Goal: Task Accomplishment & Management: Manage account settings

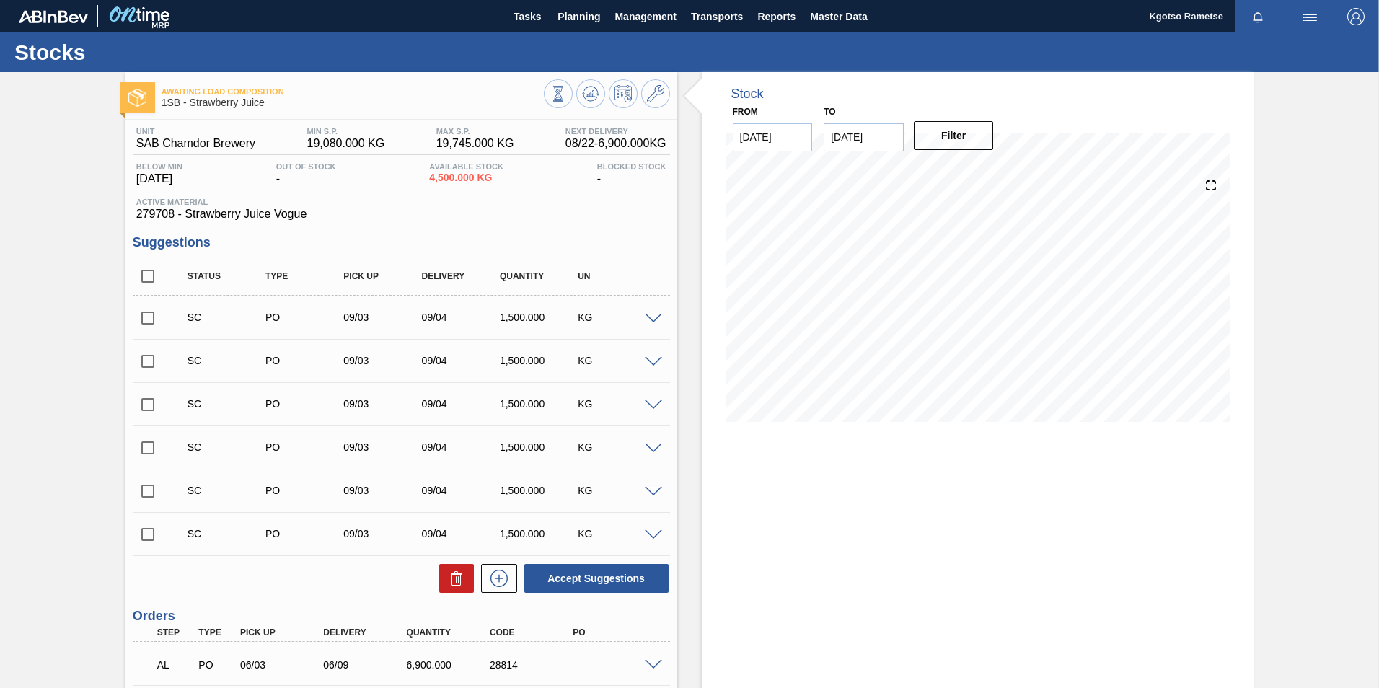
click at [573, 30] on button "Planning" at bounding box center [578, 16] width 57 height 32
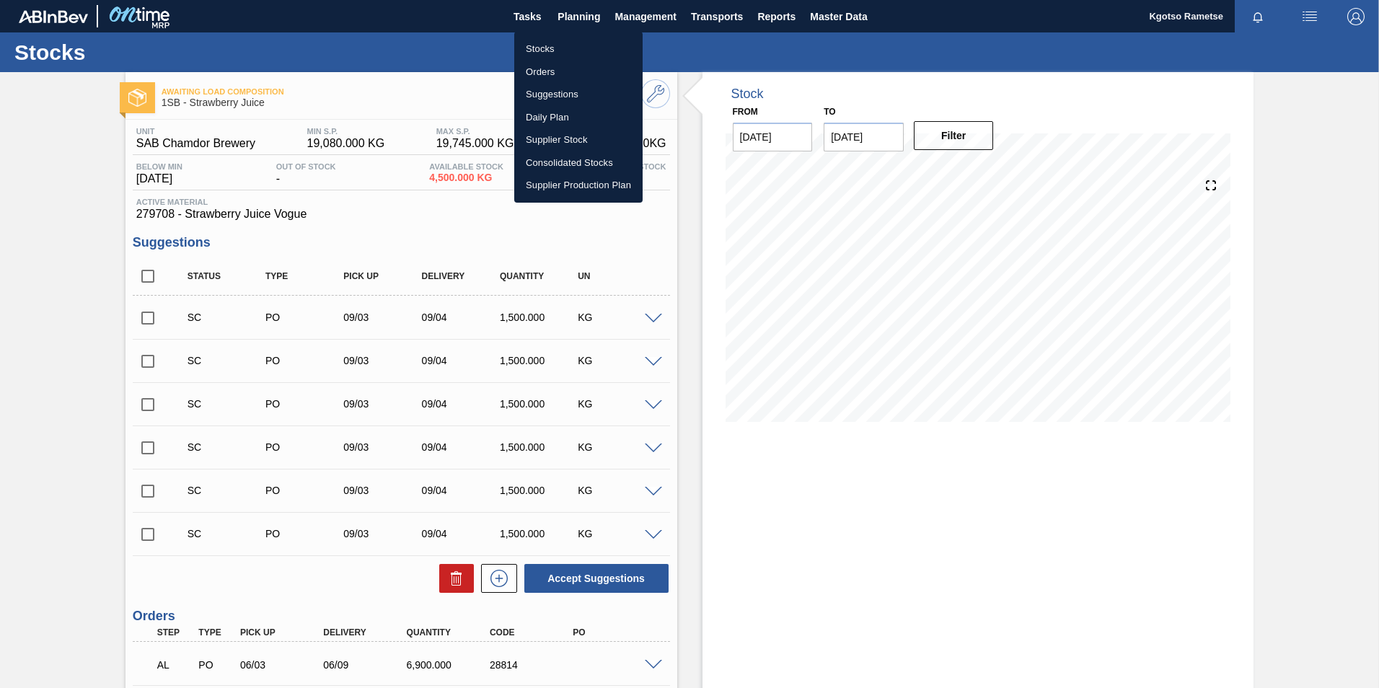
click at [560, 53] on li "Stocks" at bounding box center [578, 49] width 128 height 23
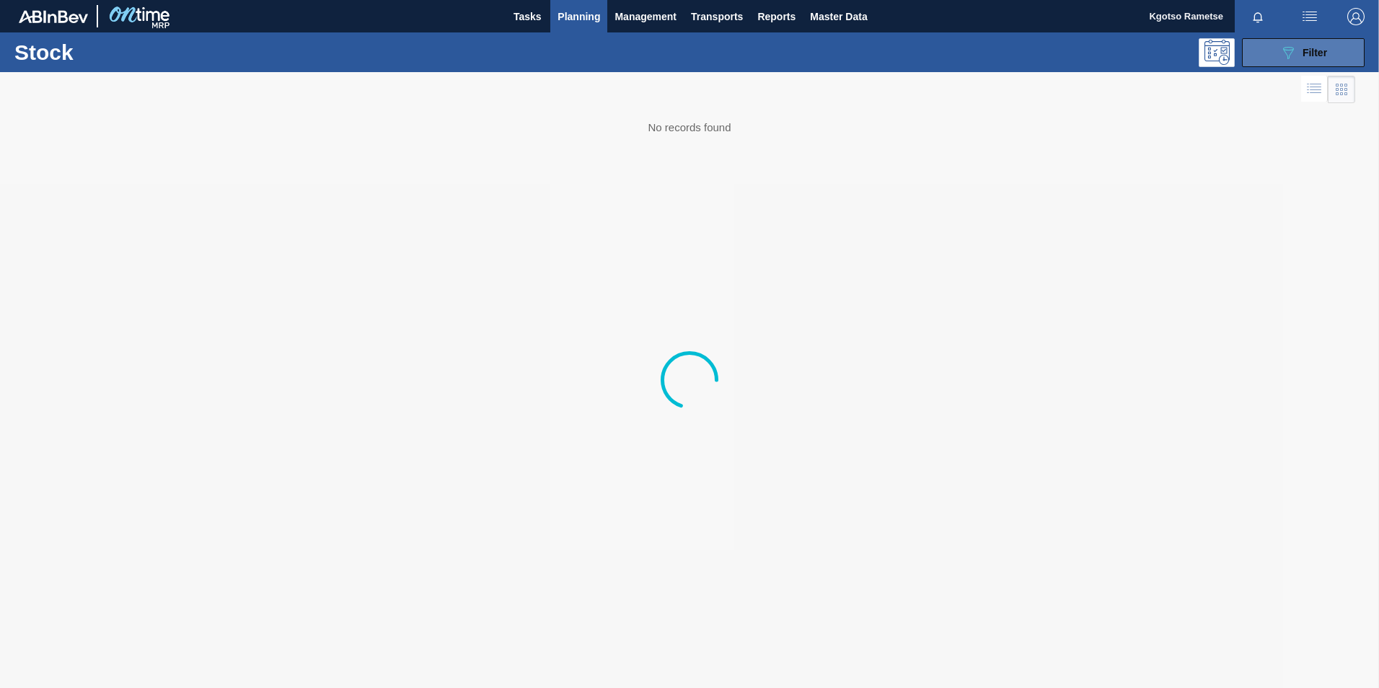
click at [1303, 47] on span "Filter" at bounding box center [1315, 53] width 25 height 12
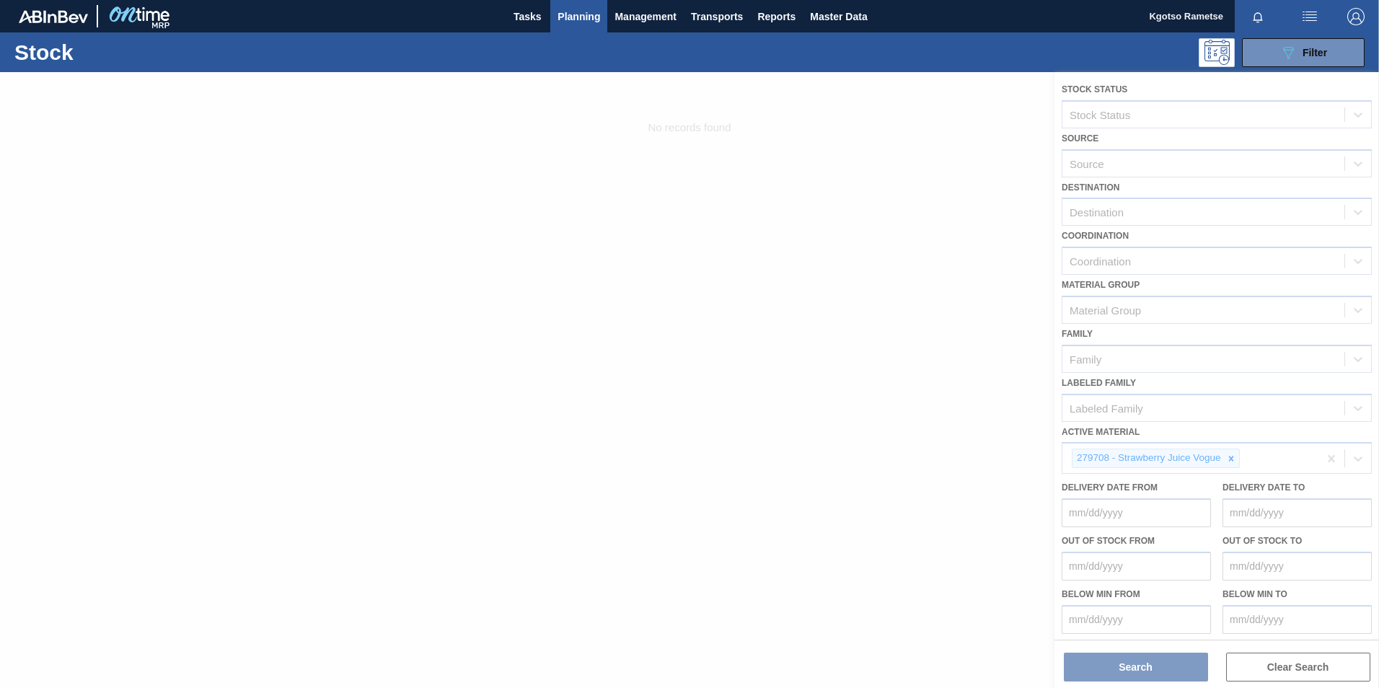
click at [1223, 435] on div at bounding box center [689, 380] width 1379 height 616
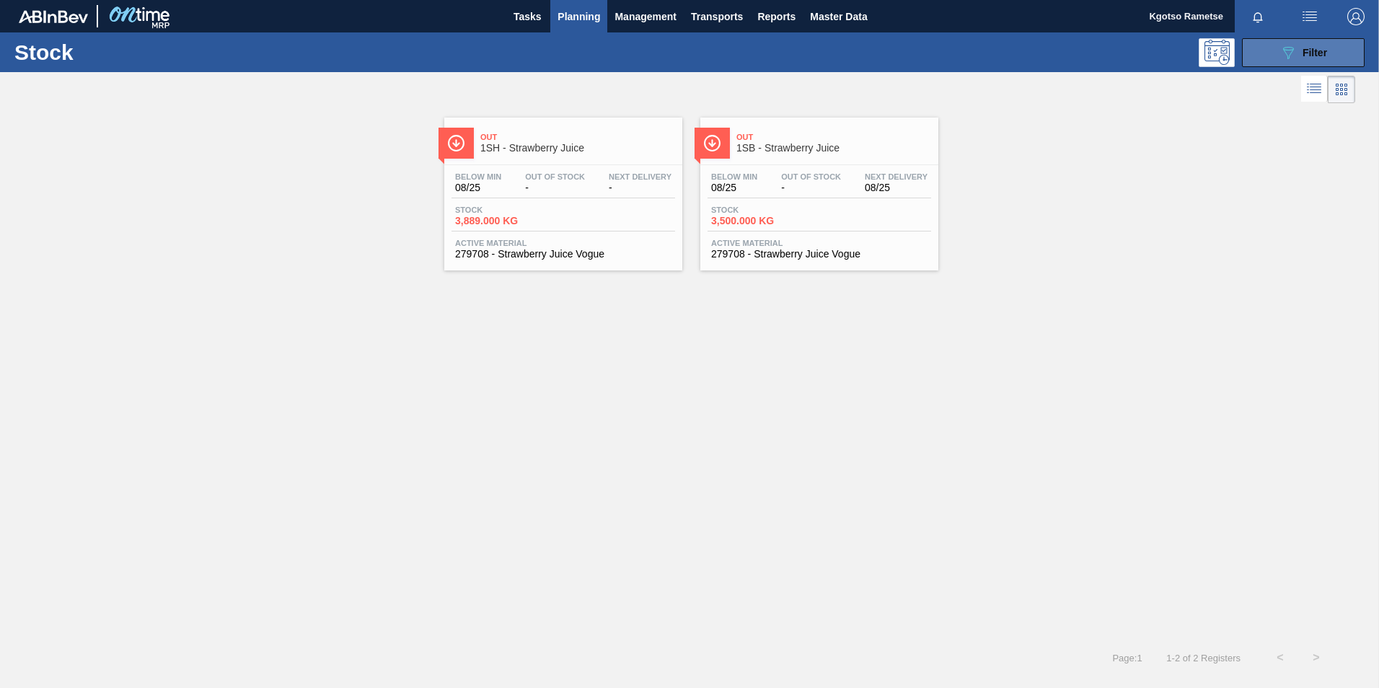
click at [1316, 38] on button "089F7B8B-B2A5-4AFE-B5C0-19BA573D28AC Filter" at bounding box center [1303, 52] width 123 height 29
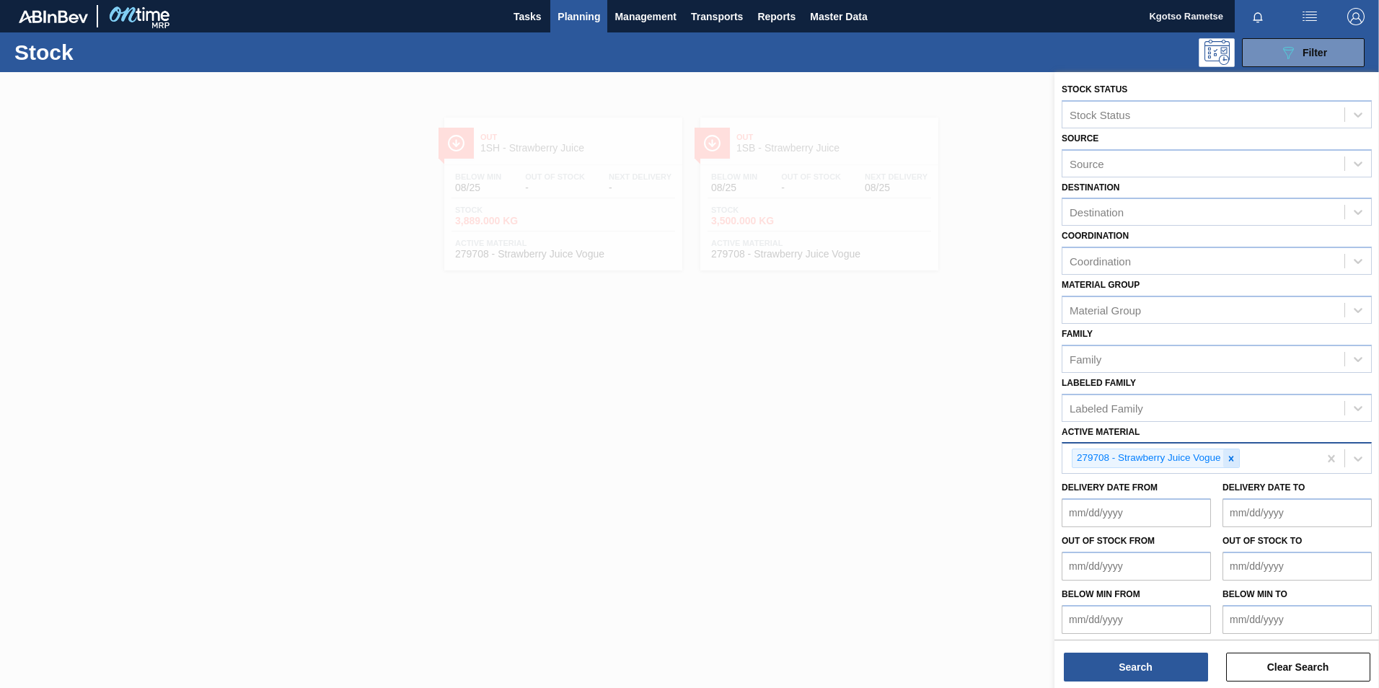
click at [1229, 459] on icon at bounding box center [1231, 459] width 10 height 10
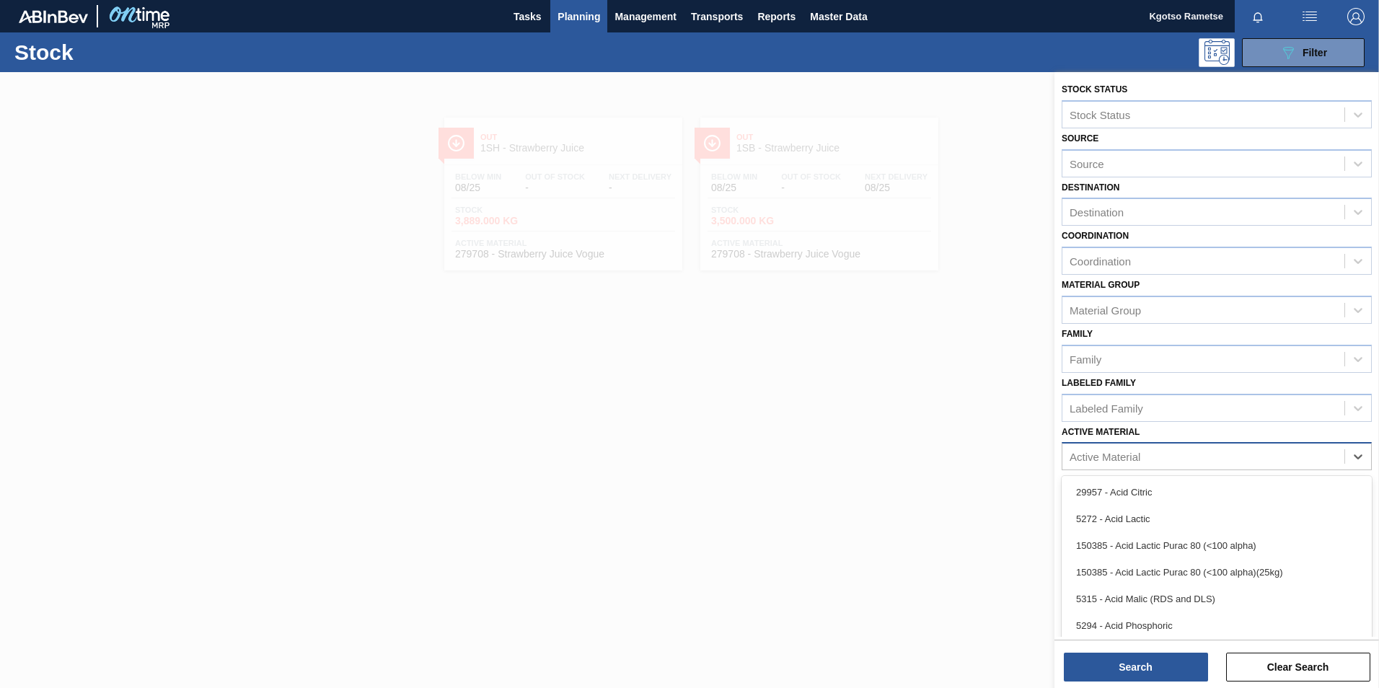
click at [1156, 443] on div "Active Material" at bounding box center [1217, 456] width 310 height 28
type Material "283652"
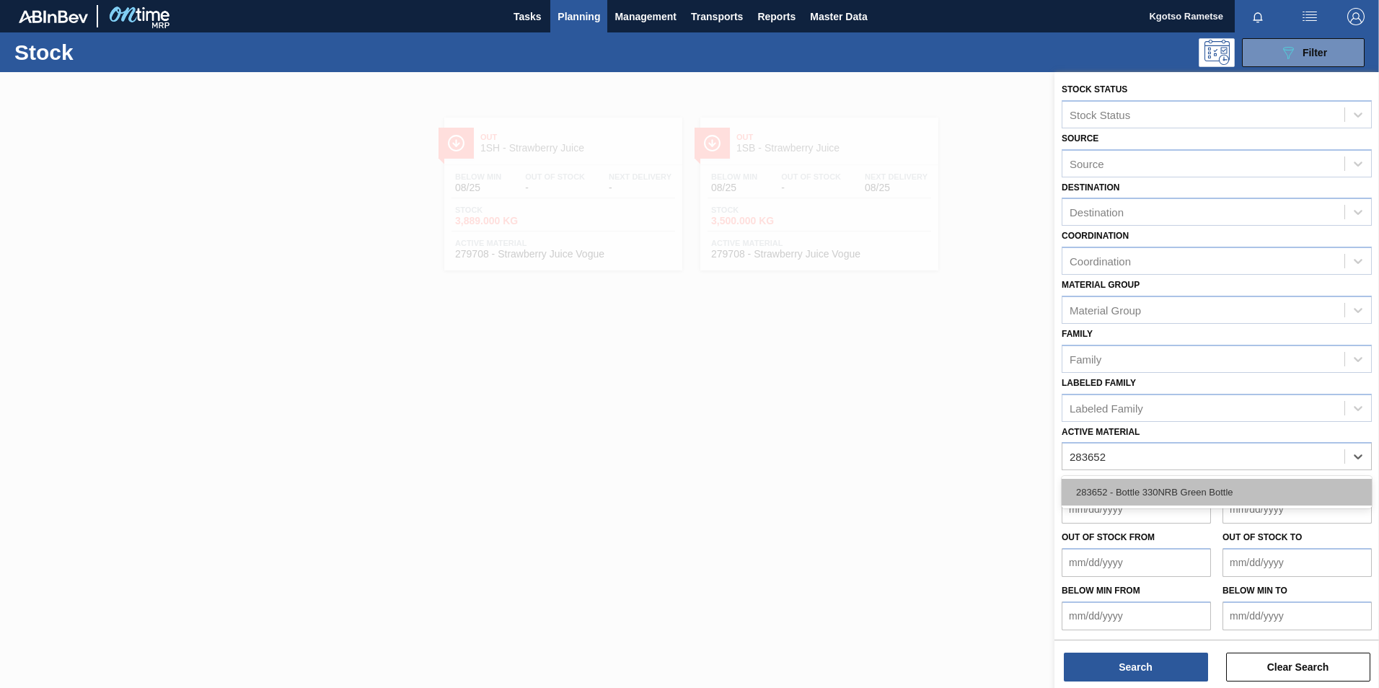
click at [1117, 494] on div "283652 - Bottle 330NRB Green Bottle" at bounding box center [1217, 492] width 310 height 27
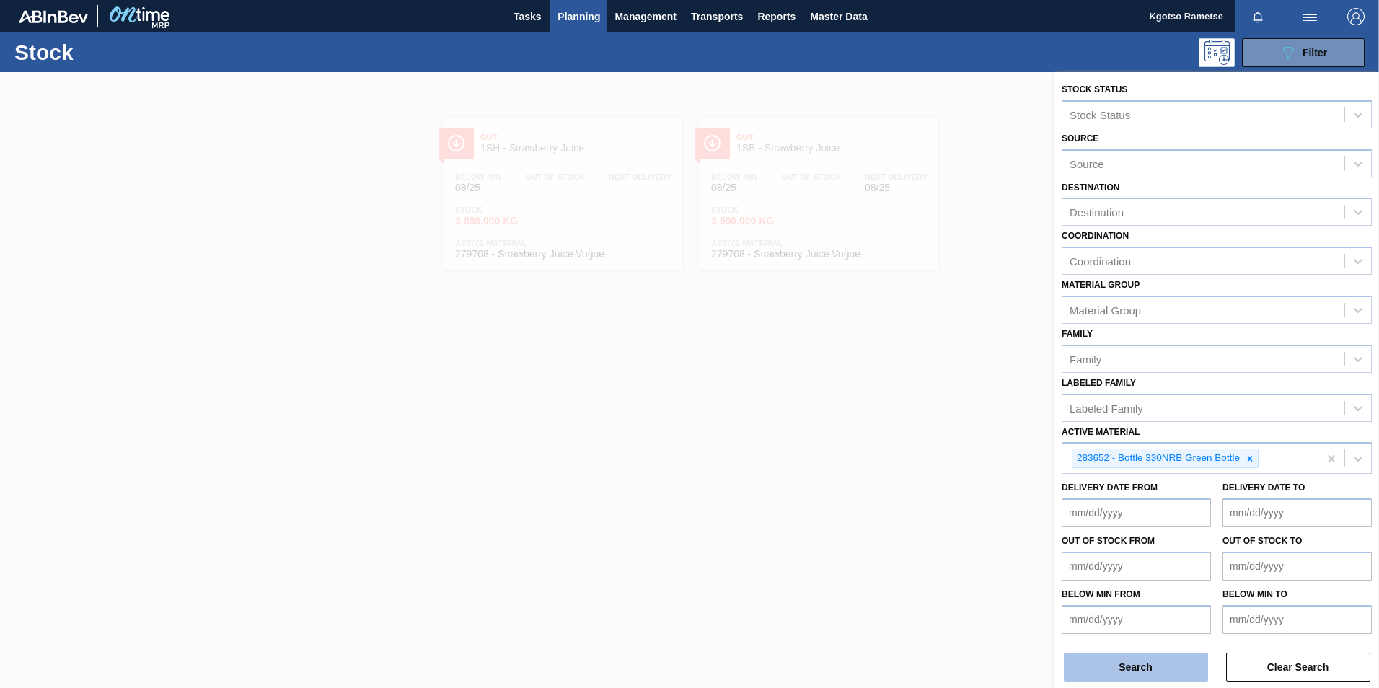
click at [1126, 675] on button "Search" at bounding box center [1136, 667] width 144 height 29
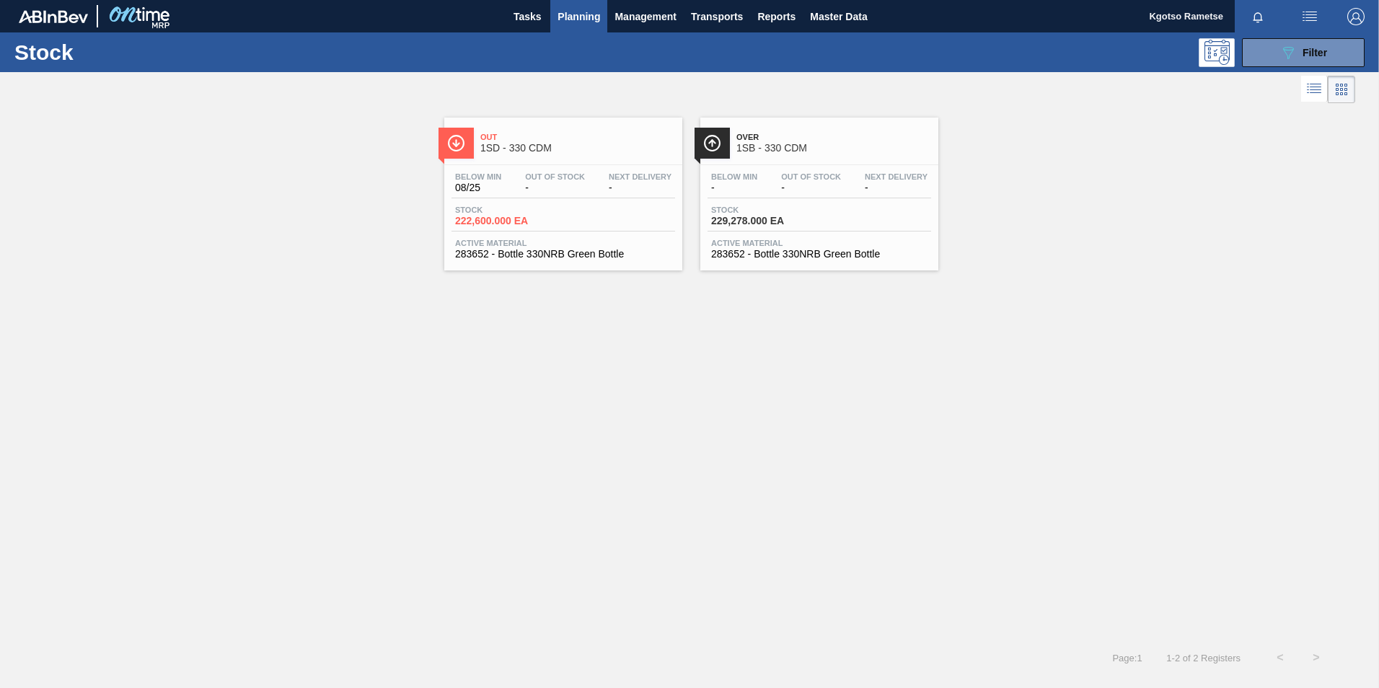
click at [843, 154] on div "Over 1SB - 330 CDM" at bounding box center [833, 143] width 195 height 32
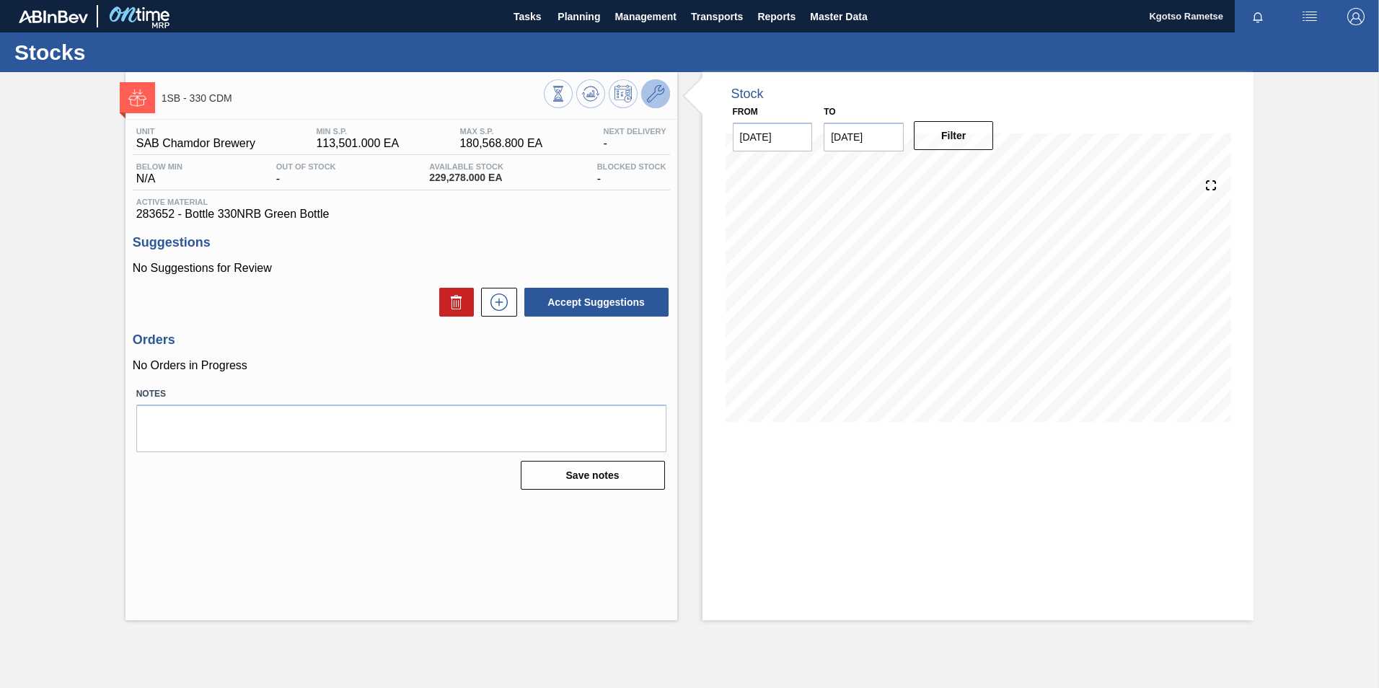
click at [661, 85] on icon at bounding box center [655, 93] width 17 height 17
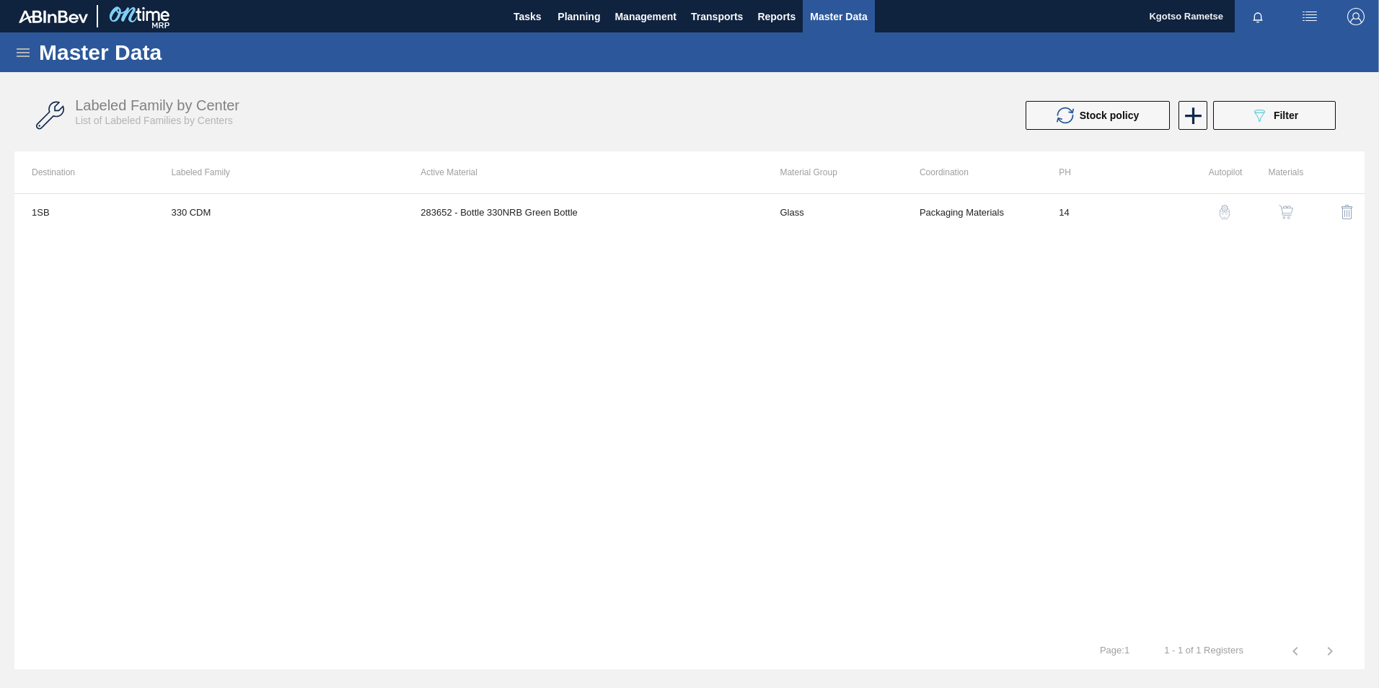
click at [1286, 213] on img "button" at bounding box center [1286, 212] width 14 height 14
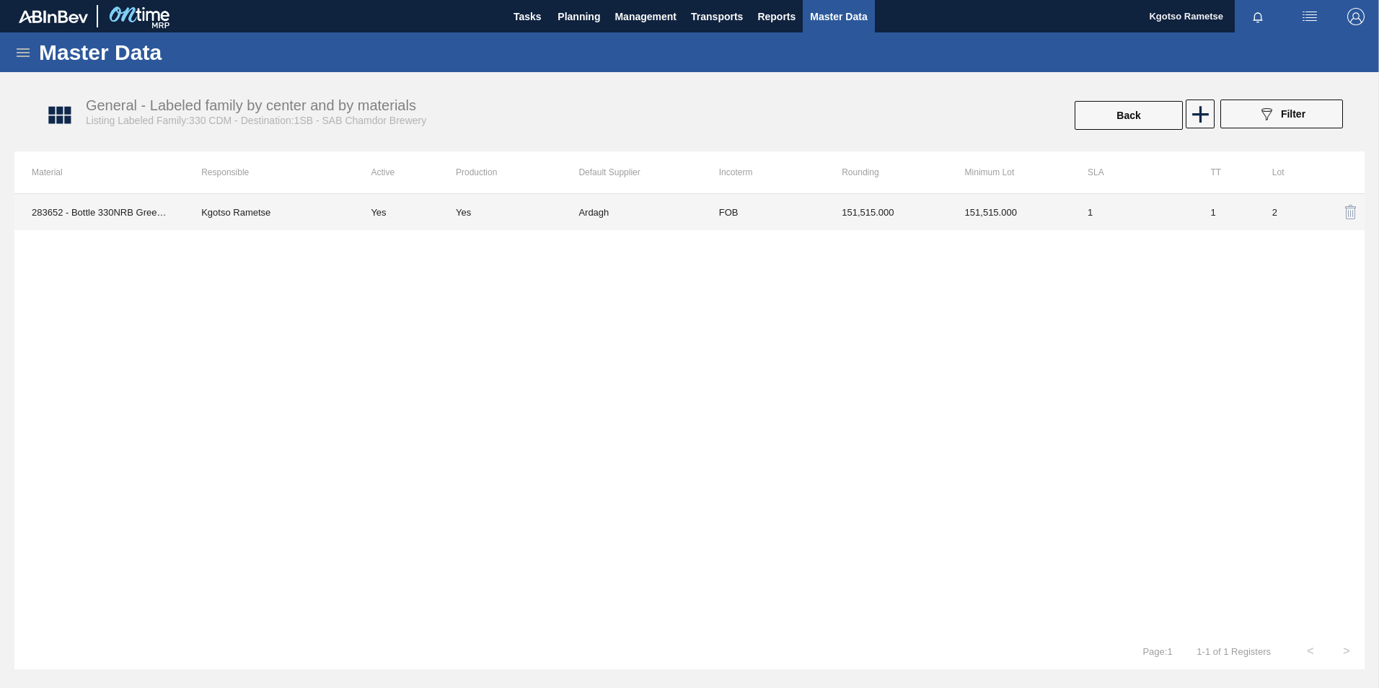
click at [941, 211] on td "151,515.000" at bounding box center [885, 212] width 123 height 36
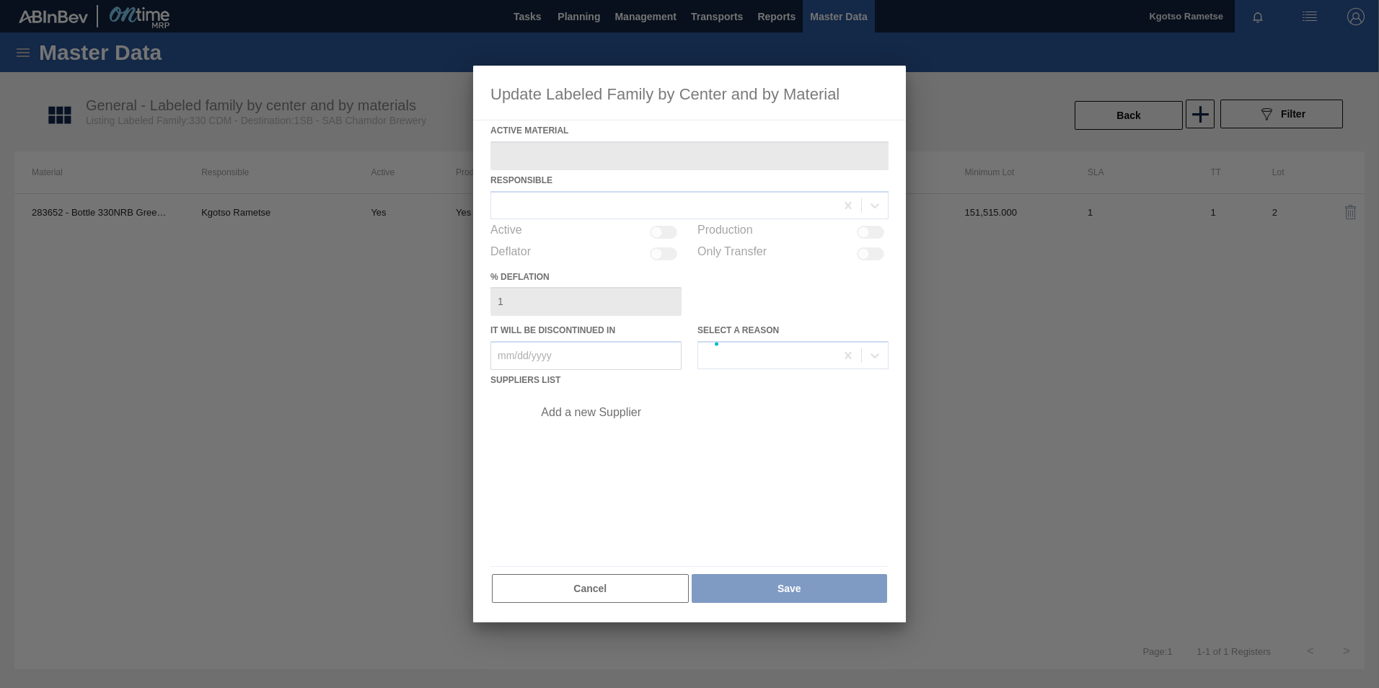
type Material "283652 - Bottle 330NRB Green Bottle"
checkbox input "true"
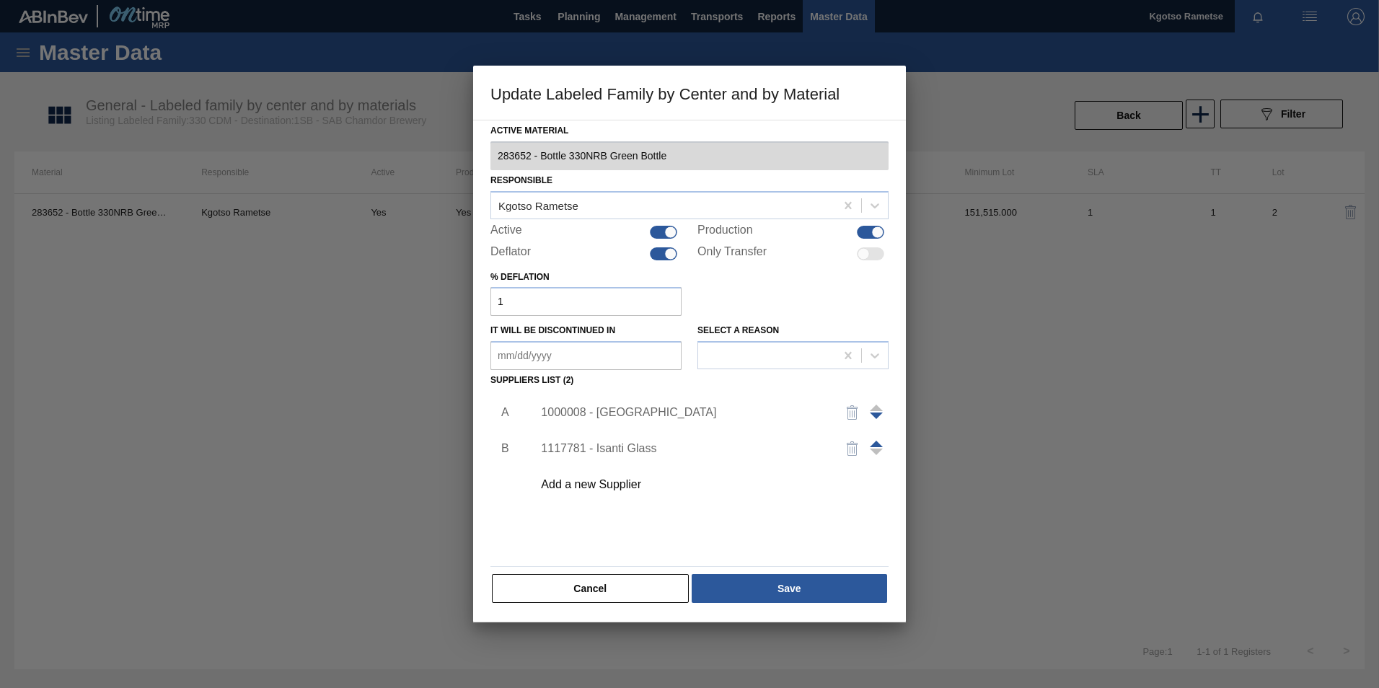
click at [876, 441] on span at bounding box center [876, 444] width 13 height 6
click at [814, 584] on button "Save" at bounding box center [789, 588] width 195 height 29
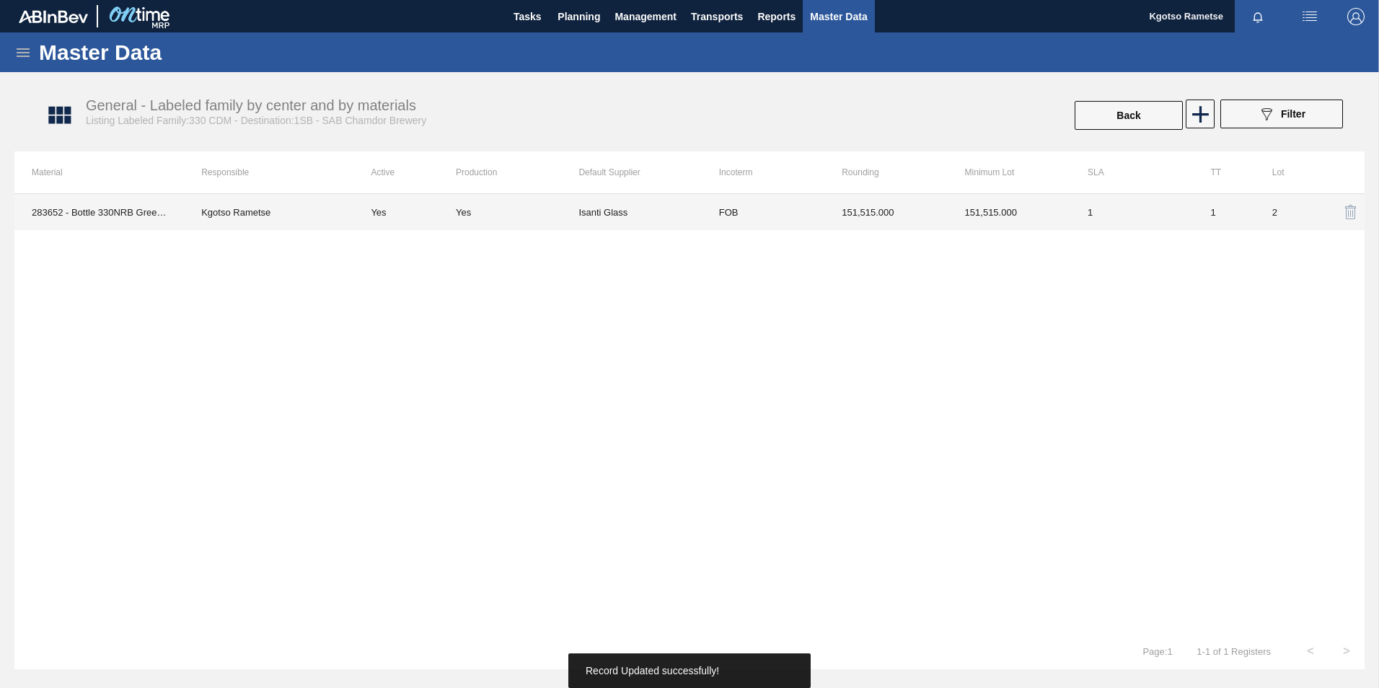
click at [674, 211] on td "Isanti Glass" at bounding box center [639, 212] width 123 height 36
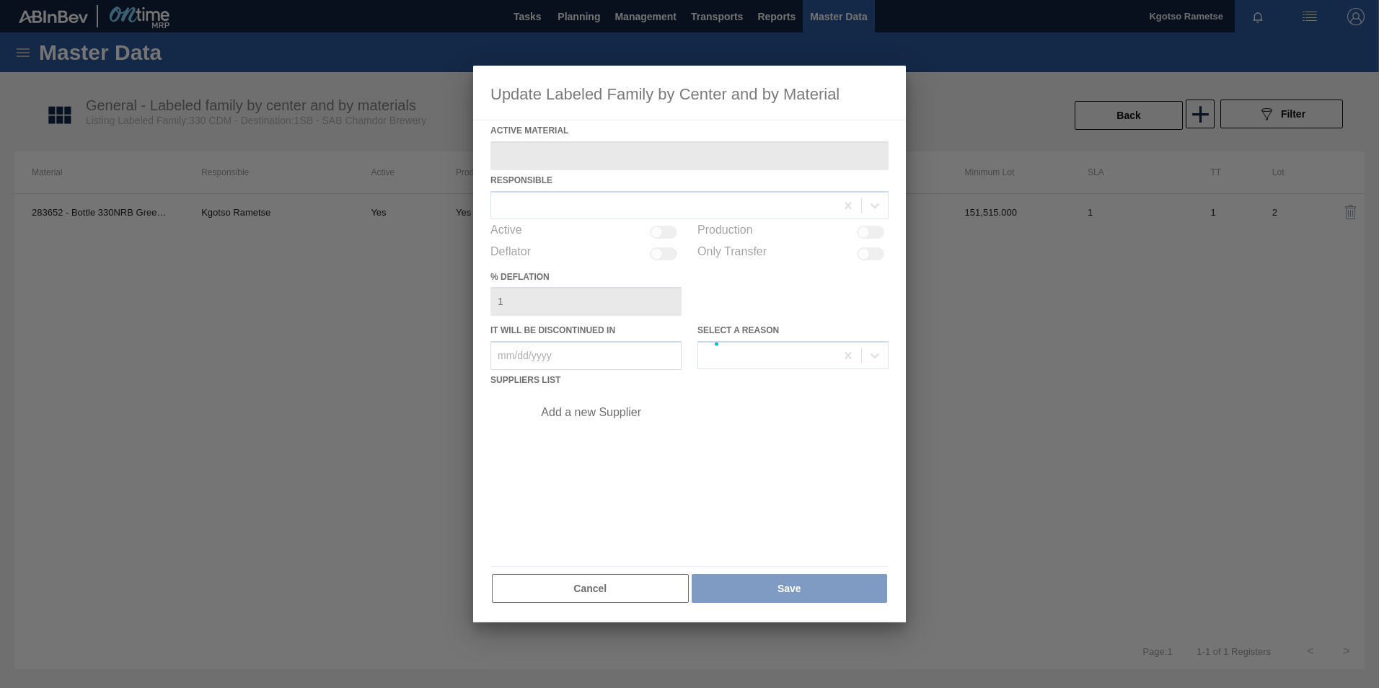
type Material "283652 - Bottle 330NRB Green Bottle"
checkbox input "true"
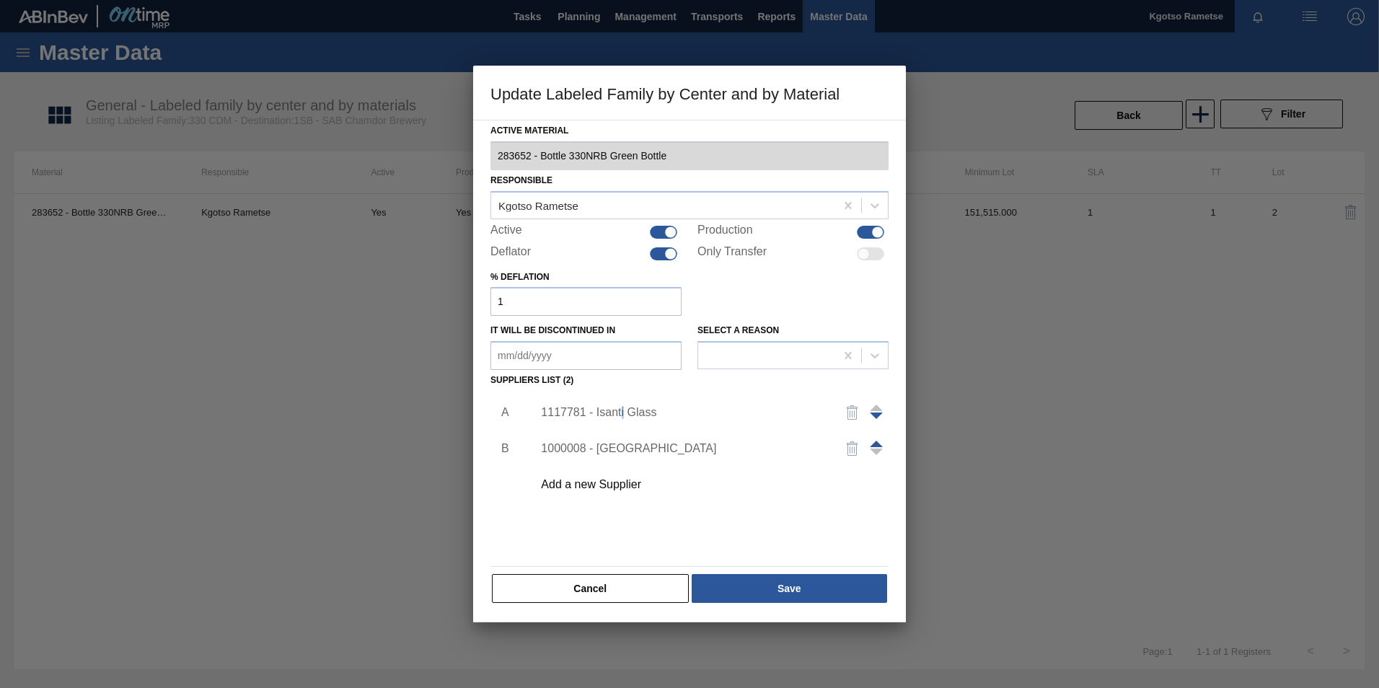
click at [620, 403] on div "1117781 - Isanti Glass" at bounding box center [706, 413] width 364 height 36
drag, startPoint x: 620, startPoint y: 403, endPoint x: 586, endPoint y: 403, distance: 33.9
click at [586, 403] on div "1117781 - Isanti Glass" at bounding box center [706, 413] width 364 height 36
click at [586, 410] on div "1117781 - Isanti Glass" at bounding box center [682, 412] width 283 height 13
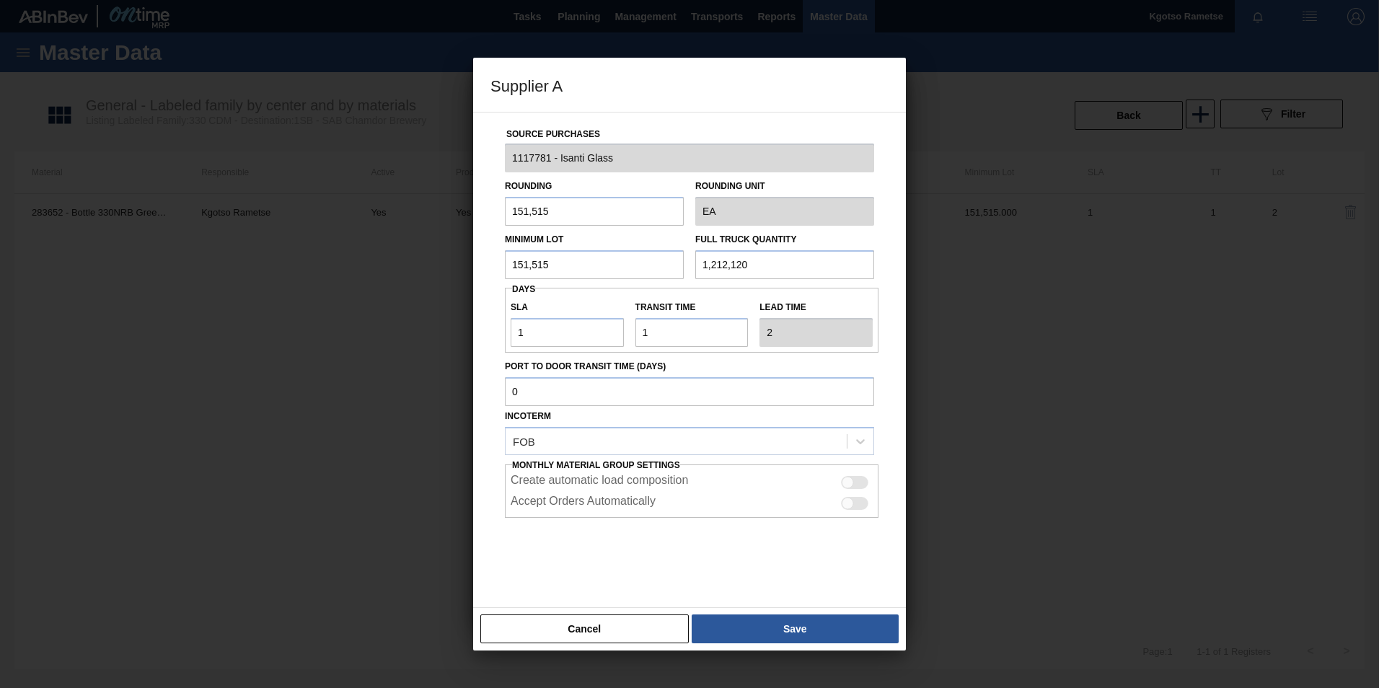
drag, startPoint x: 338, startPoint y: 264, endPoint x: 169, endPoint y: 275, distance: 169.8
click at [263, 265] on div "Supplier A Source Purchases 1117781 - Isanti Glass Rounding 151,515 Rounding Un…" at bounding box center [689, 344] width 1379 height 688
drag, startPoint x: 570, startPoint y: 255, endPoint x: 181, endPoint y: 299, distance: 391.2
click at [247, 290] on div "Supplier A Source Purchases 1117781 - Isanti Glass Rounding 151,515 Rounding Un…" at bounding box center [689, 344] width 1379 height 688
type input "320,544"
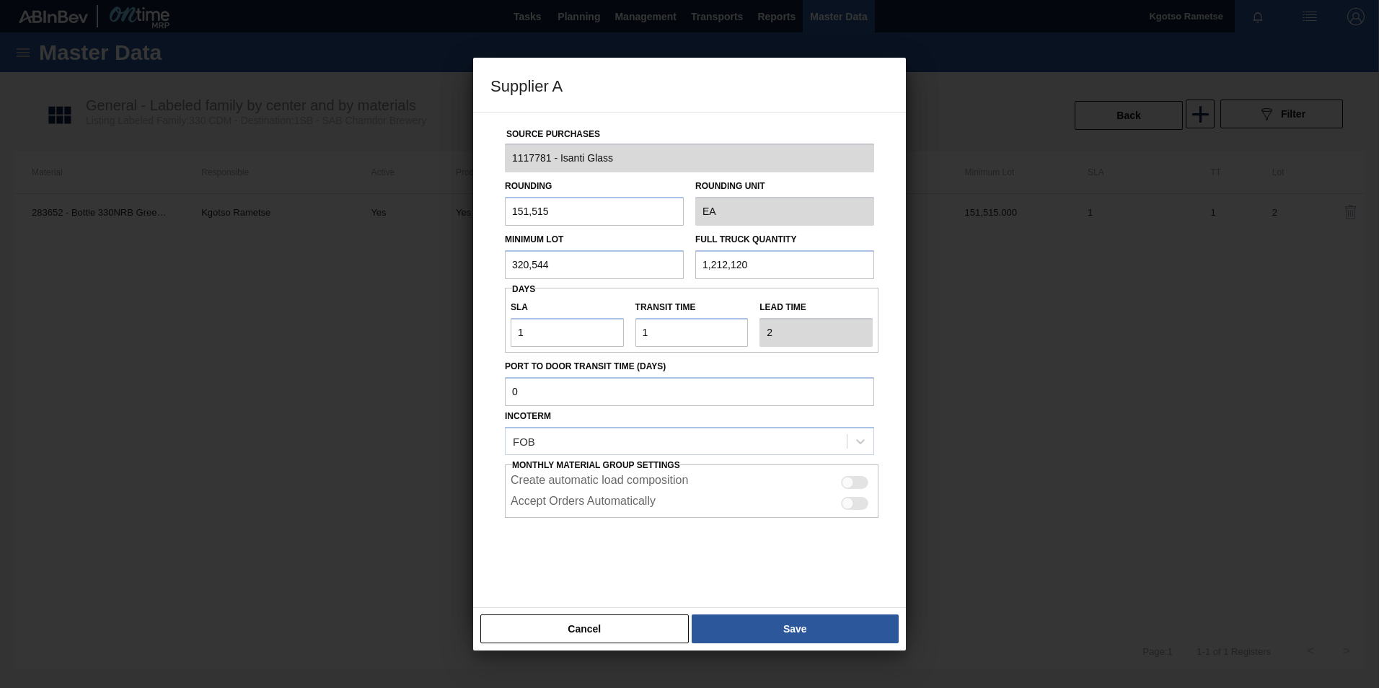
drag, startPoint x: 791, startPoint y: 273, endPoint x: 260, endPoint y: 265, distance: 530.2
click at [511, 265] on div "Minimum Lot 320,544 Full Truck Quantity 1,212,120" at bounding box center [689, 252] width 381 height 53
paste input "320,544"
type input "320,544"
drag, startPoint x: 585, startPoint y: 215, endPoint x: -74, endPoint y: 238, distance: 659.6
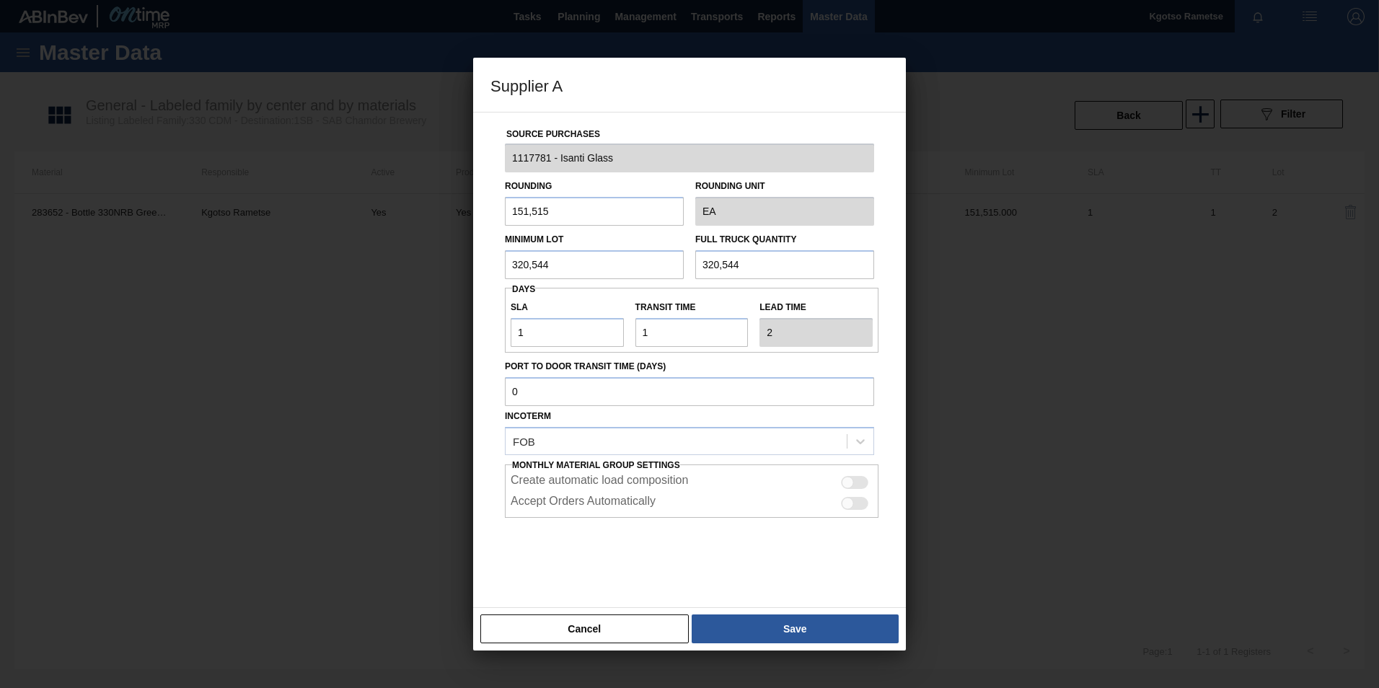
click at [0, 0] on html "Tasks Planning Management Transports Reports Master Data Kgotso [PERSON_NAME] a…" at bounding box center [689, 0] width 1379 height 0
type input "1"
click at [560, 570] on div at bounding box center [689, 554] width 369 height 72
drag, startPoint x: 537, startPoint y: 335, endPoint x: 102, endPoint y: 340, distance: 435.7
click at [279, 337] on div "Supplier A Source Purchases 1117781 - Isanti Glass Rounding 1 Rounding Unit EA …" at bounding box center [689, 344] width 1379 height 688
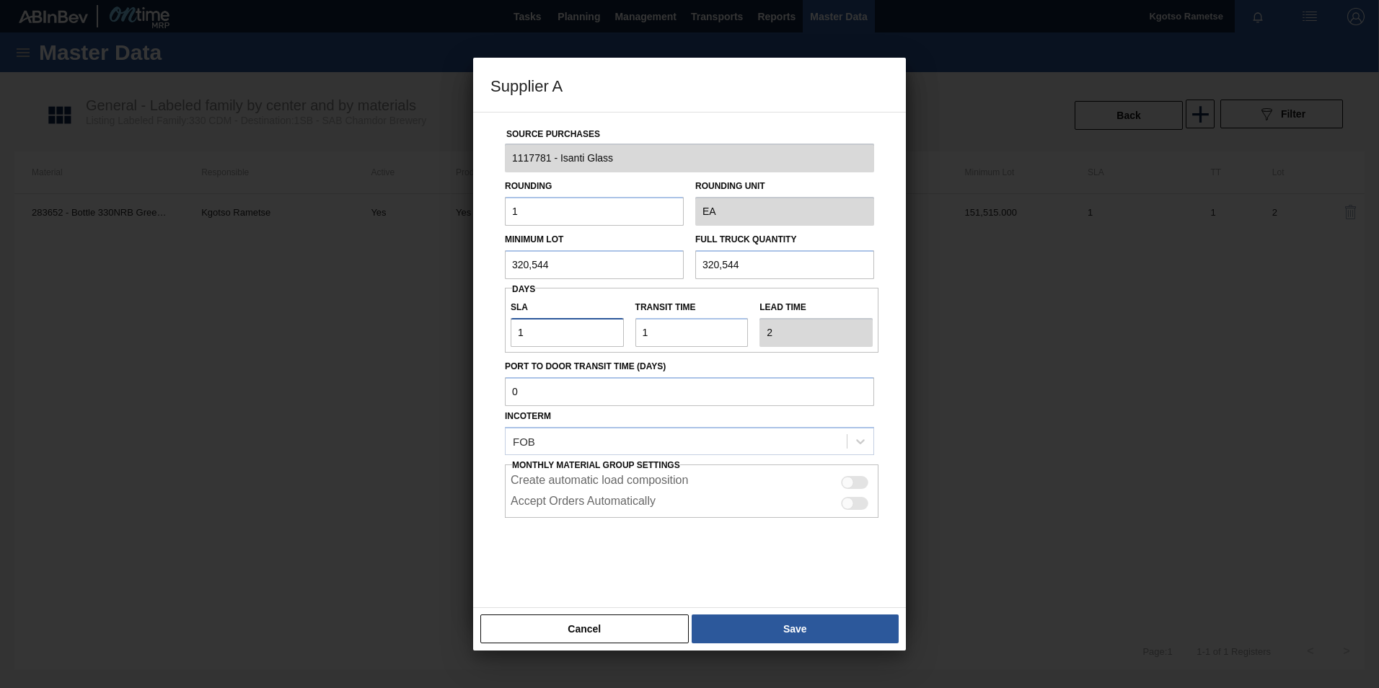
type input "0"
type input "1"
type input "0"
click at [752, 620] on button "Save" at bounding box center [795, 629] width 207 height 29
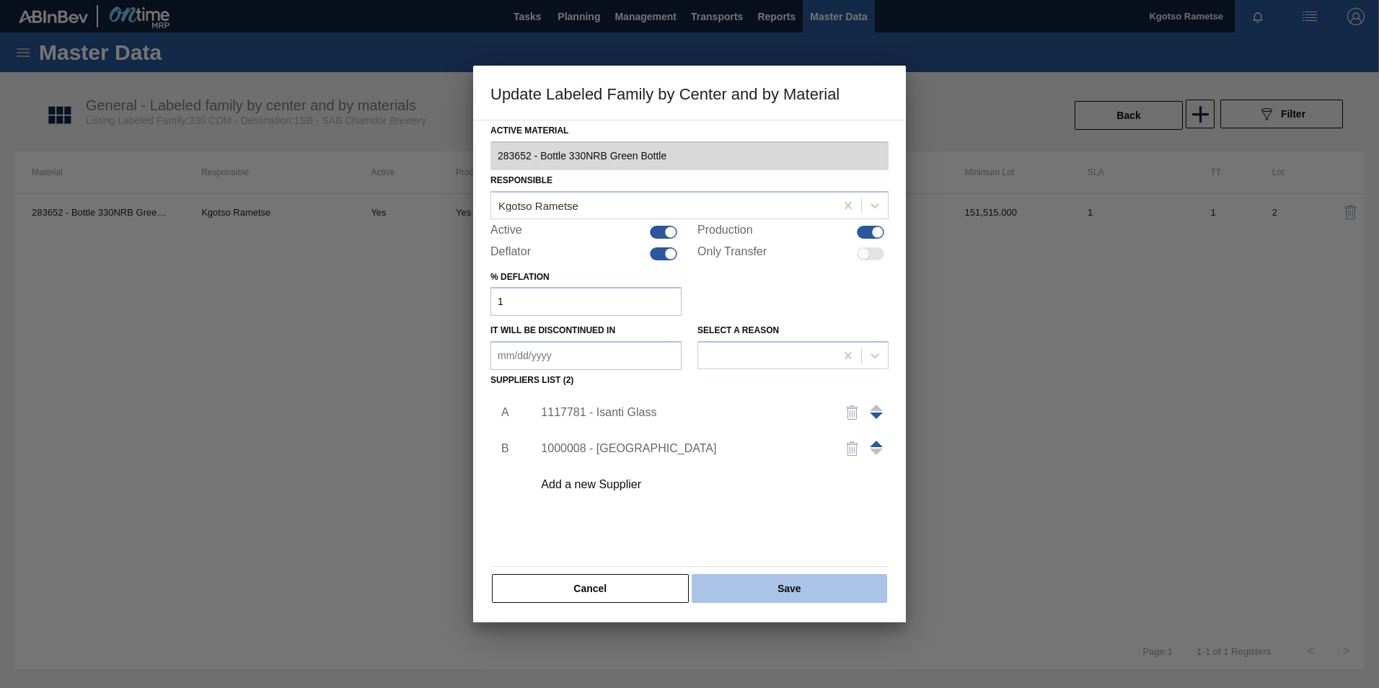
click at [749, 594] on button "Save" at bounding box center [789, 588] width 195 height 29
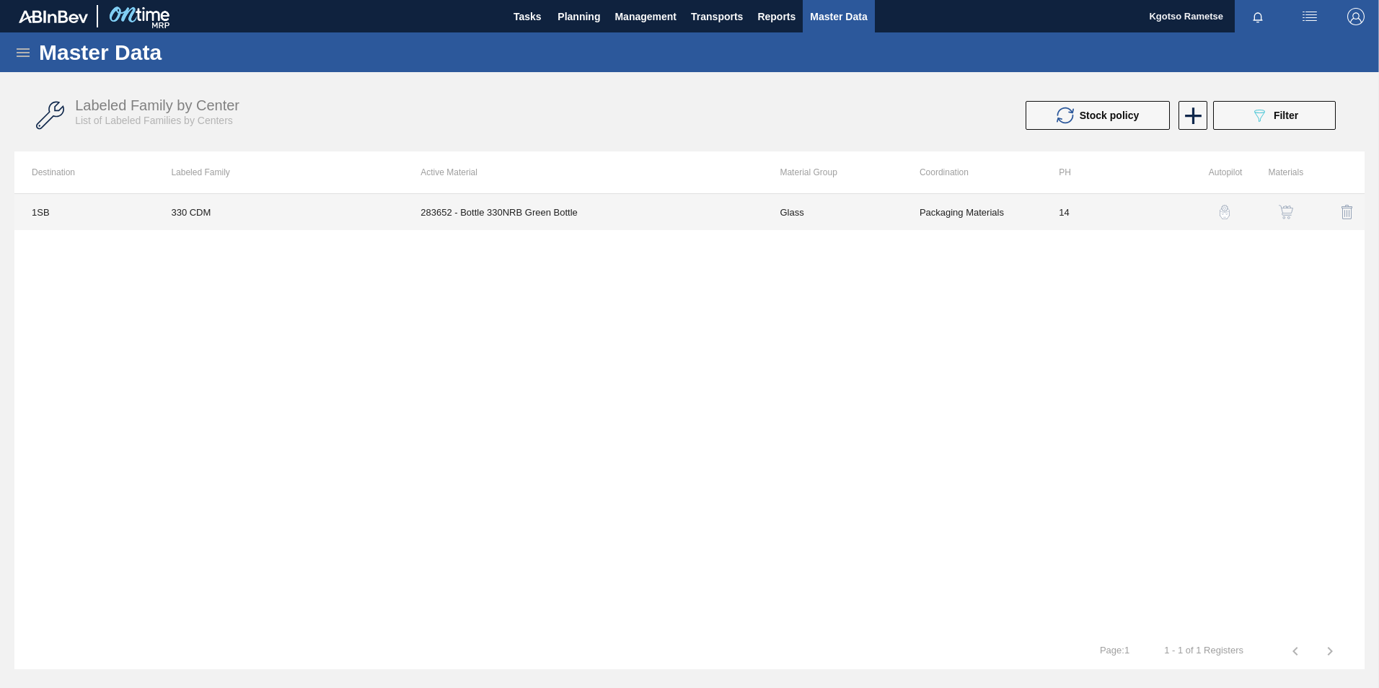
click at [441, 197] on td "283652 - Bottle 330NRB Green Bottle" at bounding box center [582, 212] width 359 height 36
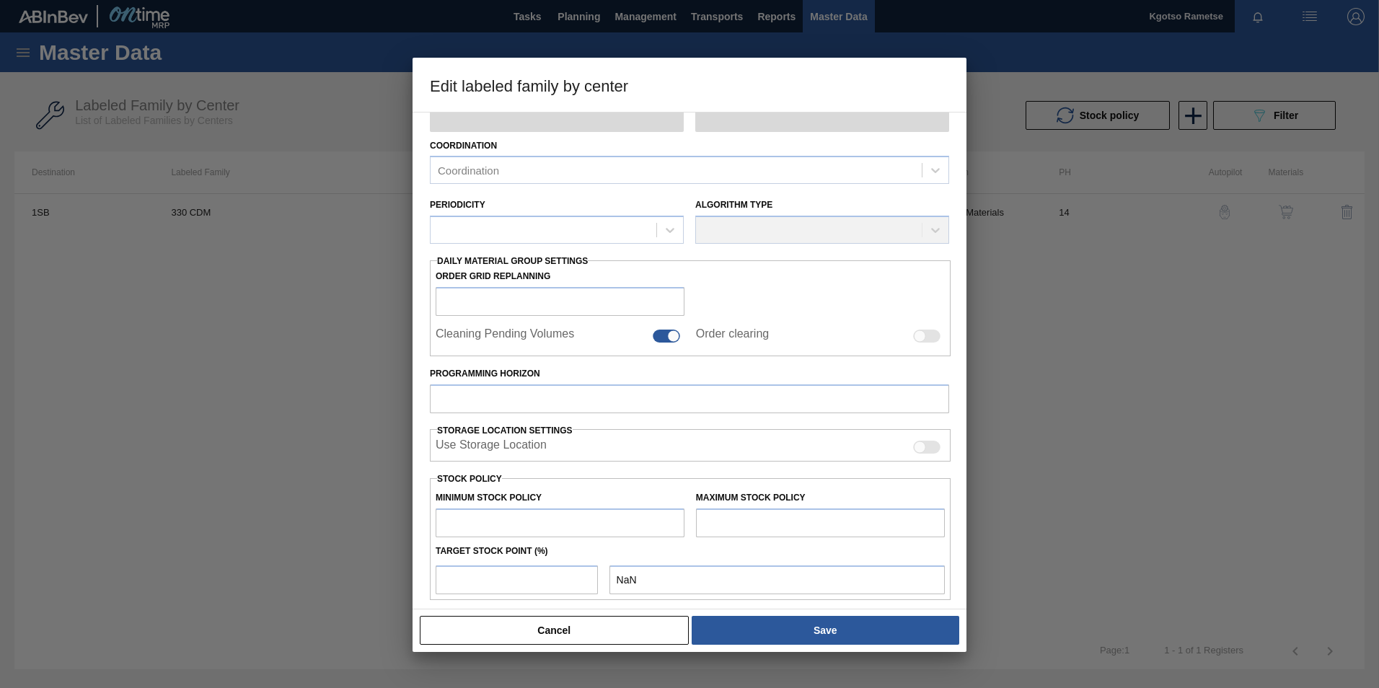
type input "Glass"
type input "AMBER"
type input "330 CDM"
type input "1SB - SAB Chamdor Brewery"
type input "14"
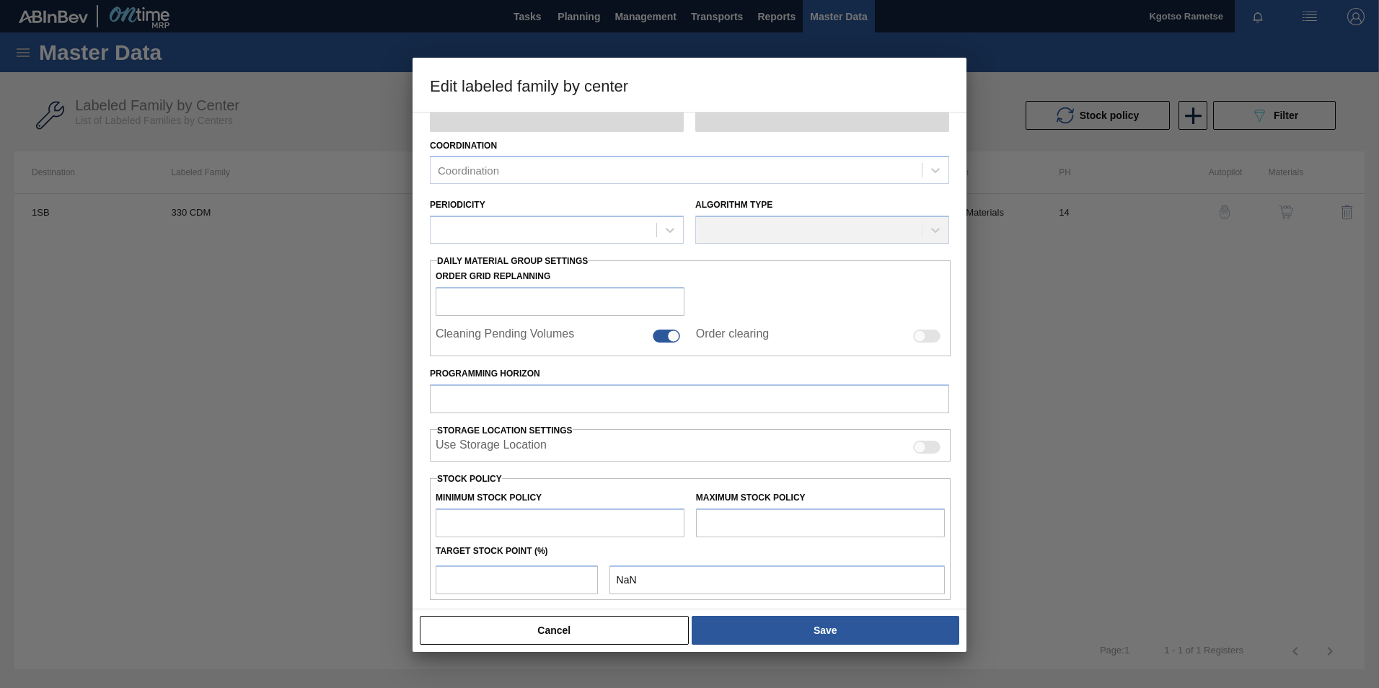
type input "113,501"
type input "180,568.8"
type input "100"
type input "180,568.800"
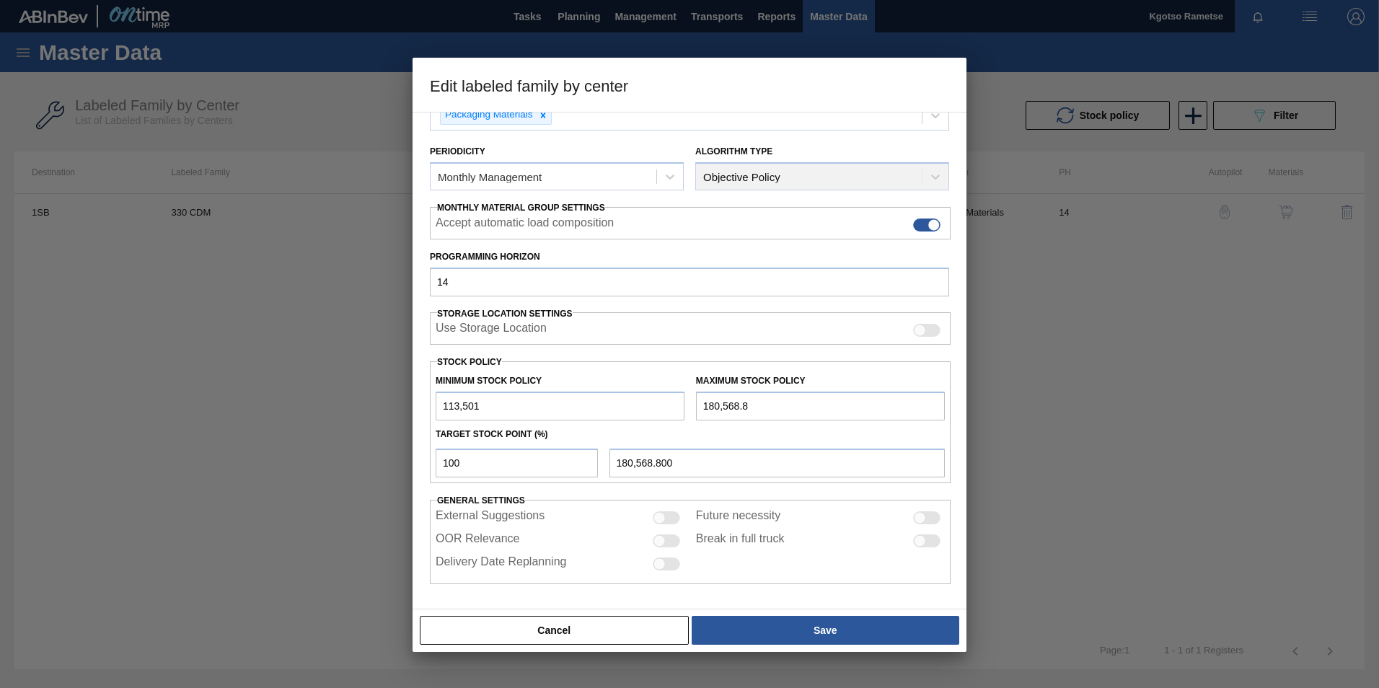
click at [487, 410] on input "113,501" at bounding box center [560, 406] width 249 height 29
click at [438, 401] on input "113,501" at bounding box center [560, 406] width 249 height 29
type input "2,113,501"
click at [696, 408] on input "180,568.8" at bounding box center [820, 406] width 249 height 29
type input "4,180,568.8"
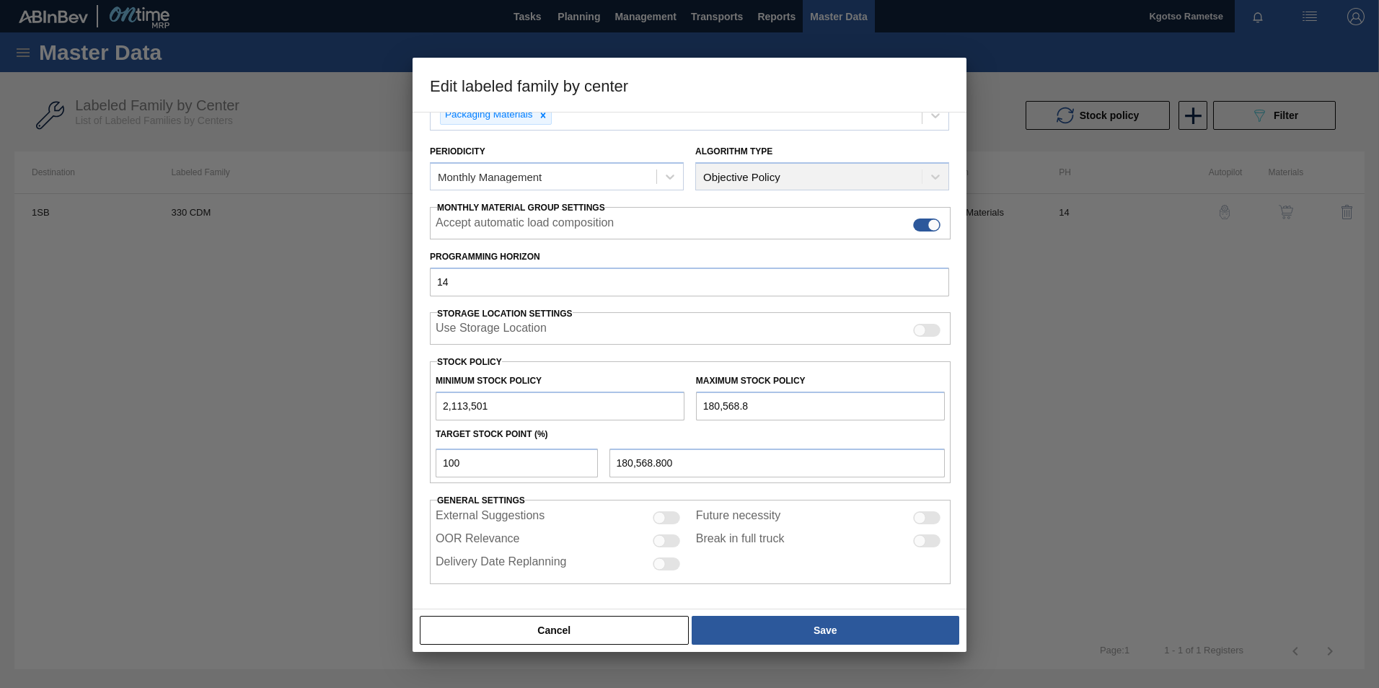
type input "4,180,568.800"
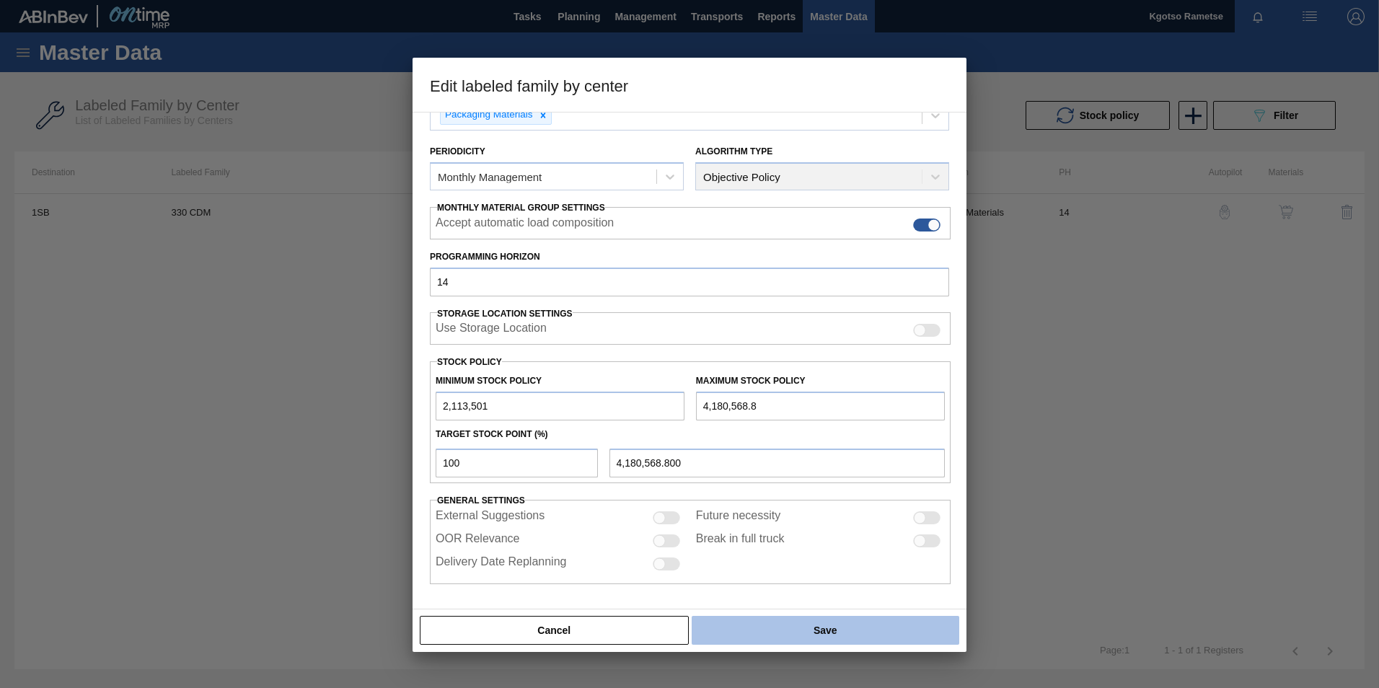
type input "4,180,568.8"
click at [766, 632] on button "Save" at bounding box center [826, 630] width 268 height 29
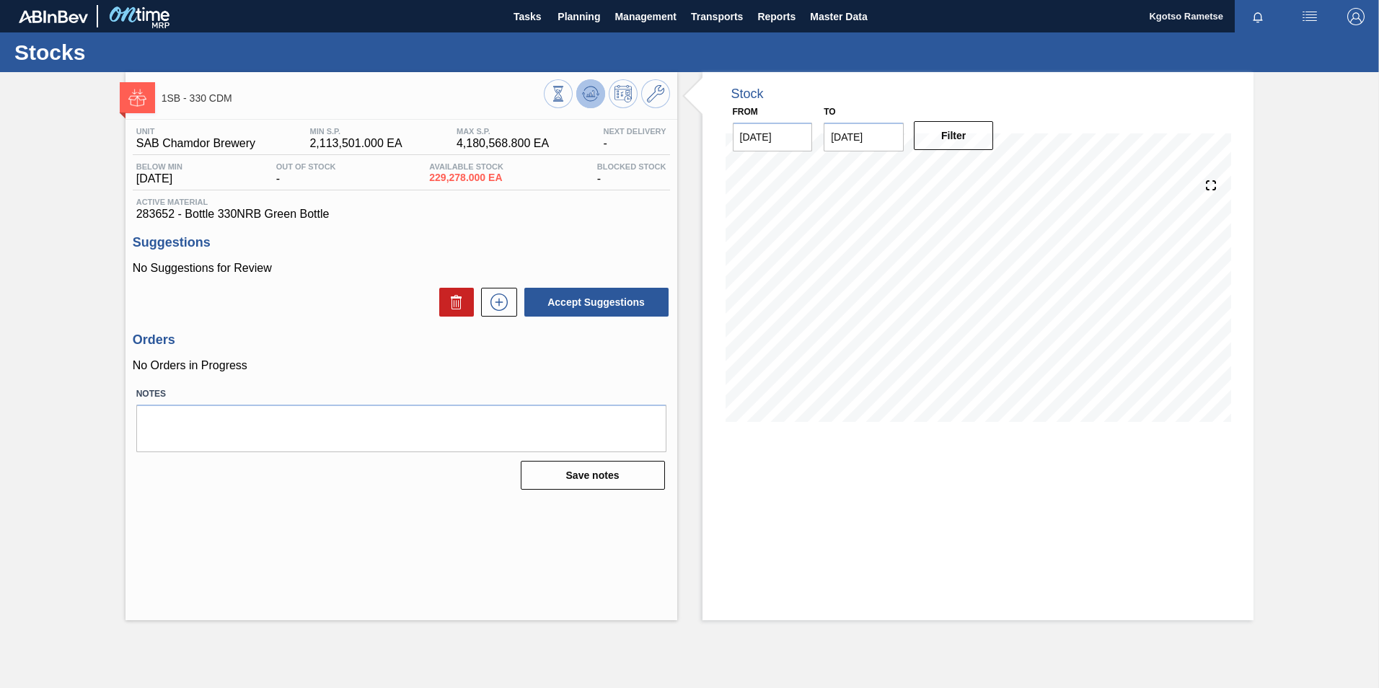
click at [598, 87] on icon at bounding box center [590, 93] width 17 height 17
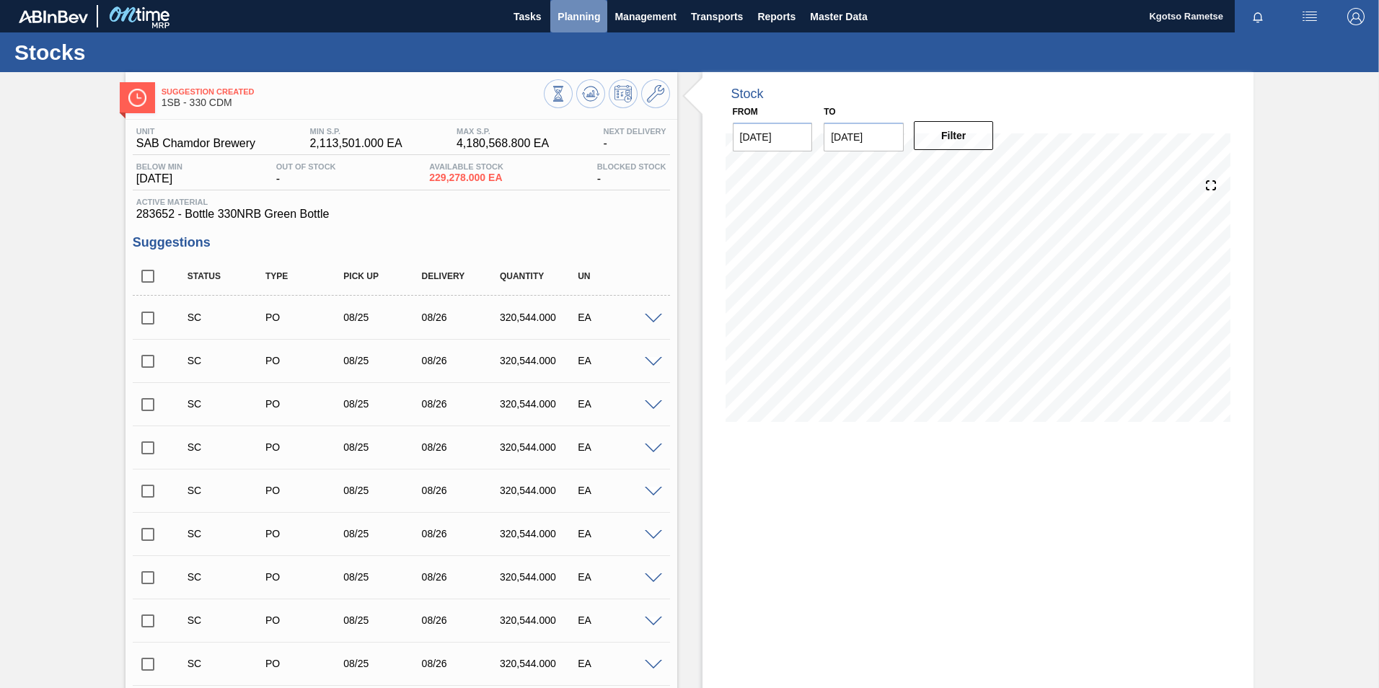
drag, startPoint x: 576, startPoint y: 23, endPoint x: 576, endPoint y: 39, distance: 15.9
click at [576, 23] on span "Planning" at bounding box center [579, 16] width 43 height 17
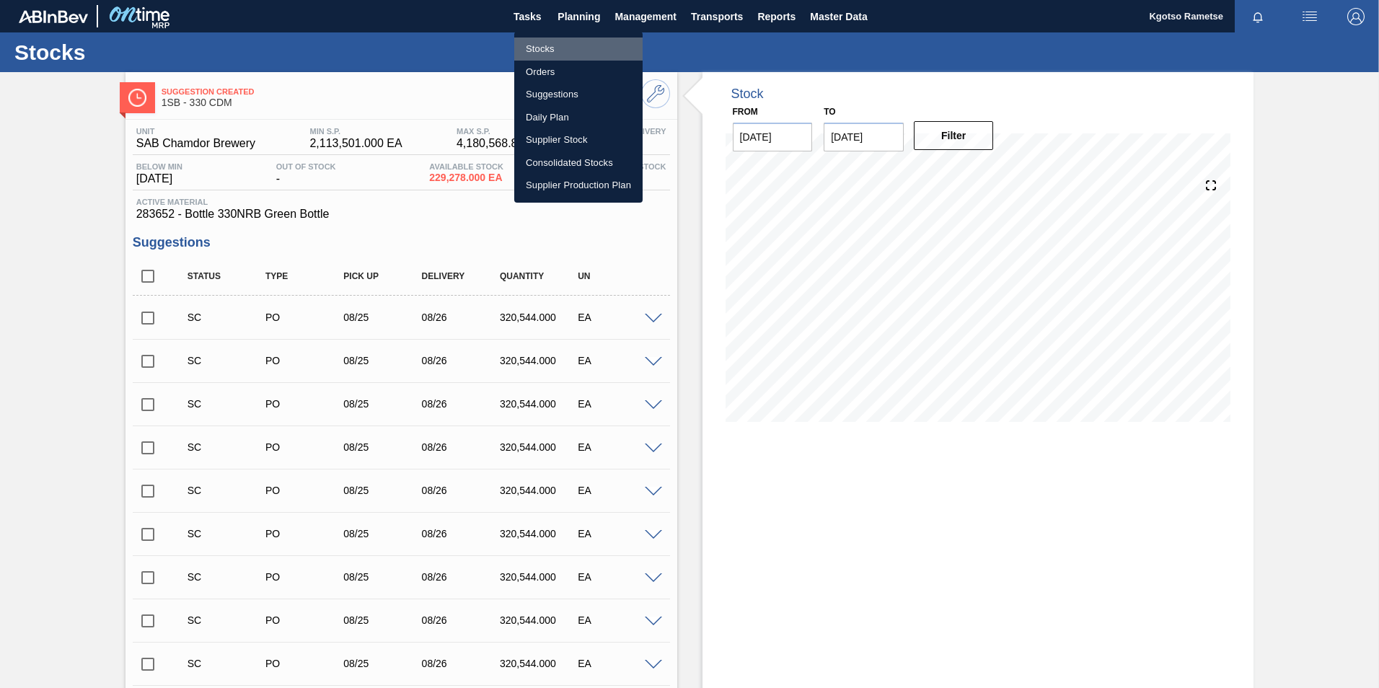
click at [576, 52] on li "Stocks" at bounding box center [578, 49] width 128 height 23
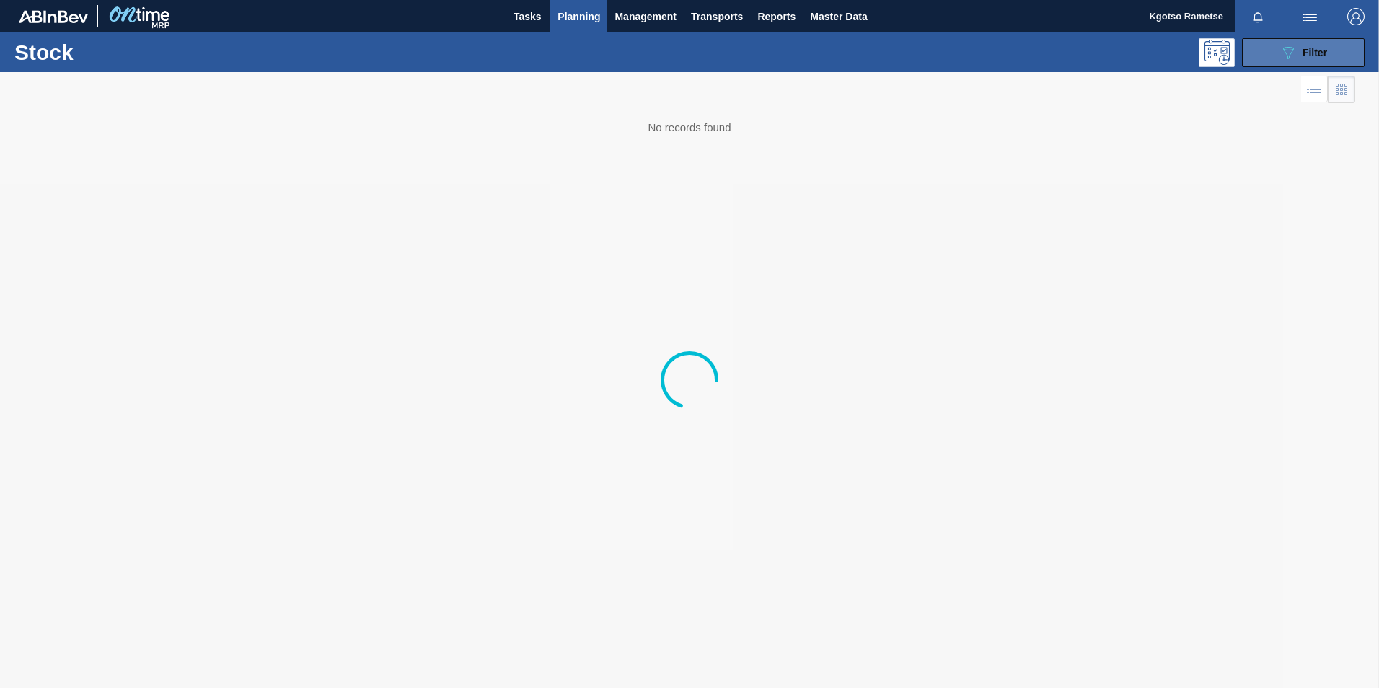
click at [1285, 38] on div "Stock 089F7B8B-B2A5-4AFE-B5C0-19BA573D28AC Filter" at bounding box center [689, 52] width 1379 height 40
click at [1290, 48] on icon "089F7B8B-B2A5-4AFE-B5C0-19BA573D28AC" at bounding box center [1288, 52] width 17 height 17
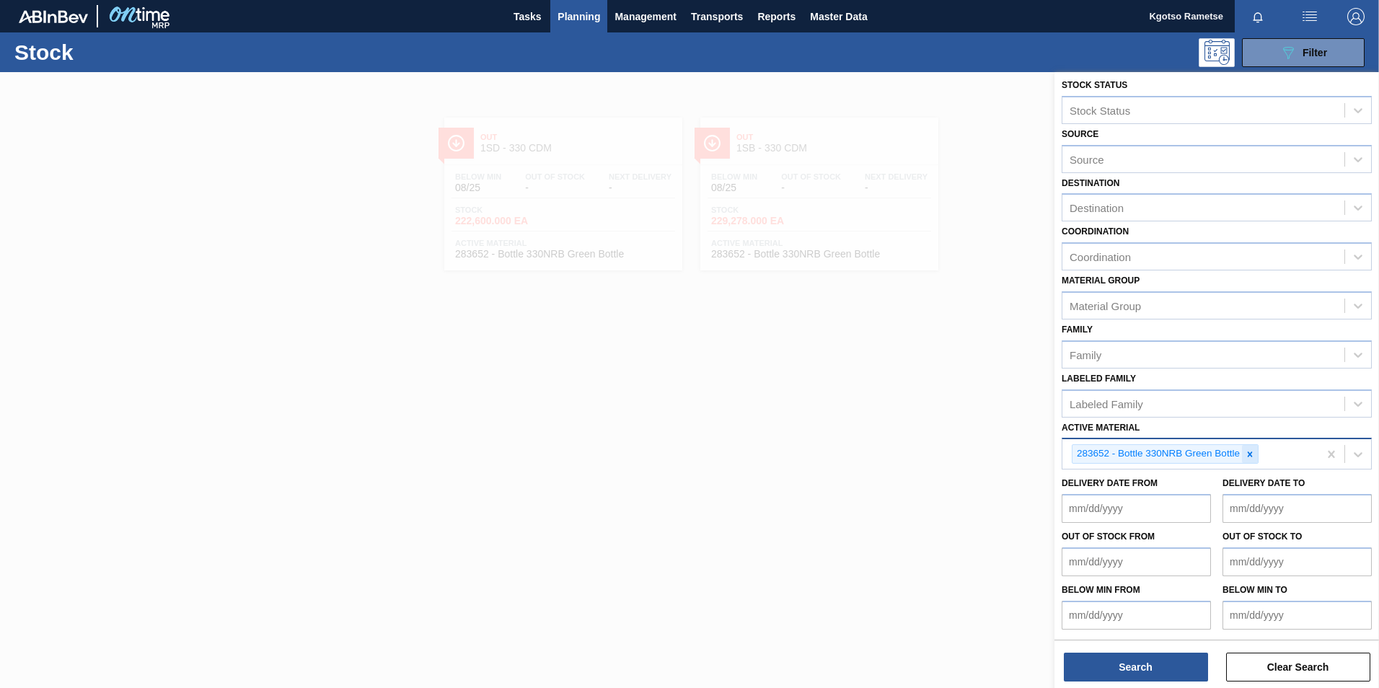
click at [1251, 456] on icon at bounding box center [1250, 454] width 5 height 5
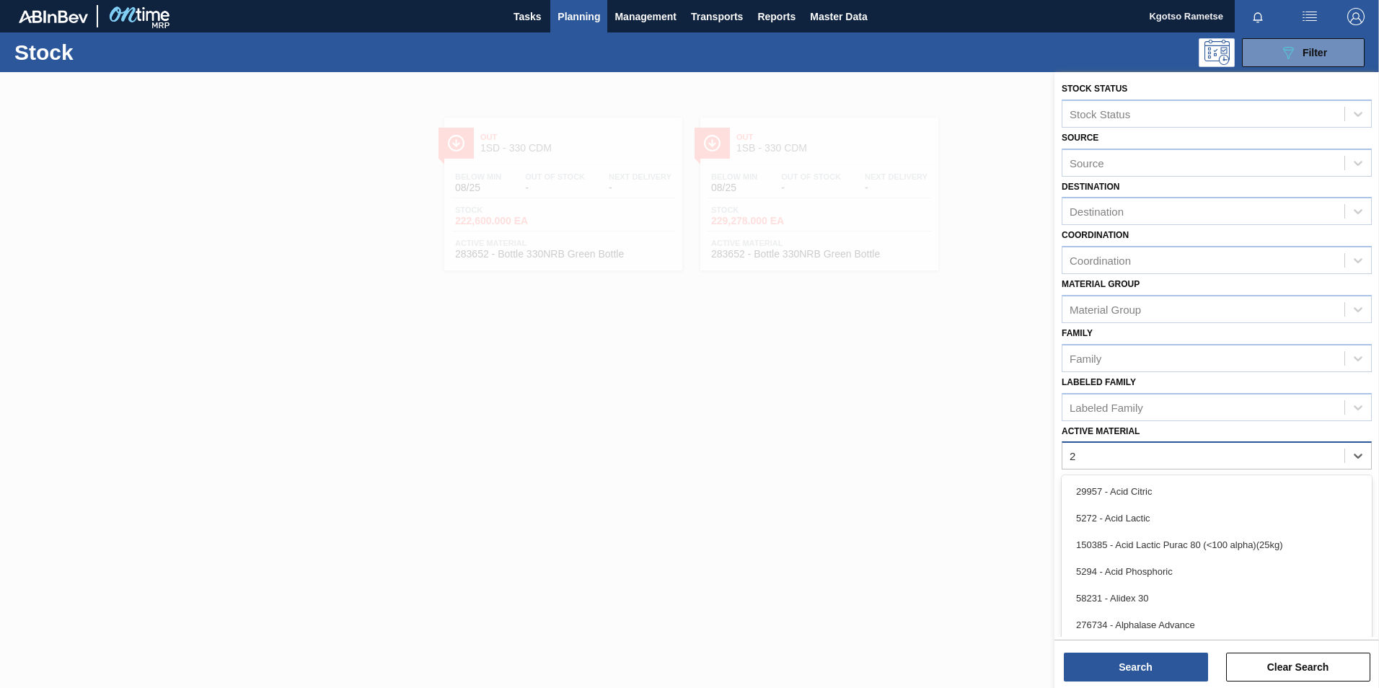
scroll to position [4, 0]
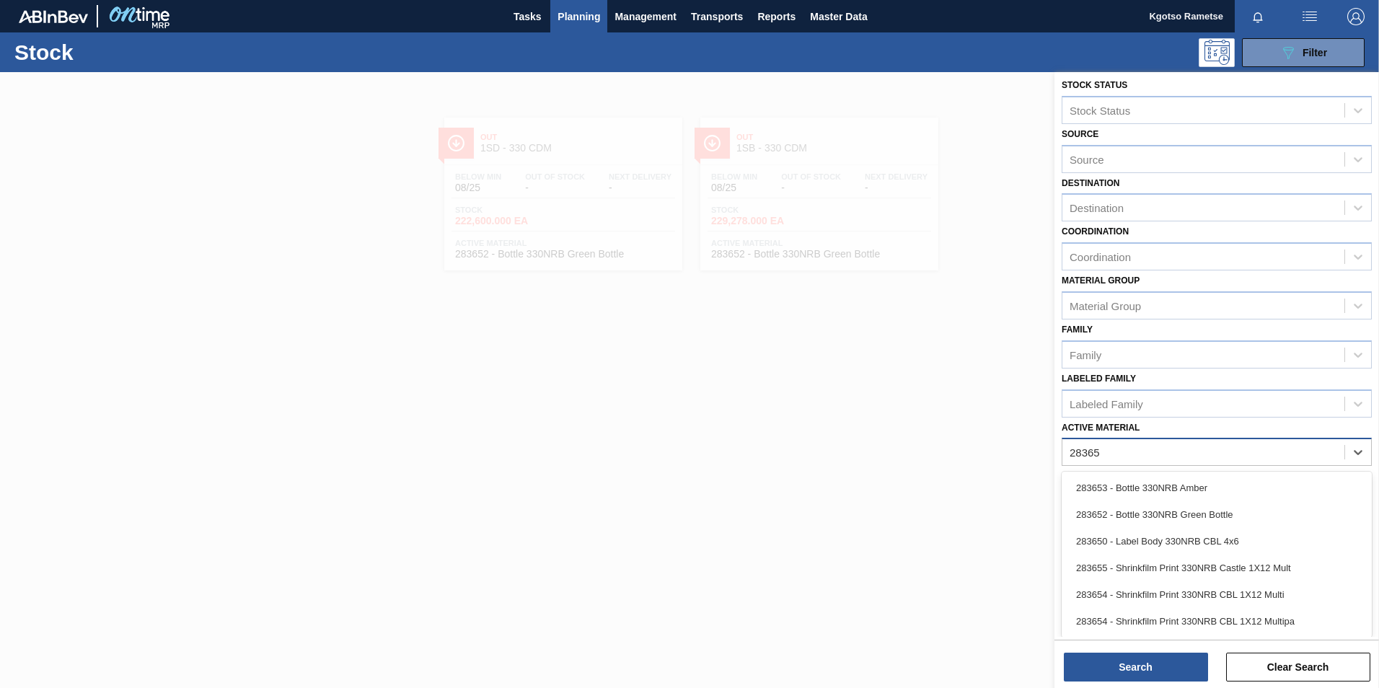
type Material "283653"
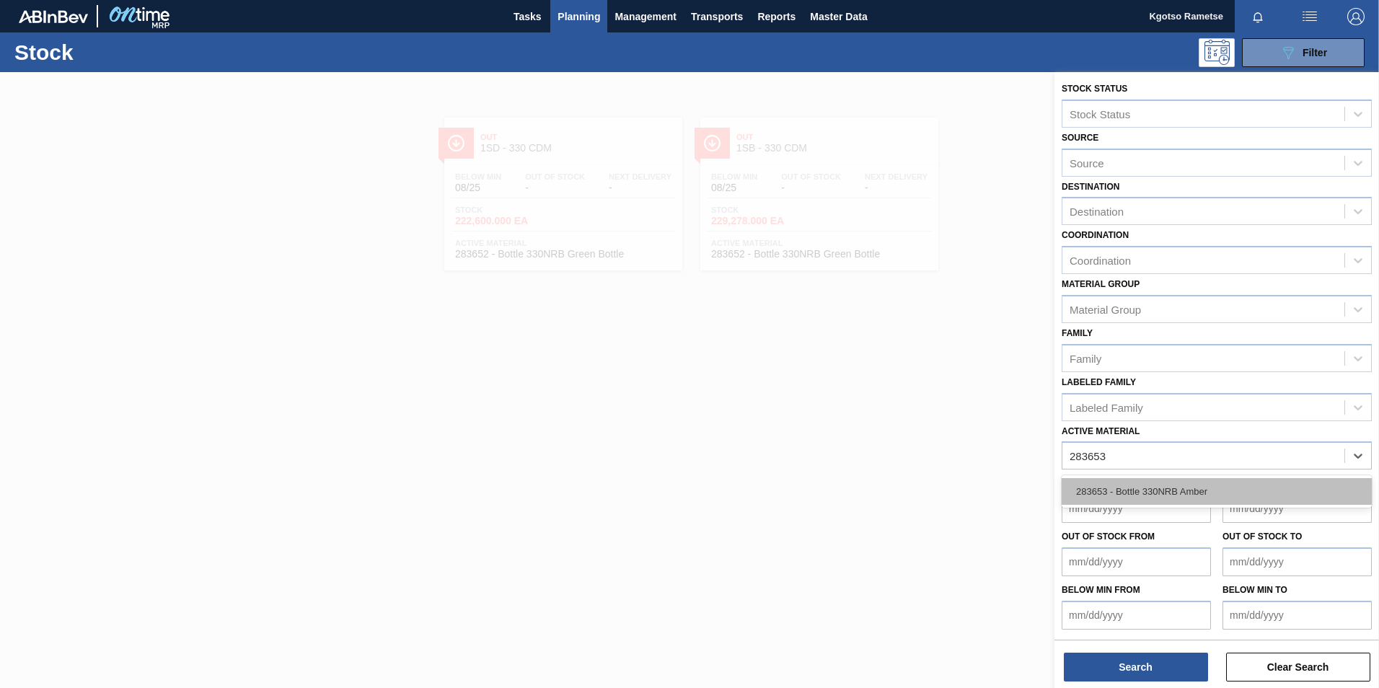
click at [1182, 501] on div "283653 - Bottle 330NRB Amber" at bounding box center [1217, 491] width 310 height 27
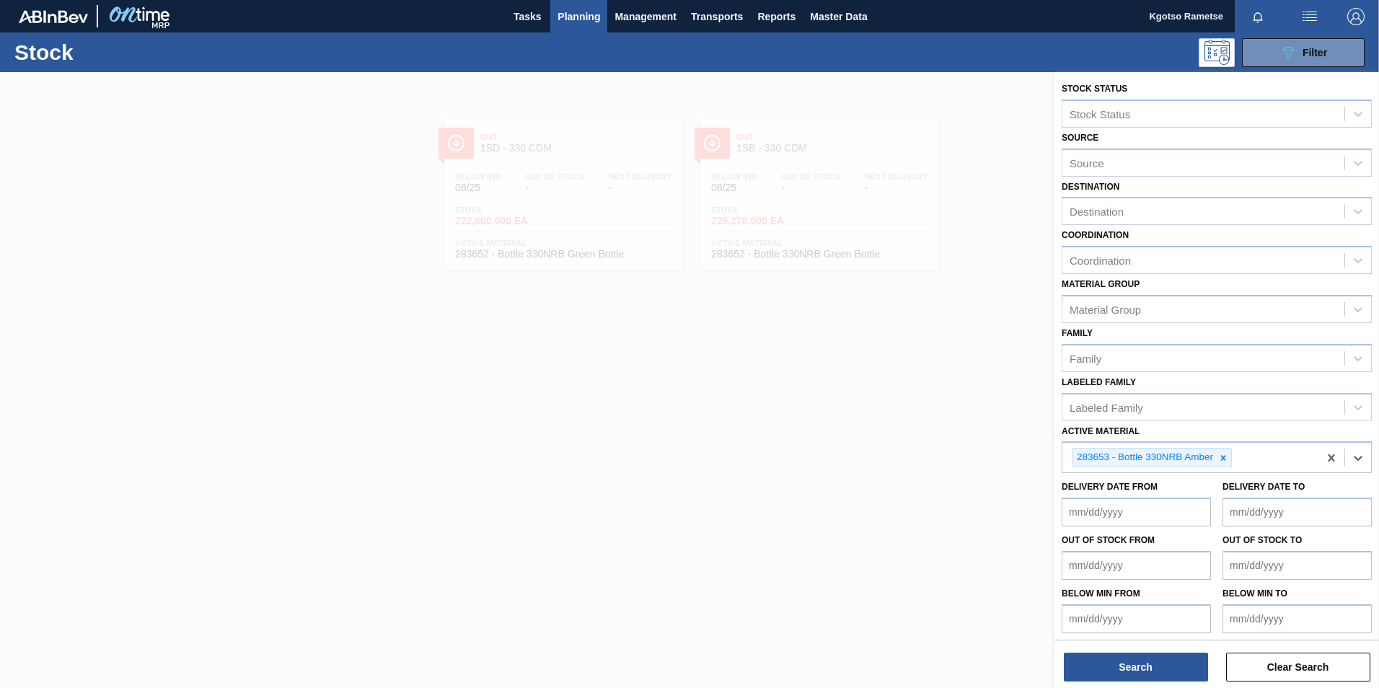
scroll to position [4, 0]
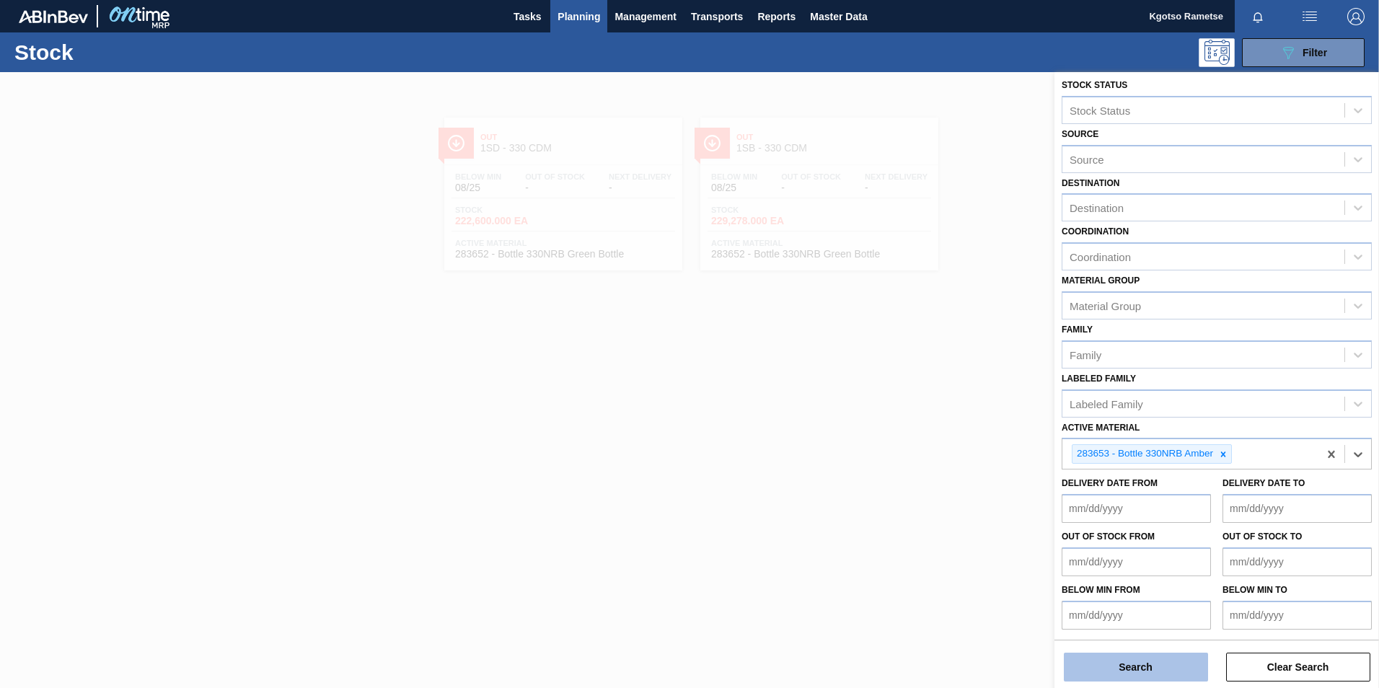
click at [1143, 661] on button "Search" at bounding box center [1136, 667] width 144 height 29
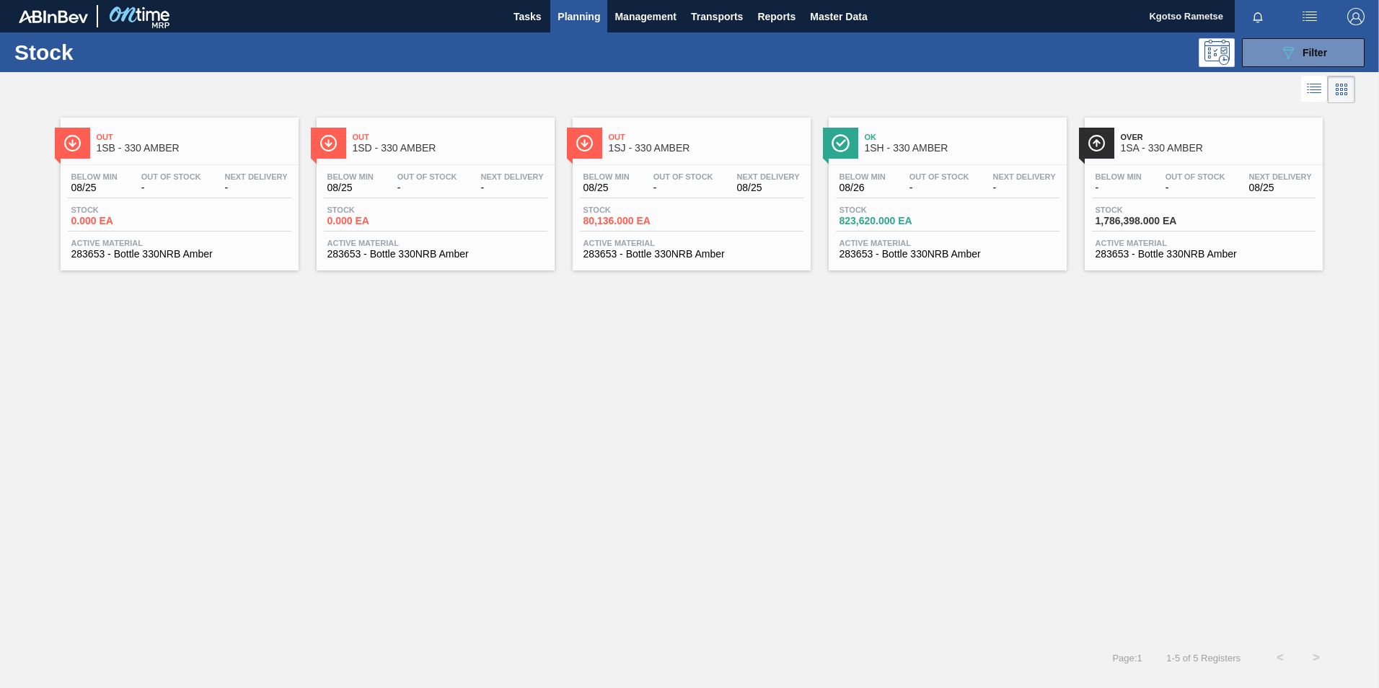
click at [177, 144] on span "1SB - 330 AMBER" at bounding box center [194, 148] width 195 height 11
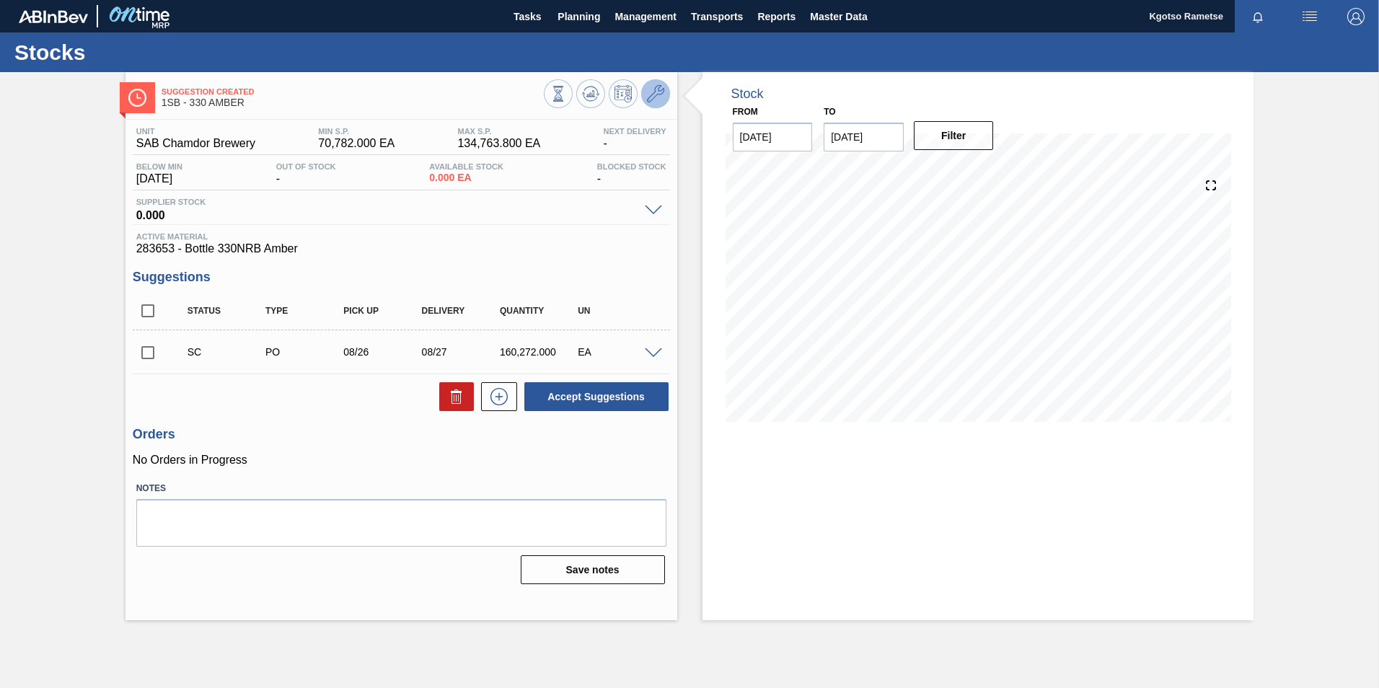
click at [662, 84] on button at bounding box center [655, 93] width 29 height 29
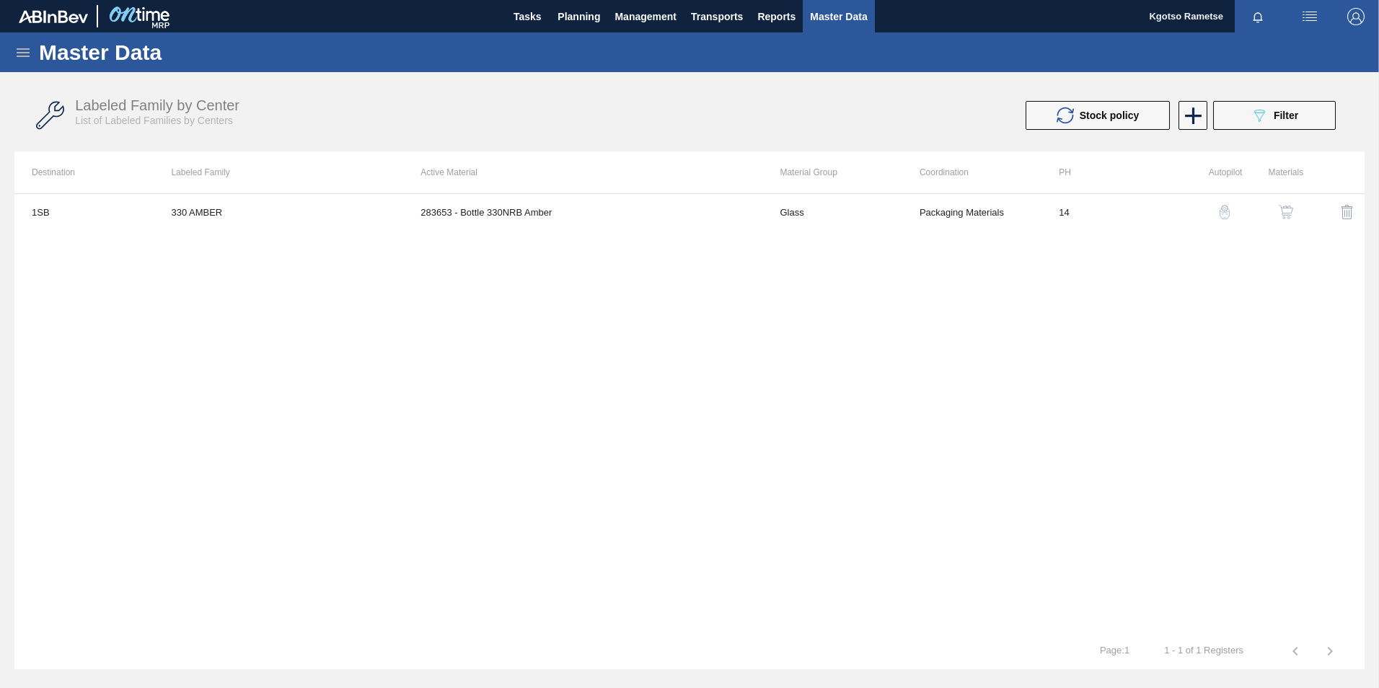
click at [1290, 207] on img "button" at bounding box center [1286, 212] width 14 height 14
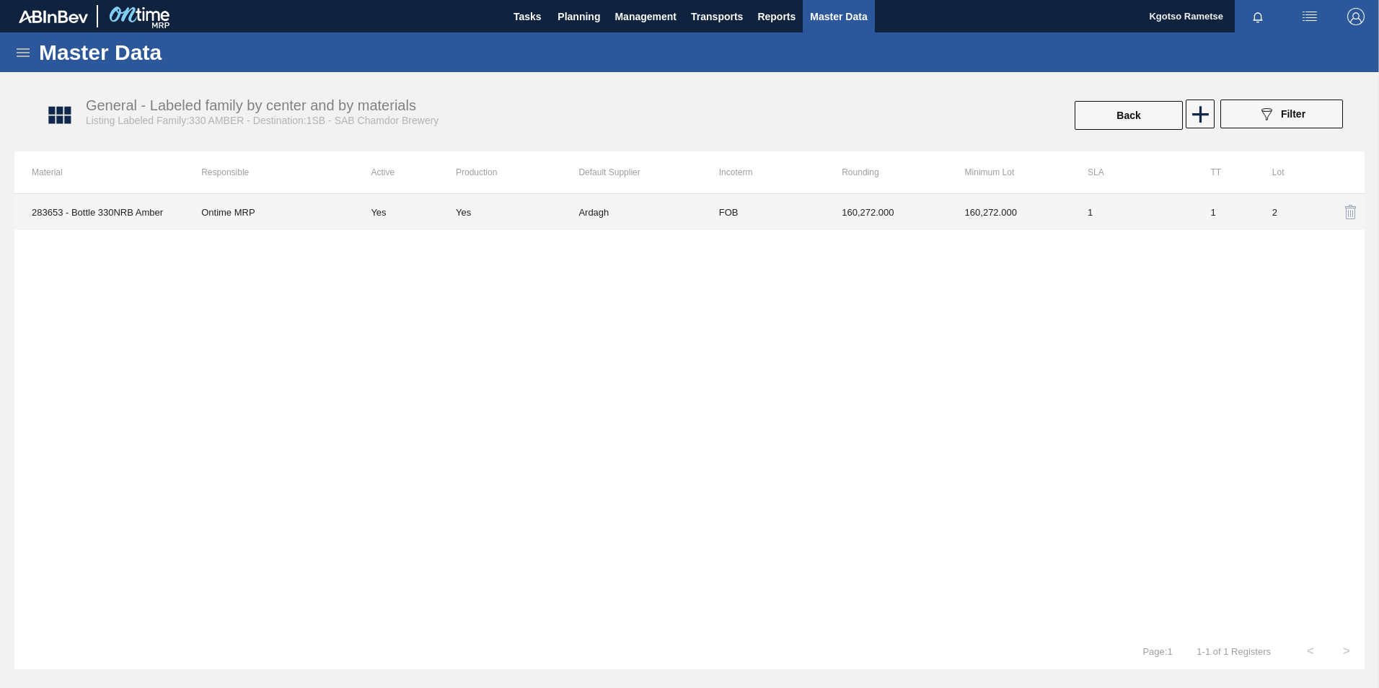
click at [937, 209] on td "160,272.000" at bounding box center [885, 212] width 123 height 36
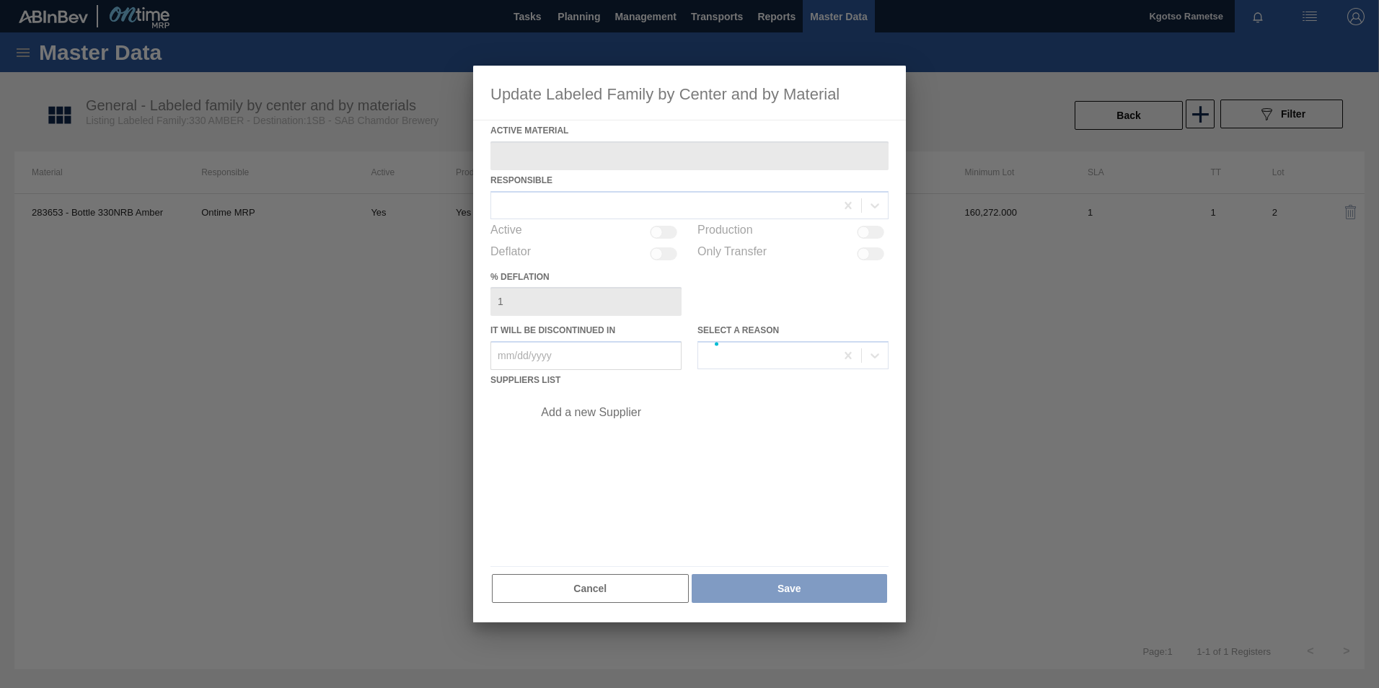
type Material "283653 - Bottle 330NRB Amber"
checkbox input "true"
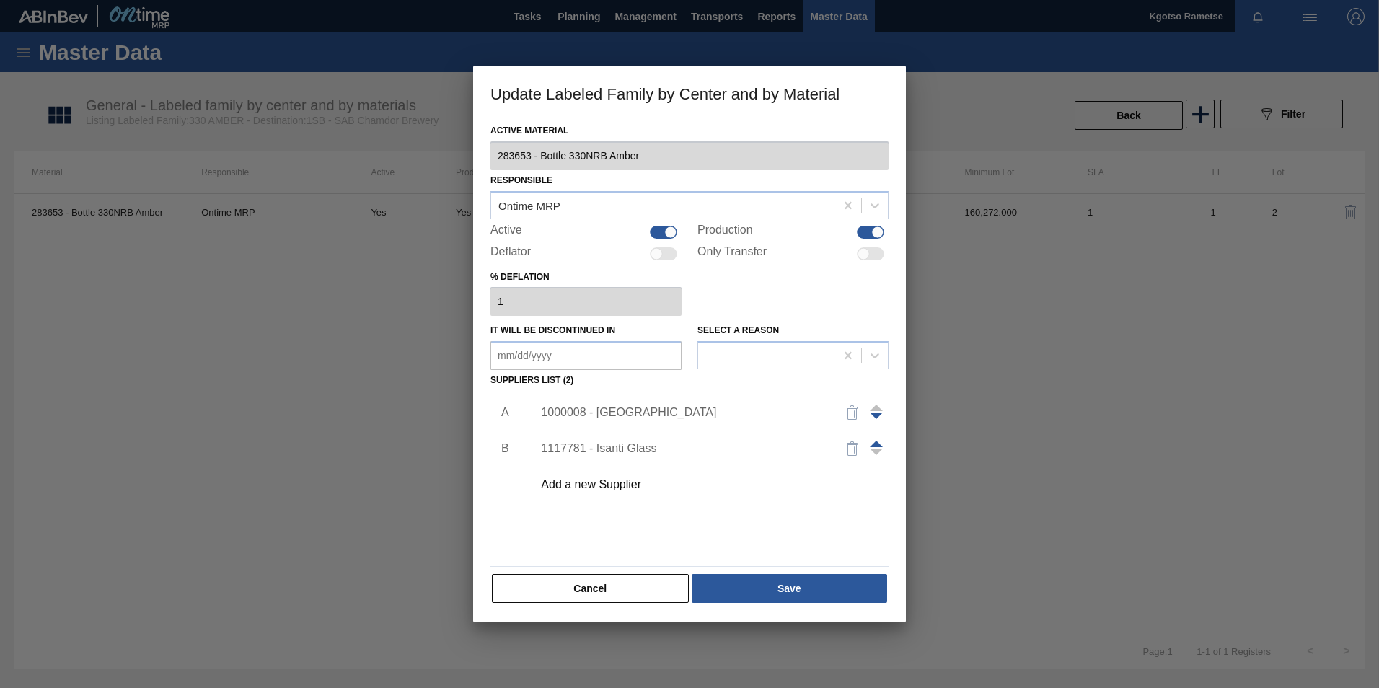
click at [876, 444] on span at bounding box center [876, 444] width 13 height 6
click at [654, 416] on div "1117781 - Isanti Glass" at bounding box center [682, 412] width 283 height 13
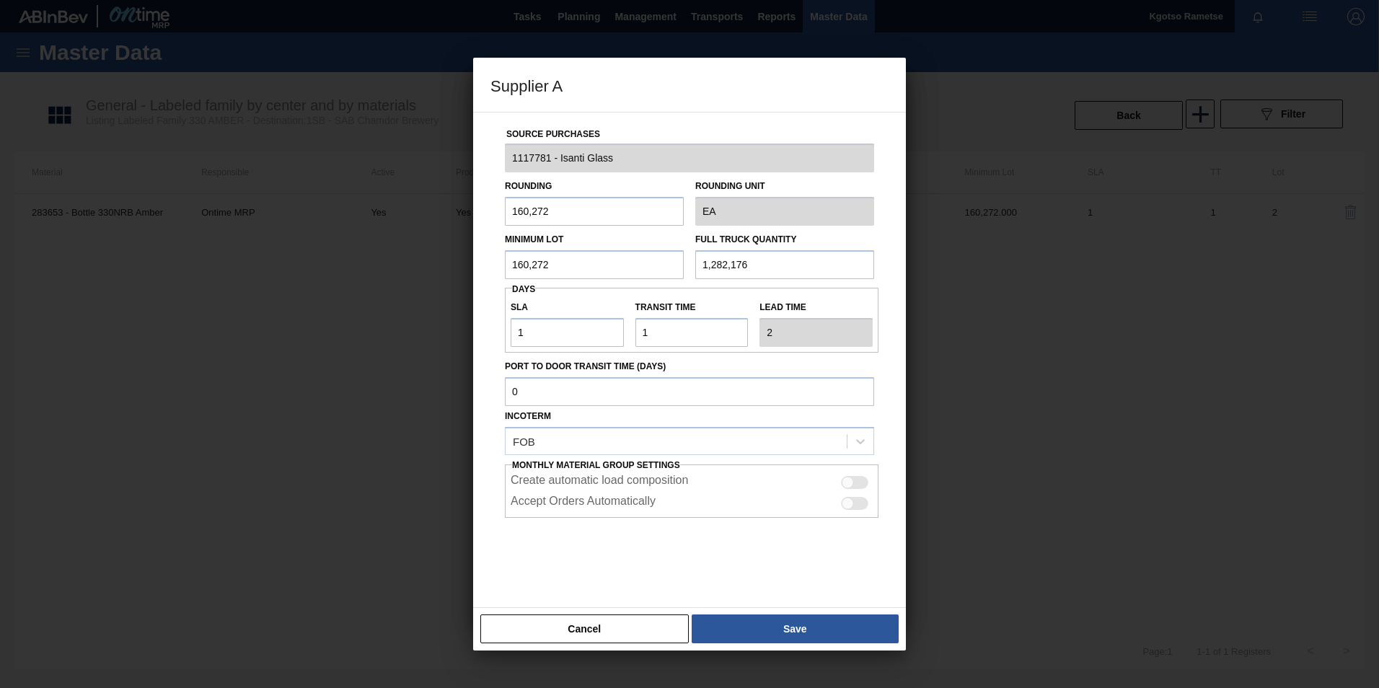
drag, startPoint x: 567, startPoint y: 265, endPoint x: 250, endPoint y: 275, distance: 317.5
click at [273, 274] on div "Supplier A Source Purchases 1117781 - Isanti Glass Rounding 160,272 Rounding Un…" at bounding box center [689, 344] width 1379 height 688
drag, startPoint x: 565, startPoint y: 263, endPoint x: 226, endPoint y: 319, distance: 342.8
click at [382, 296] on div "Supplier A Source Purchases 1117781 - Isanti Glass Rounding 160,272 Rounding Un…" at bounding box center [689, 344] width 1379 height 688
type input "961,632"
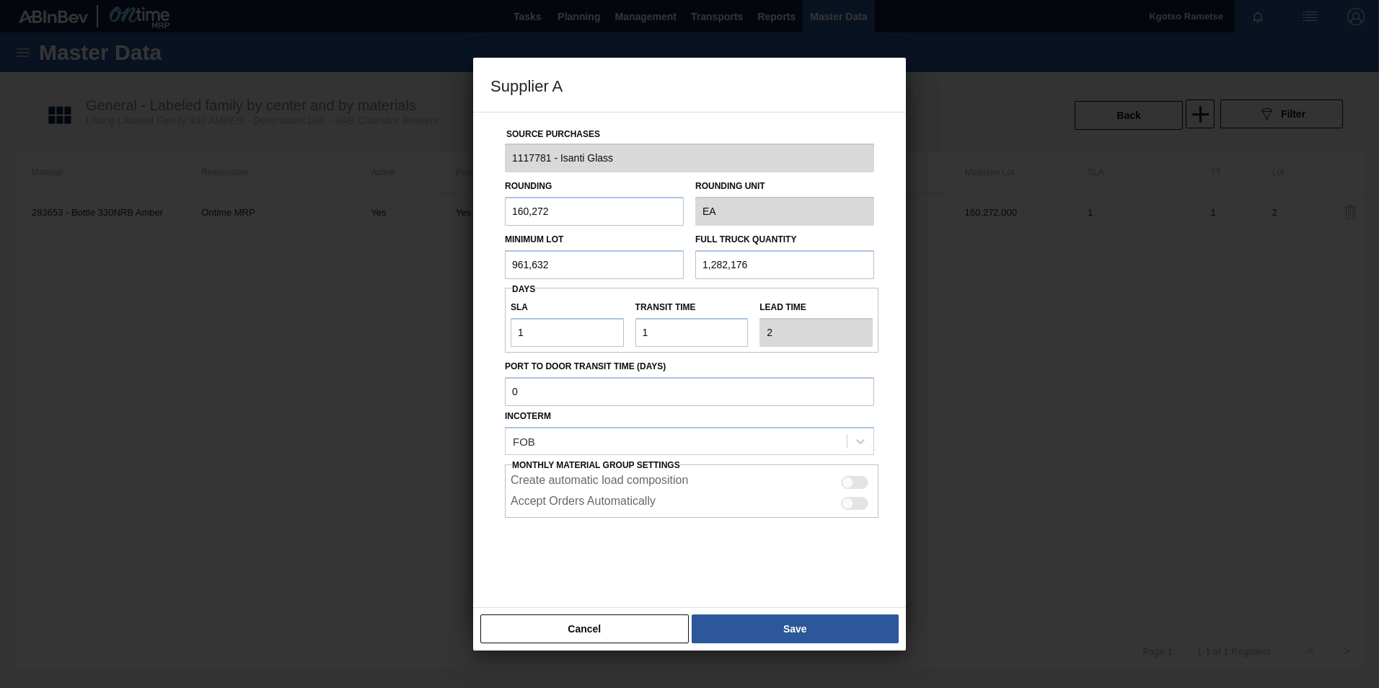
drag, startPoint x: 770, startPoint y: 264, endPoint x: 392, endPoint y: 304, distance: 380.7
click at [579, 278] on div "Minimum Lot 961,632 Full Truck Quantity 1,282,176" at bounding box center [689, 252] width 381 height 53
paste input "961,632"
type input "961,632"
drag, startPoint x: 600, startPoint y: 205, endPoint x: -2, endPoint y: 294, distance: 608.8
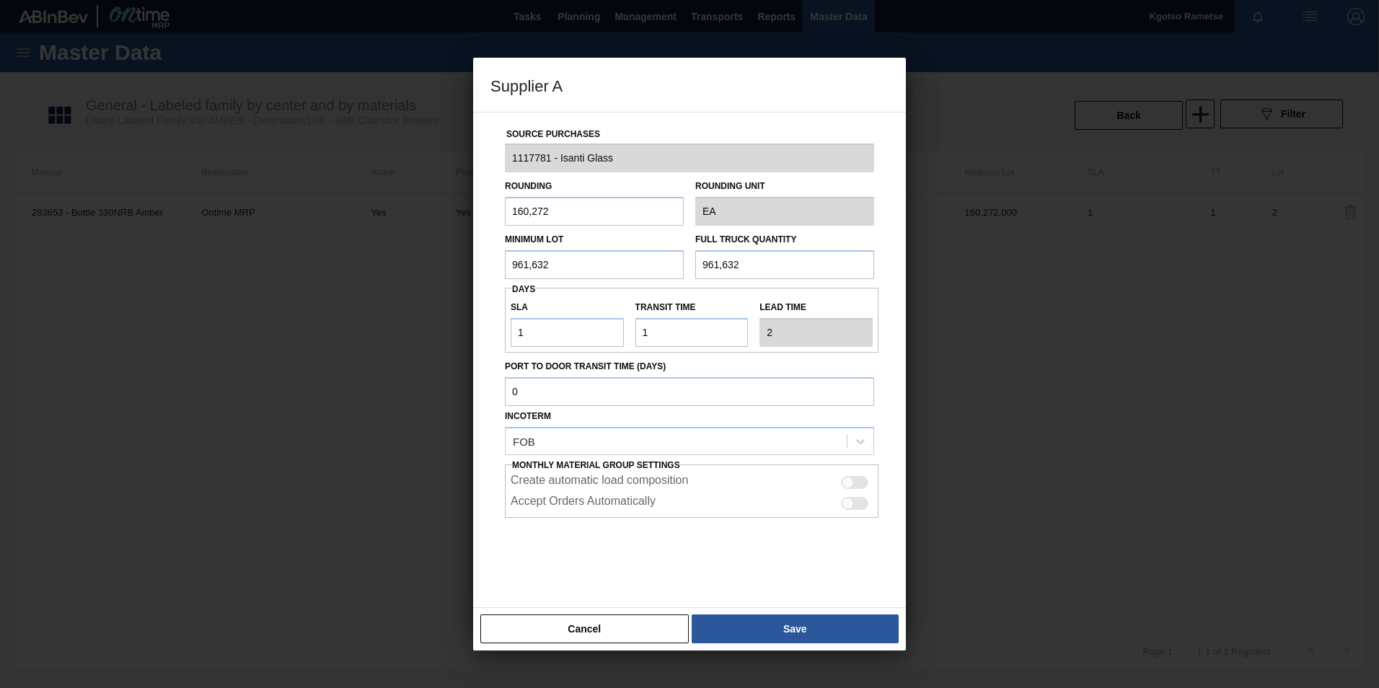
click at [0, 0] on html "Tasks Planning Management Transports Reports Master Data Kgotso [PERSON_NAME] a…" at bounding box center [689, 0] width 1379 height 0
type input "1"
click at [487, 445] on div "Source Purchases 1117781 - Isanti Glass Rounding 1 Rounding Unit EA Minimum Lot…" at bounding box center [689, 360] width 433 height 496
click at [749, 630] on button "Save" at bounding box center [795, 629] width 207 height 29
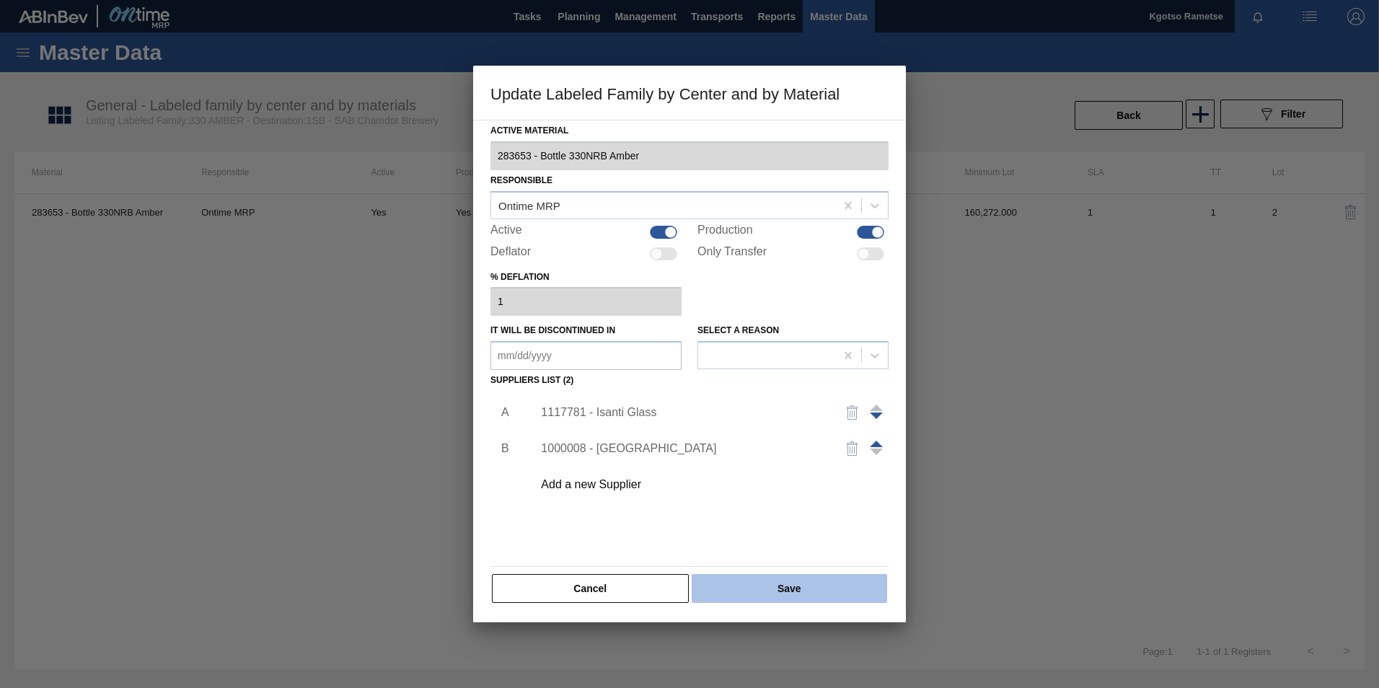
click at [732, 594] on button "Save" at bounding box center [789, 588] width 195 height 29
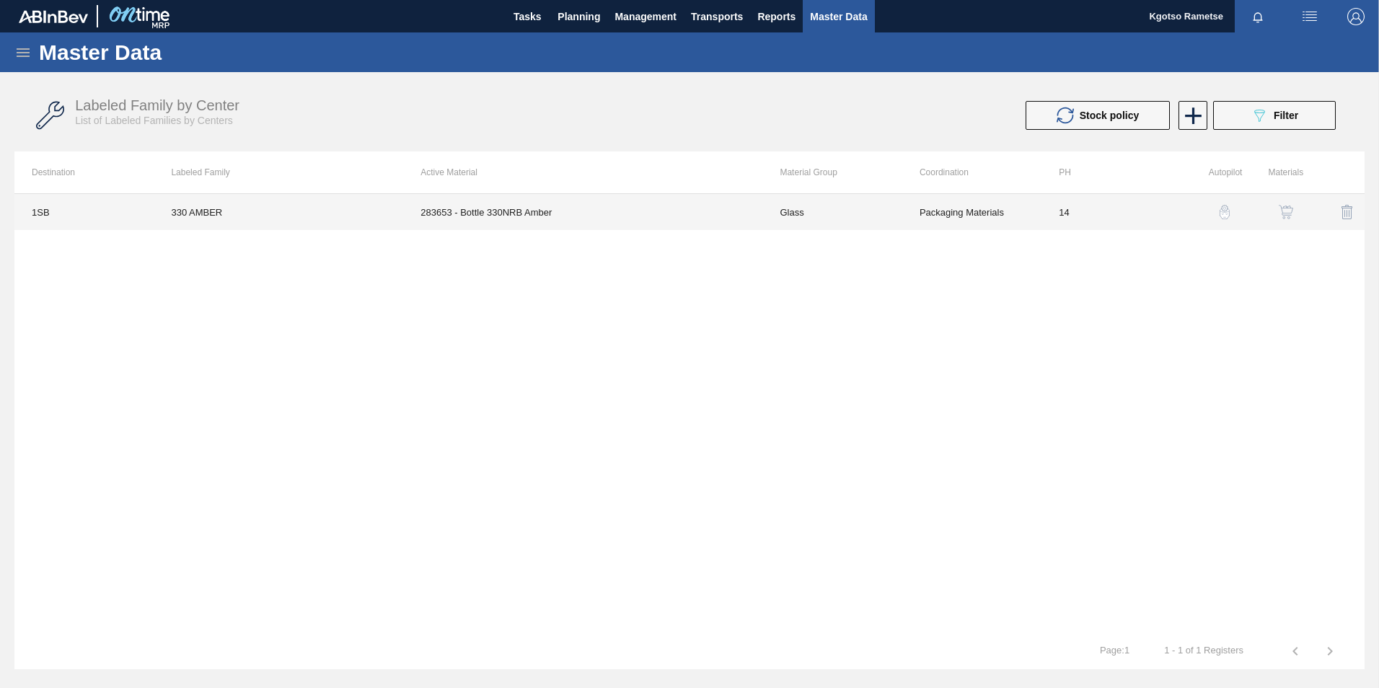
click at [418, 225] on td "283653 - Bottle 330NRB Amber" at bounding box center [582, 212] width 359 height 36
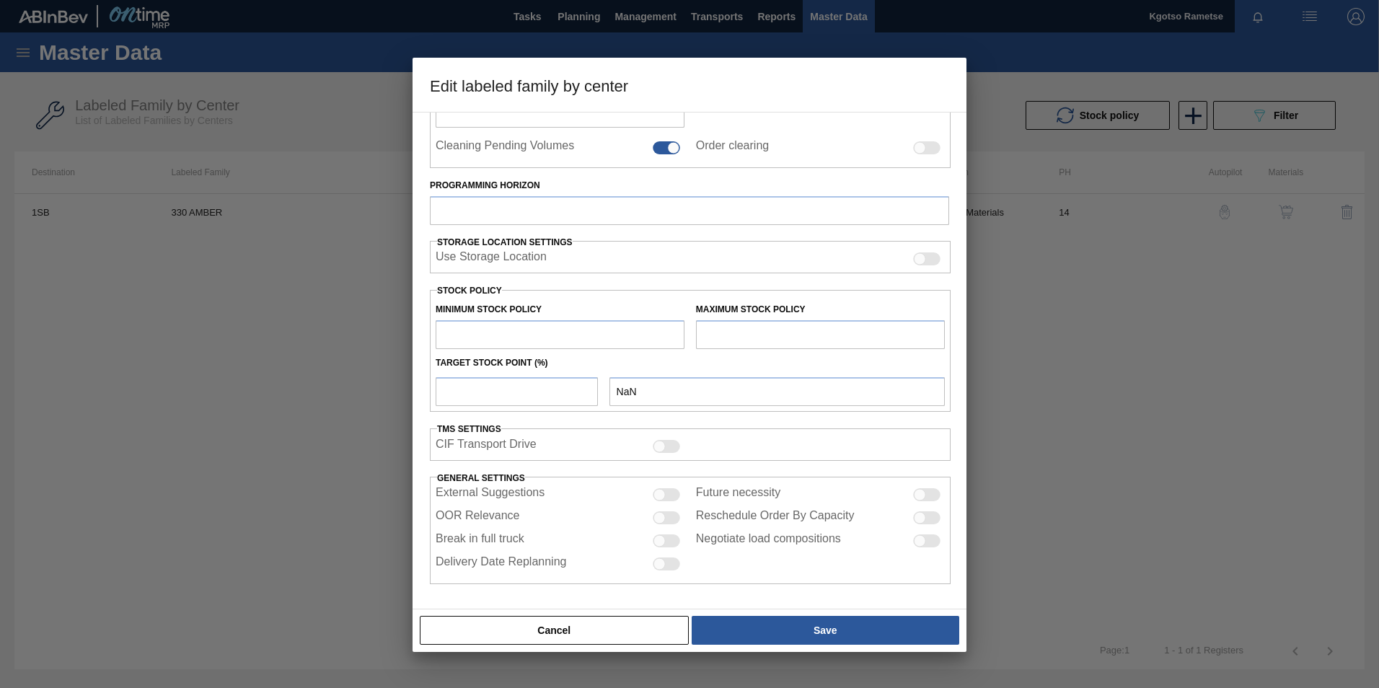
type input "Glass"
type input "AMBER"
type input "330 AMBER"
type input "1SB - SAB Chamdor Brewery"
type input "14"
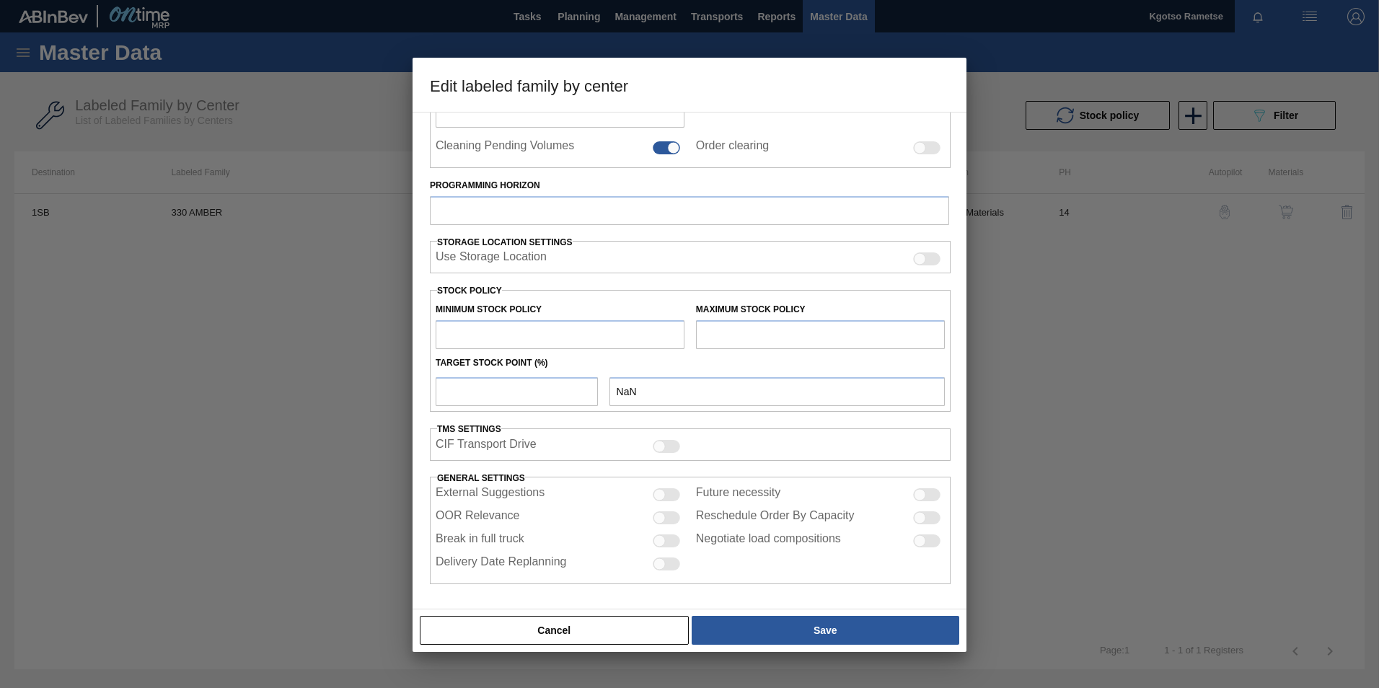
type input "70,782"
type input "134,763.8"
type input "100"
type input "134,763.800"
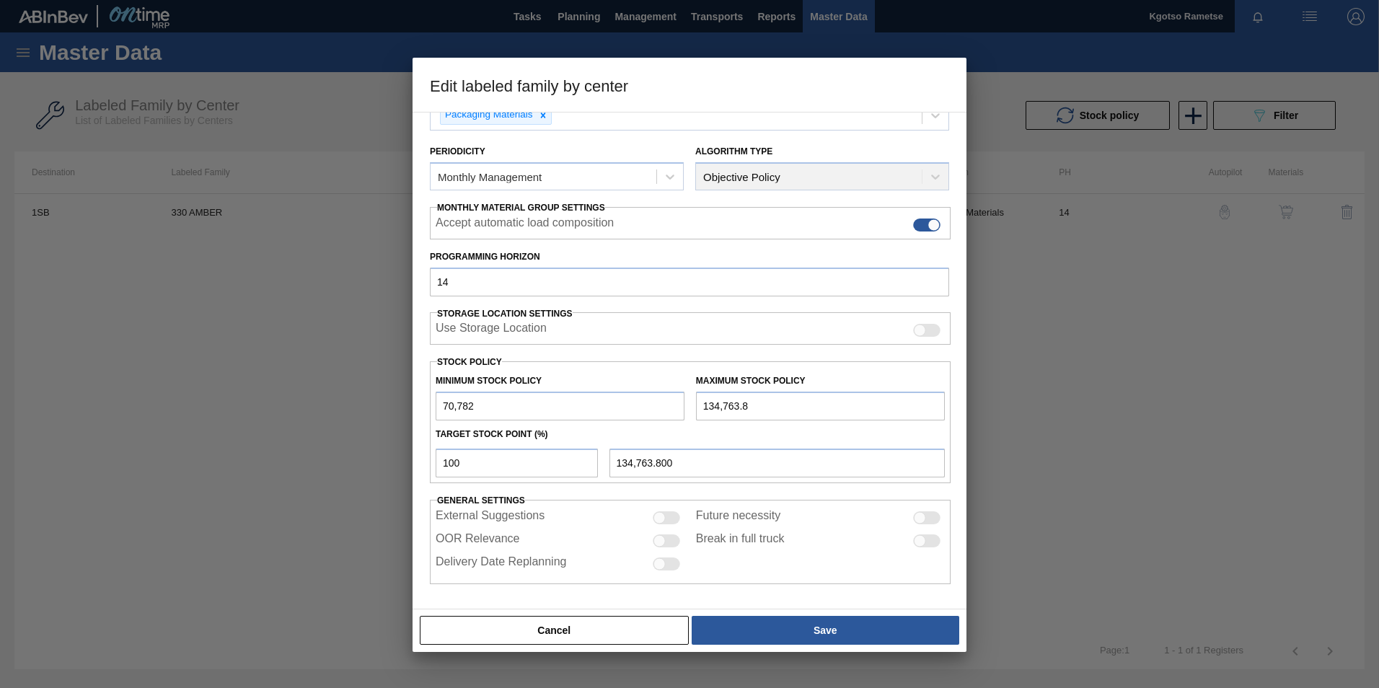
scroll to position [144, 0]
click at [441, 408] on input "70,782" at bounding box center [560, 406] width 249 height 29
type input "1,707,821"
click at [697, 405] on input "134,763.8" at bounding box center [820, 406] width 249 height 29
type input "1,134,763.8"
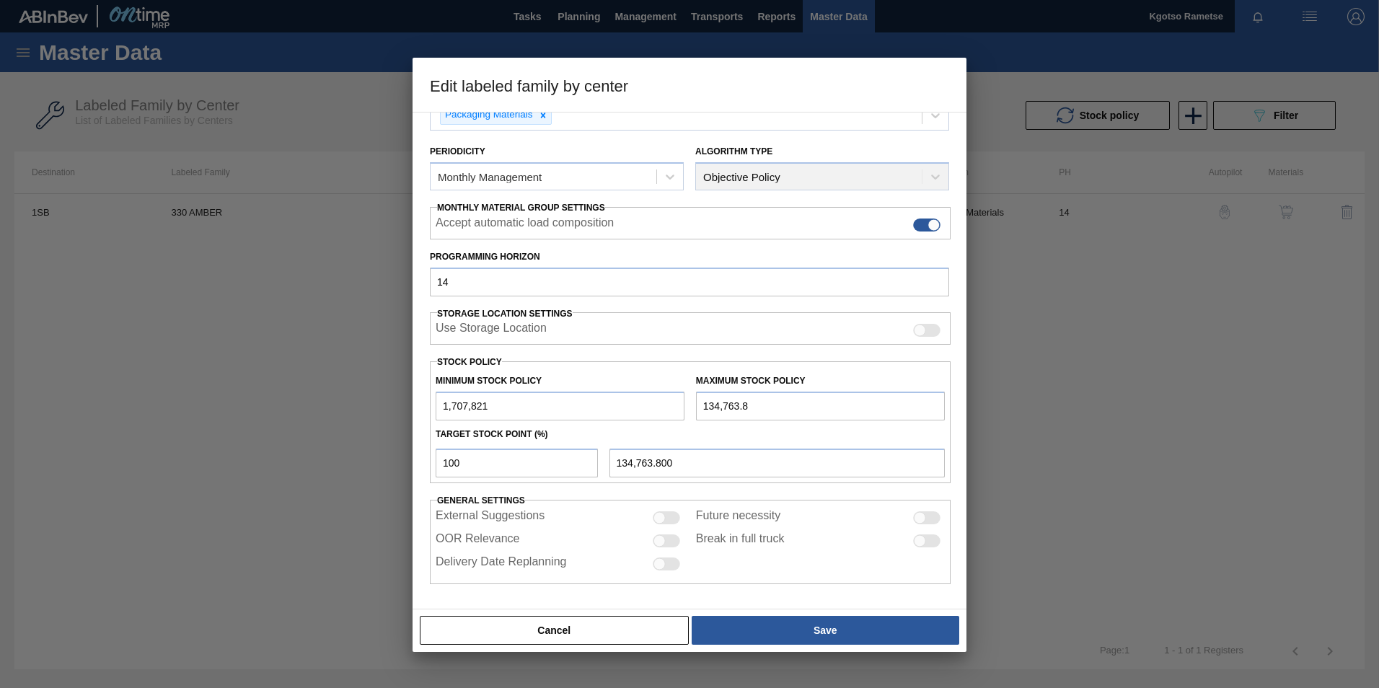
type input "1,134,763.800"
drag, startPoint x: 707, startPoint y: 405, endPoint x: 690, endPoint y: 404, distance: 16.7
click at [692, 404] on div "Maximum Stock Policy 1,134,763.8" at bounding box center [820, 396] width 260 height 50
type input "2,134,763.8"
type input "2,134,763.800"
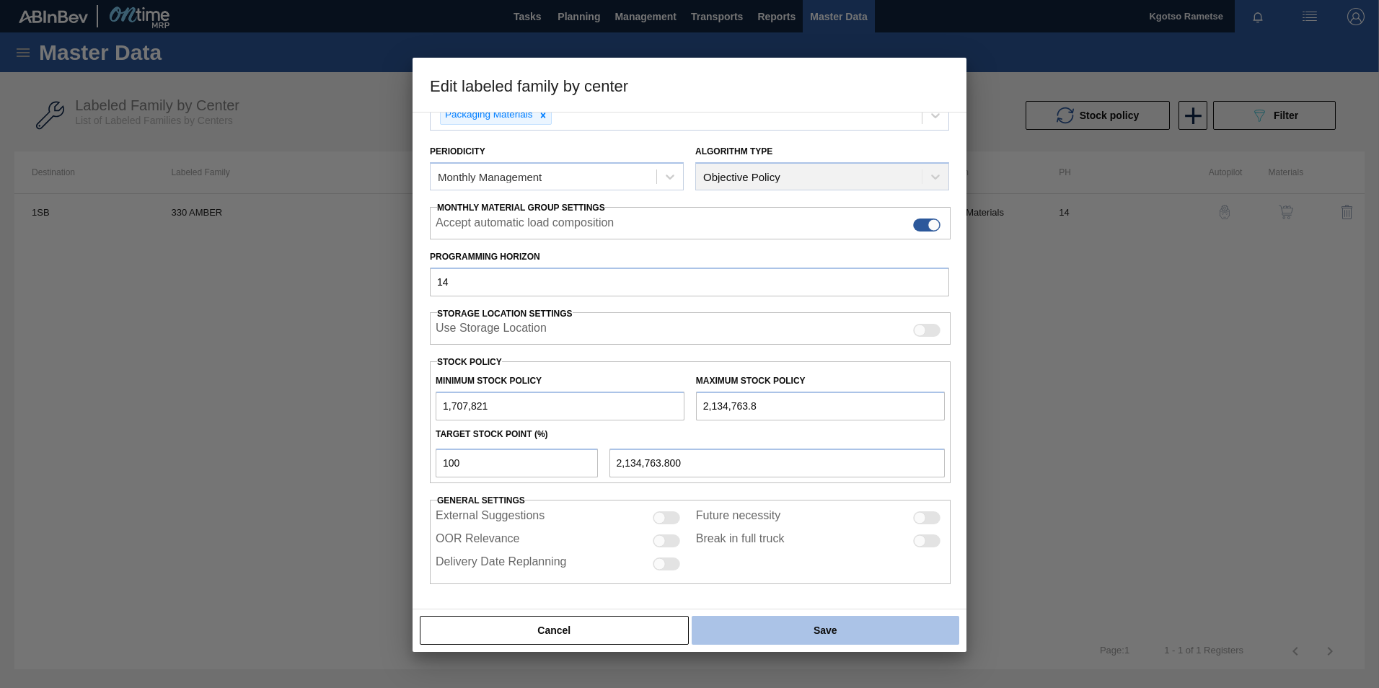
type input "2,134,763.8"
click at [752, 638] on button "Save" at bounding box center [826, 630] width 268 height 29
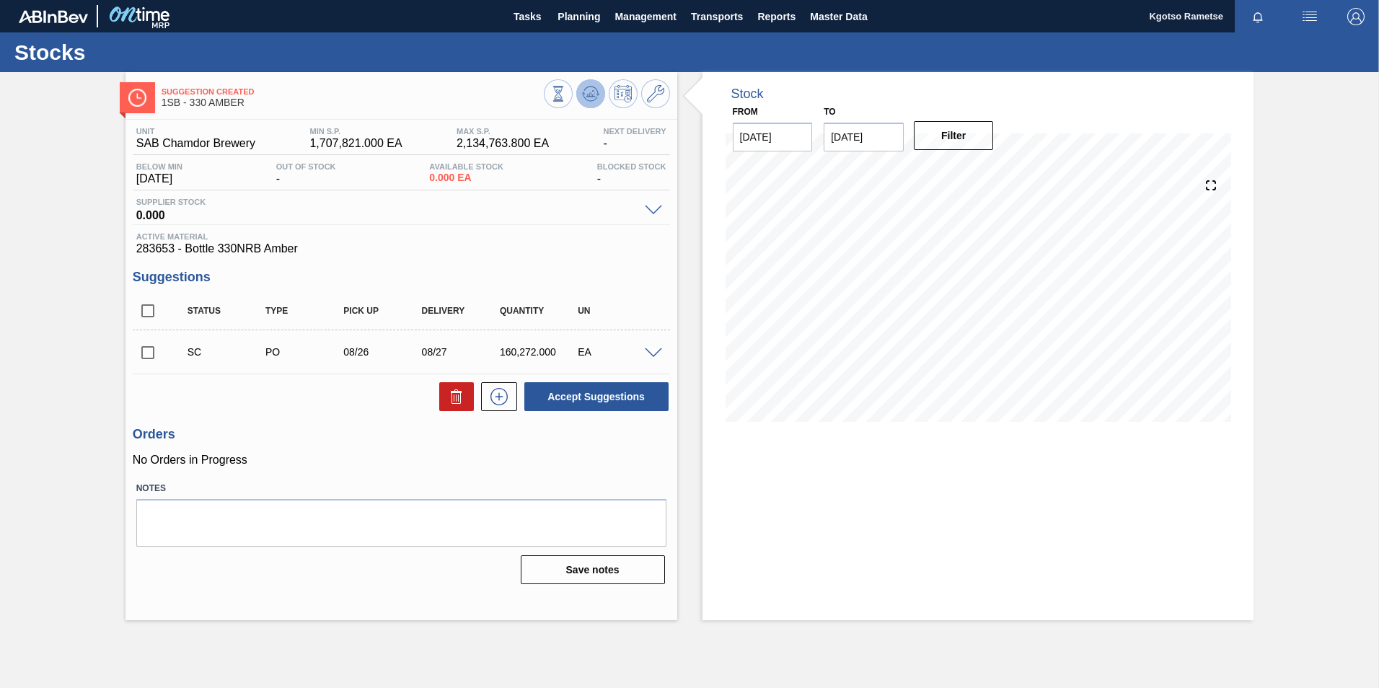
click at [586, 98] on icon at bounding box center [590, 93] width 17 height 17
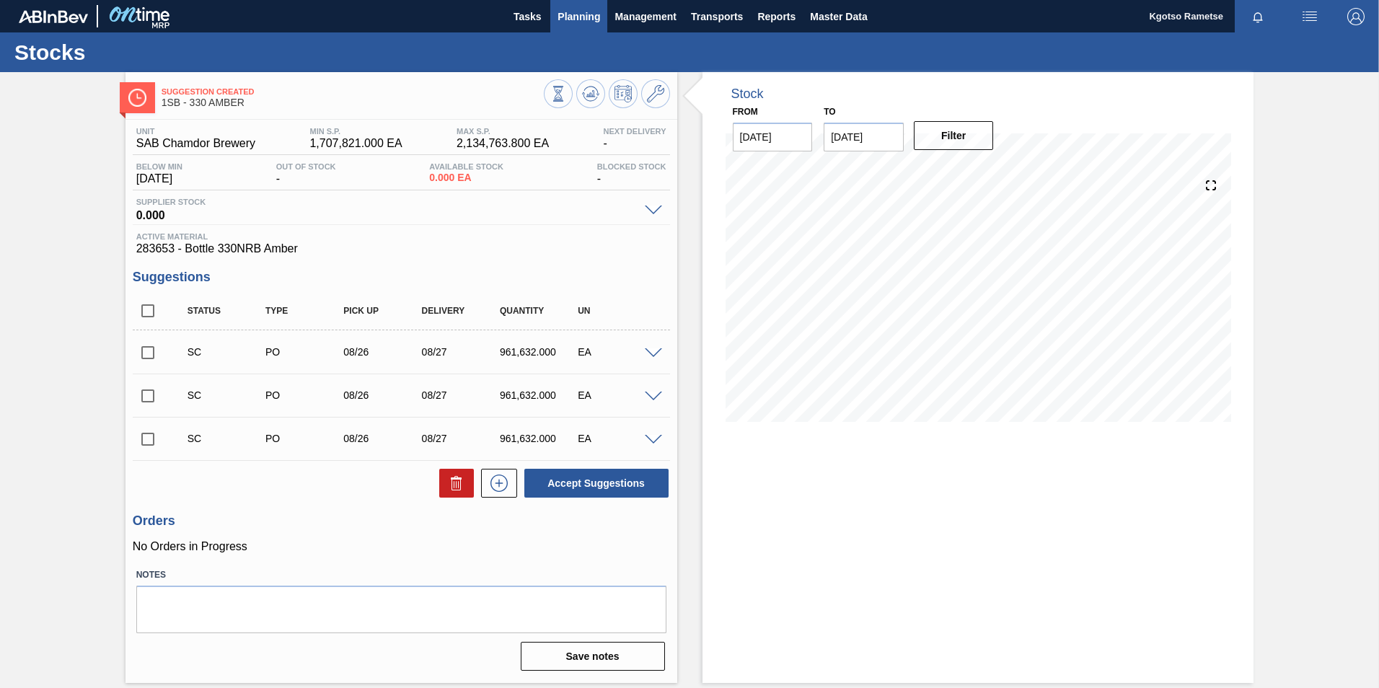
click at [570, 5] on button "Planning" at bounding box center [578, 16] width 57 height 32
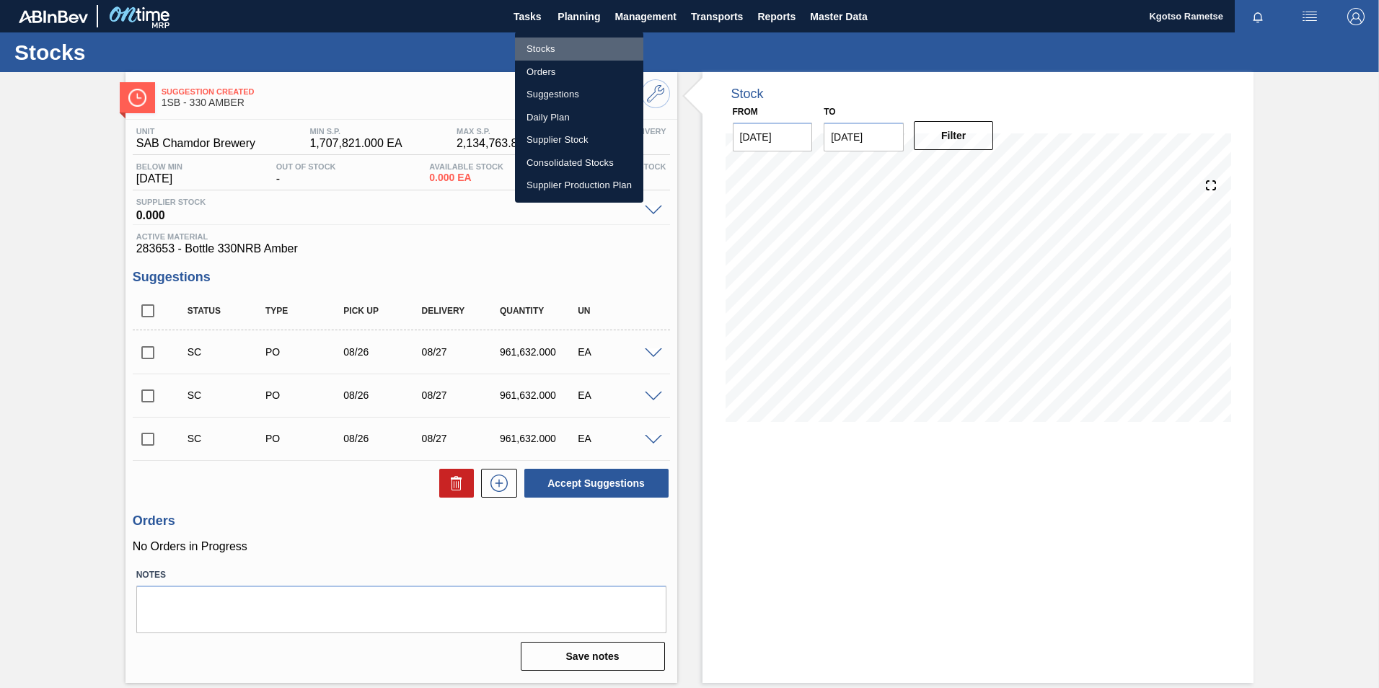
click at [557, 38] on li "Stocks" at bounding box center [579, 49] width 128 height 23
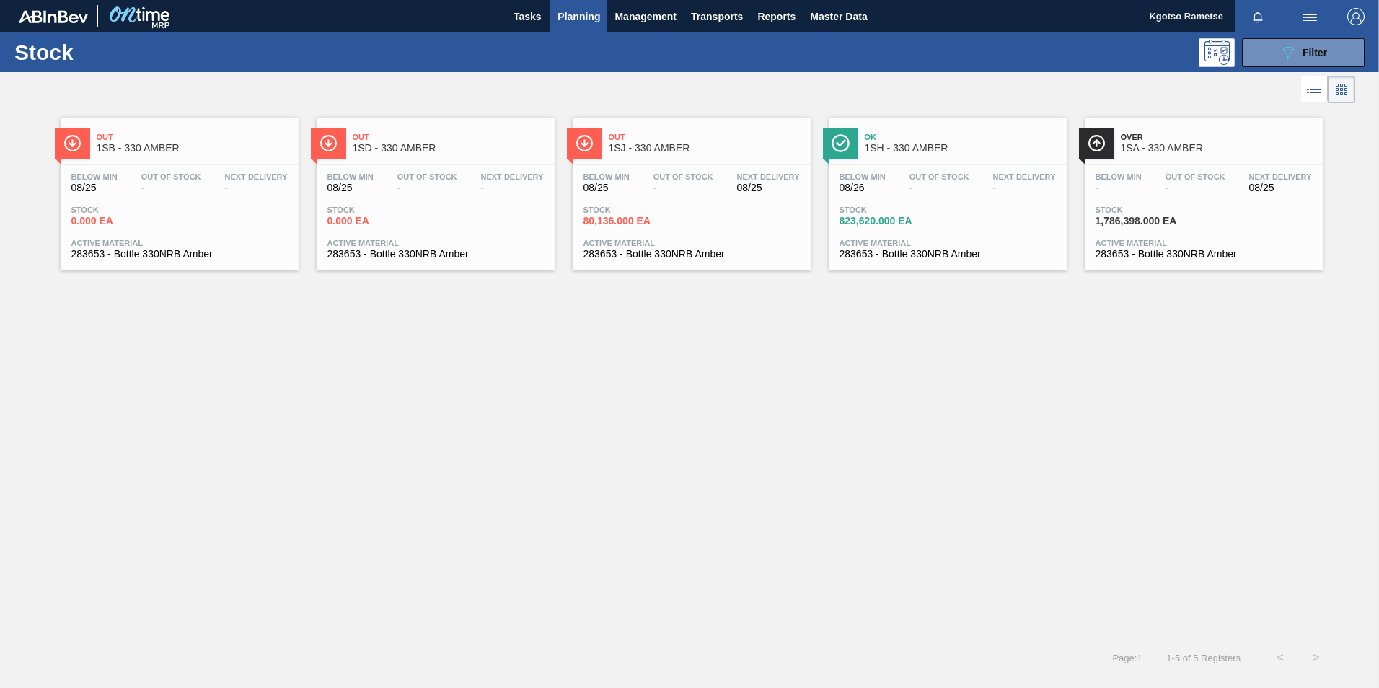
click at [1173, 143] on span "1SA - 330 AMBER" at bounding box center [1218, 148] width 195 height 11
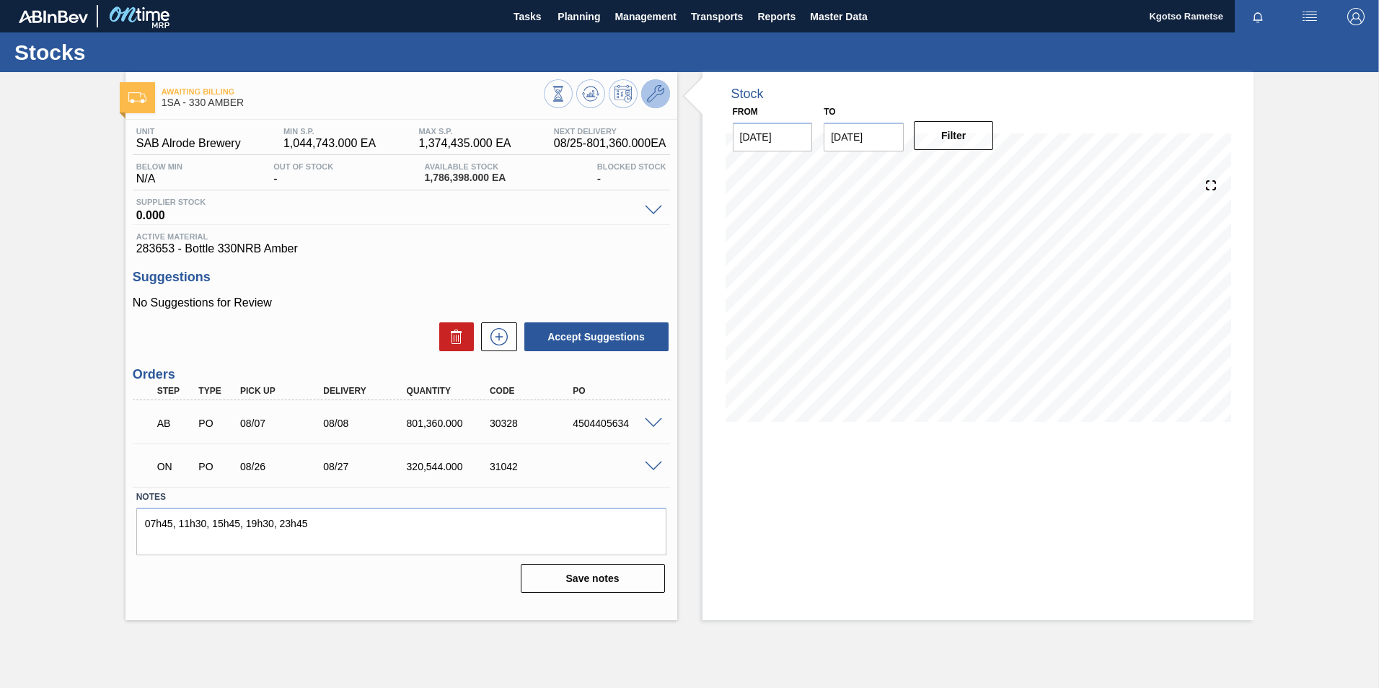
click at [664, 92] on icon at bounding box center [655, 93] width 17 height 17
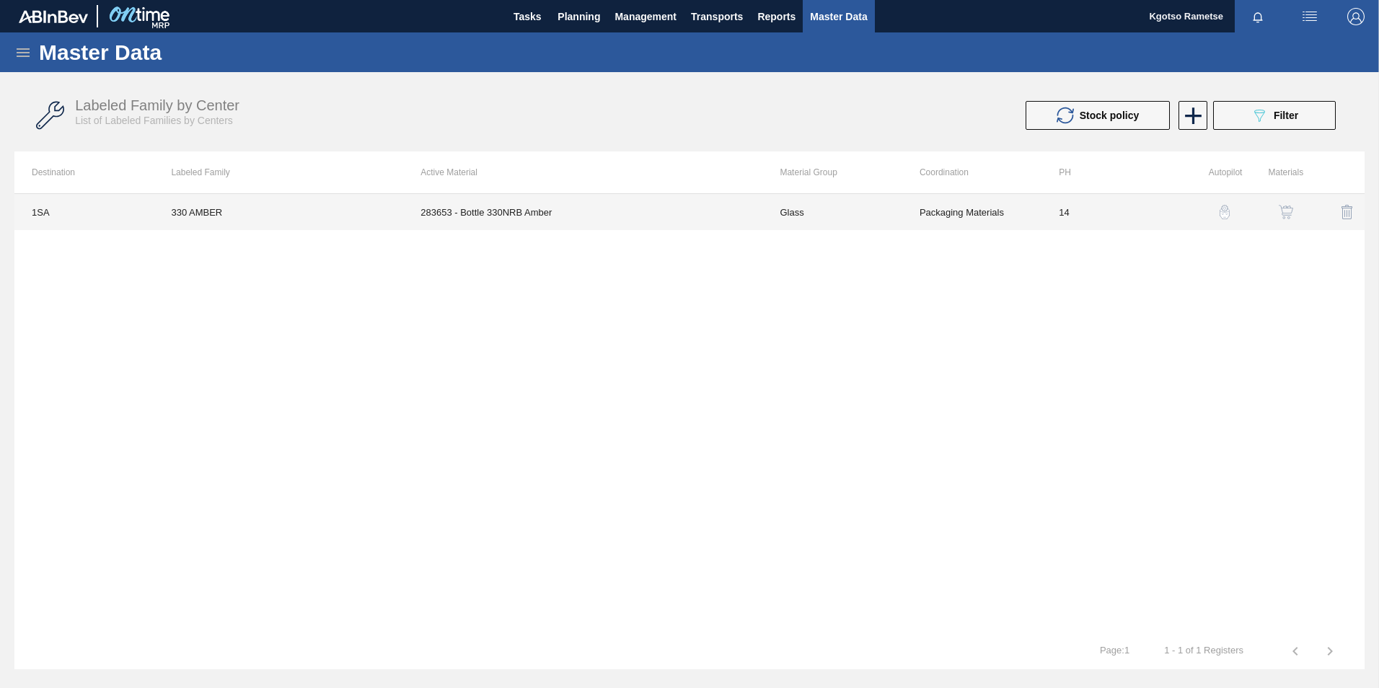
click at [509, 221] on td "283653 - Bottle 330NRB Amber" at bounding box center [582, 212] width 359 height 36
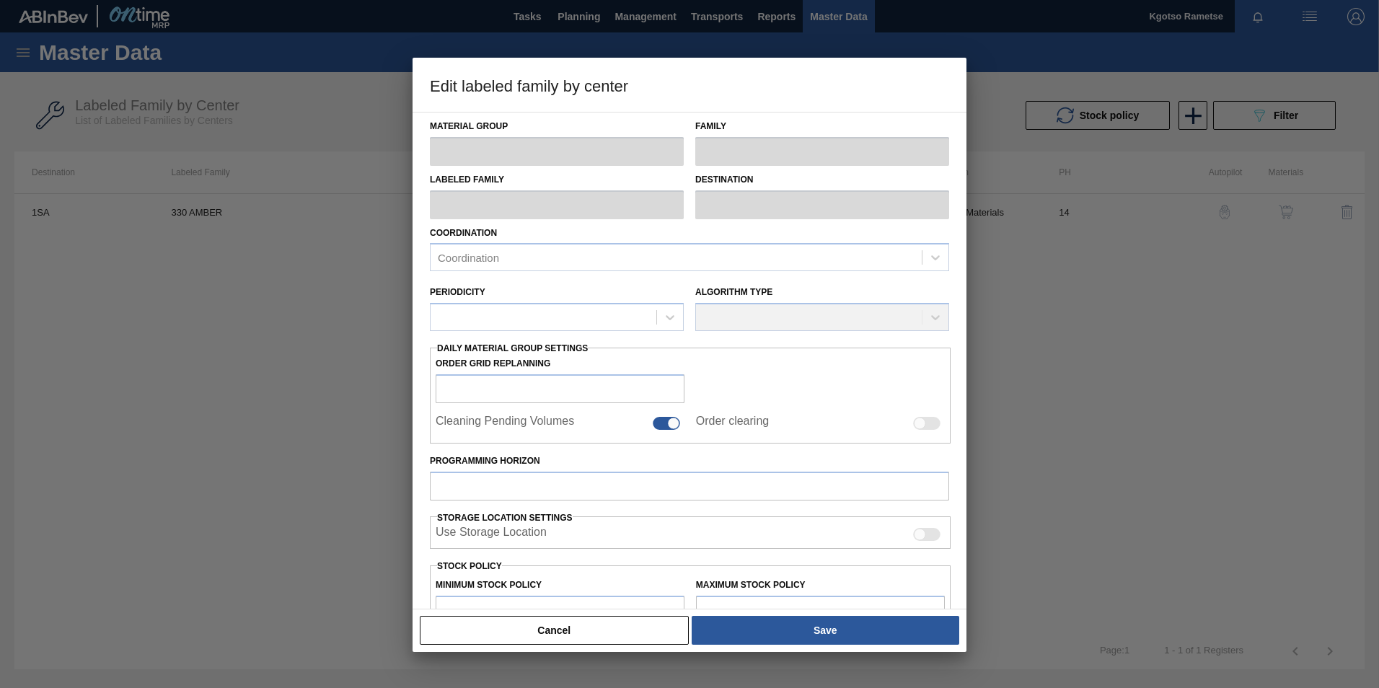
scroll to position [144, 0]
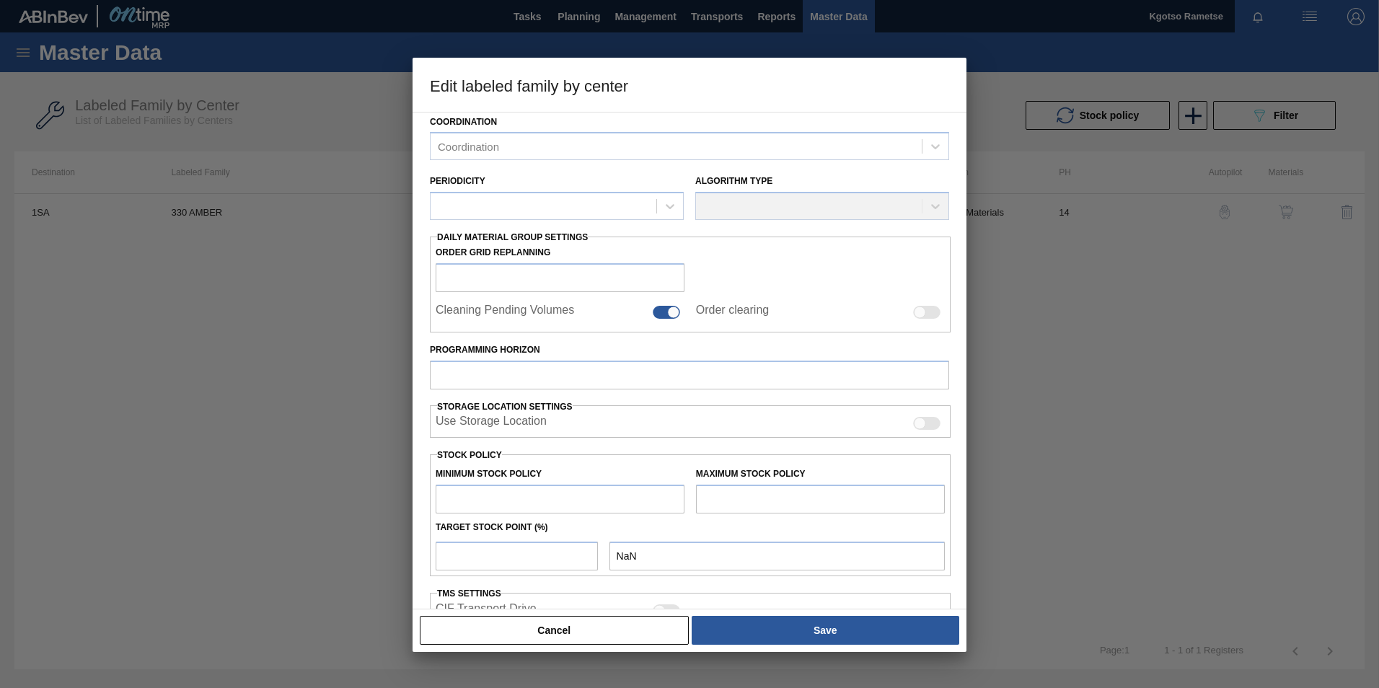
type input "Glass"
type input "AMBER"
type input "330 AMBER"
type input "1SA - SAB Alrode Brewery"
type input "14"
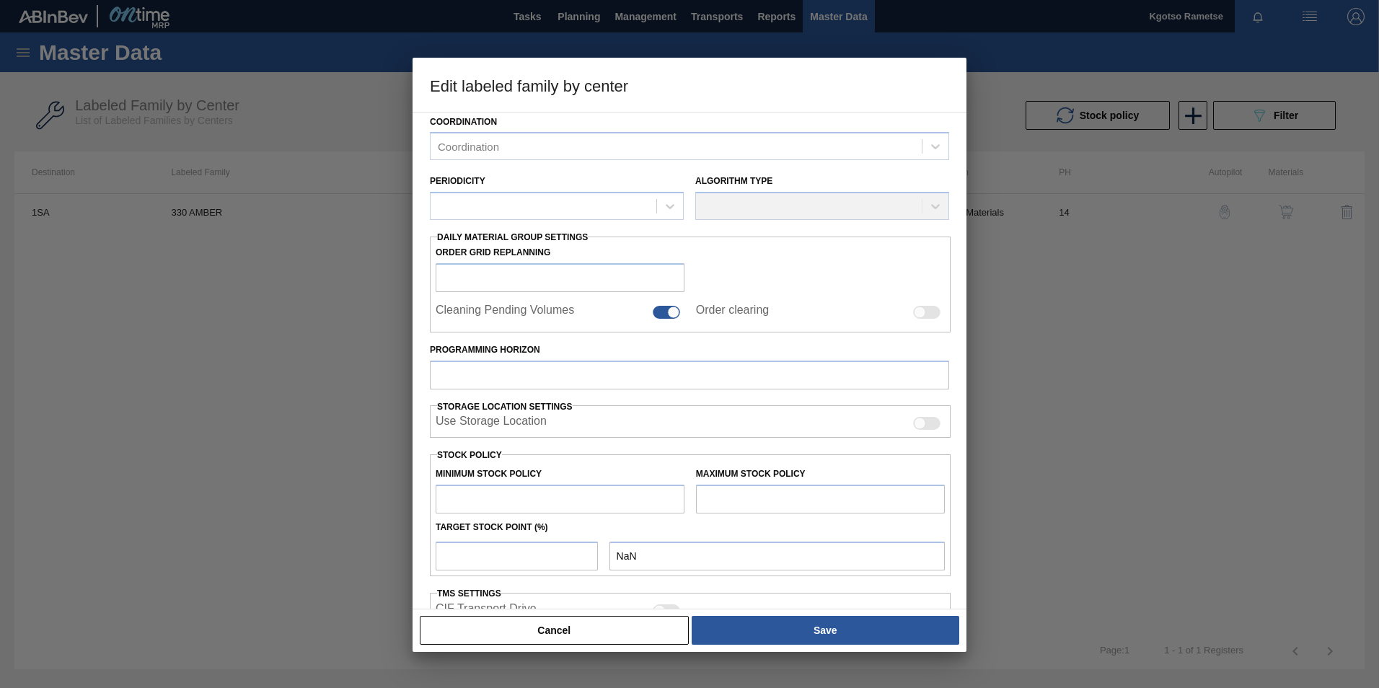
type input "1,044,743"
type input "1,374,435"
type input "0"
type input "1,044,743.000"
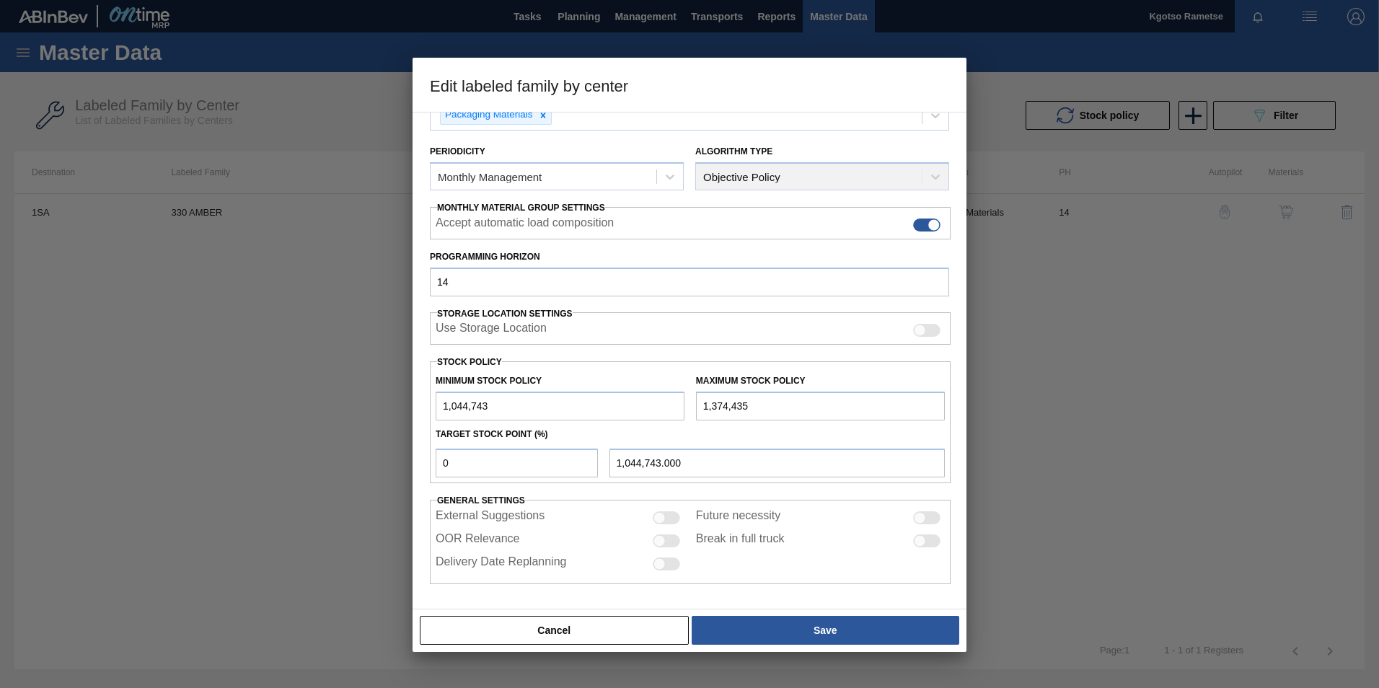
drag, startPoint x: 448, startPoint y: 405, endPoint x: 428, endPoint y: 405, distance: 20.2
click at [428, 405] on div "Material Group Glass Family AMBER Labeled Family 330 AMBER Destination 1SA - SA…" at bounding box center [690, 361] width 554 height 498
type input "2,044,743"
type input "2,044,743.000"
type input "2,044,743"
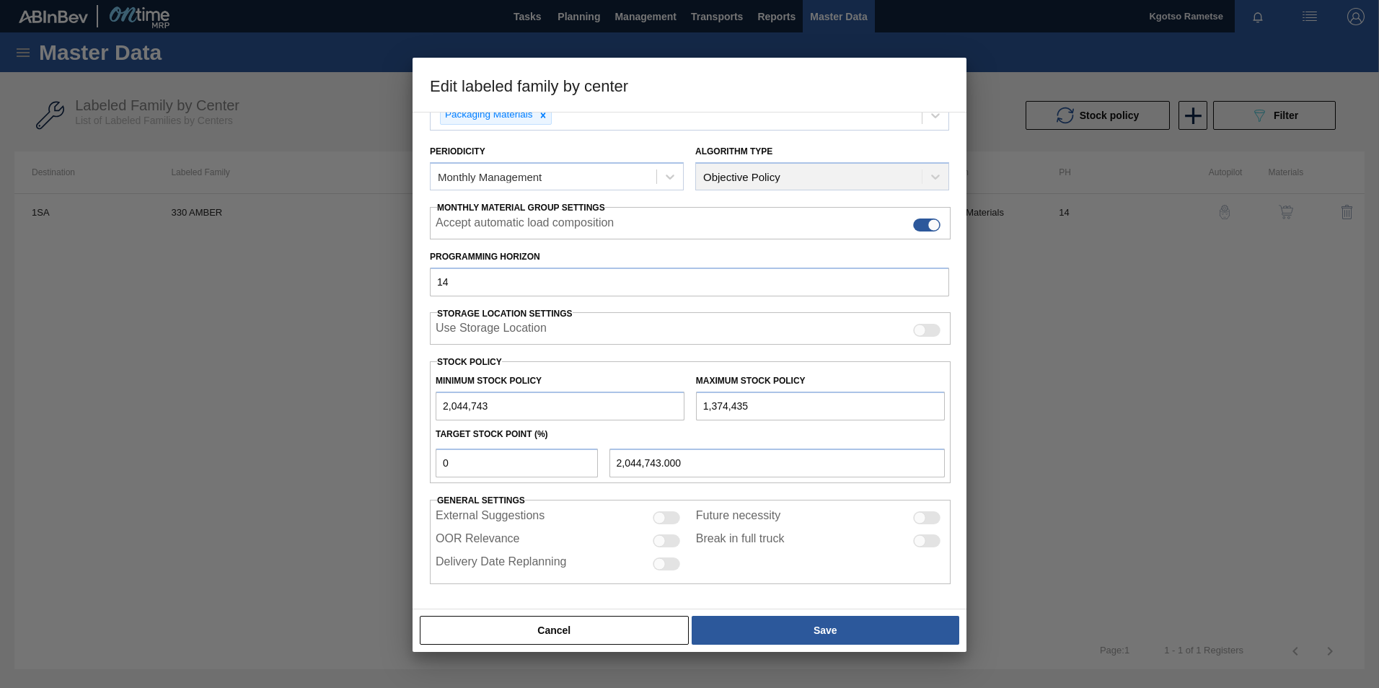
drag, startPoint x: 706, startPoint y: 409, endPoint x: 697, endPoint y: 408, distance: 9.5
click at [697, 408] on input "1,374,435" at bounding box center [820, 406] width 249 height 29
type input "3,374,435"
drag, startPoint x: 214, startPoint y: 489, endPoint x: 35, endPoint y: 504, distance: 180.2
click at [35, 504] on div "Edit labeled family by center Material Group Glass Family AMBER Labeled Family …" at bounding box center [689, 344] width 1379 height 688
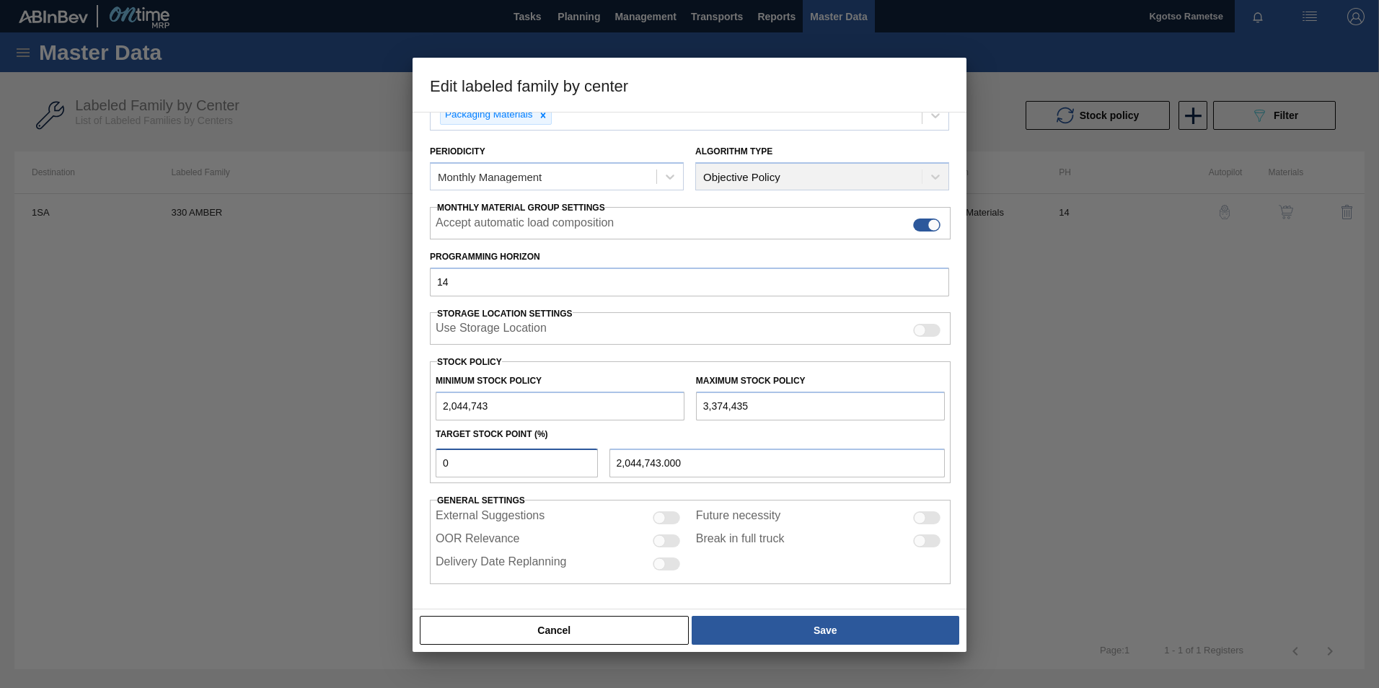
type input "1"
type input "2,058,039.920"
type input "10"
type input "2,177,712.200"
type input "100"
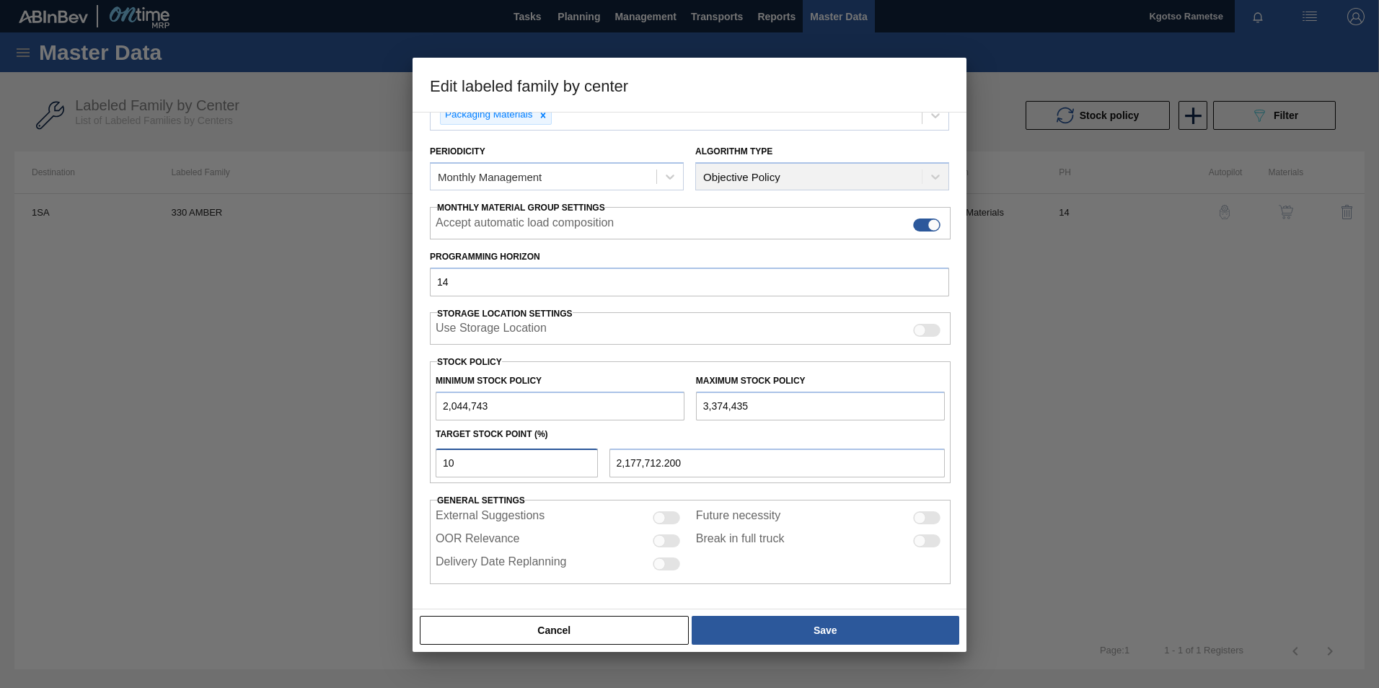
type input "3,374,435.000"
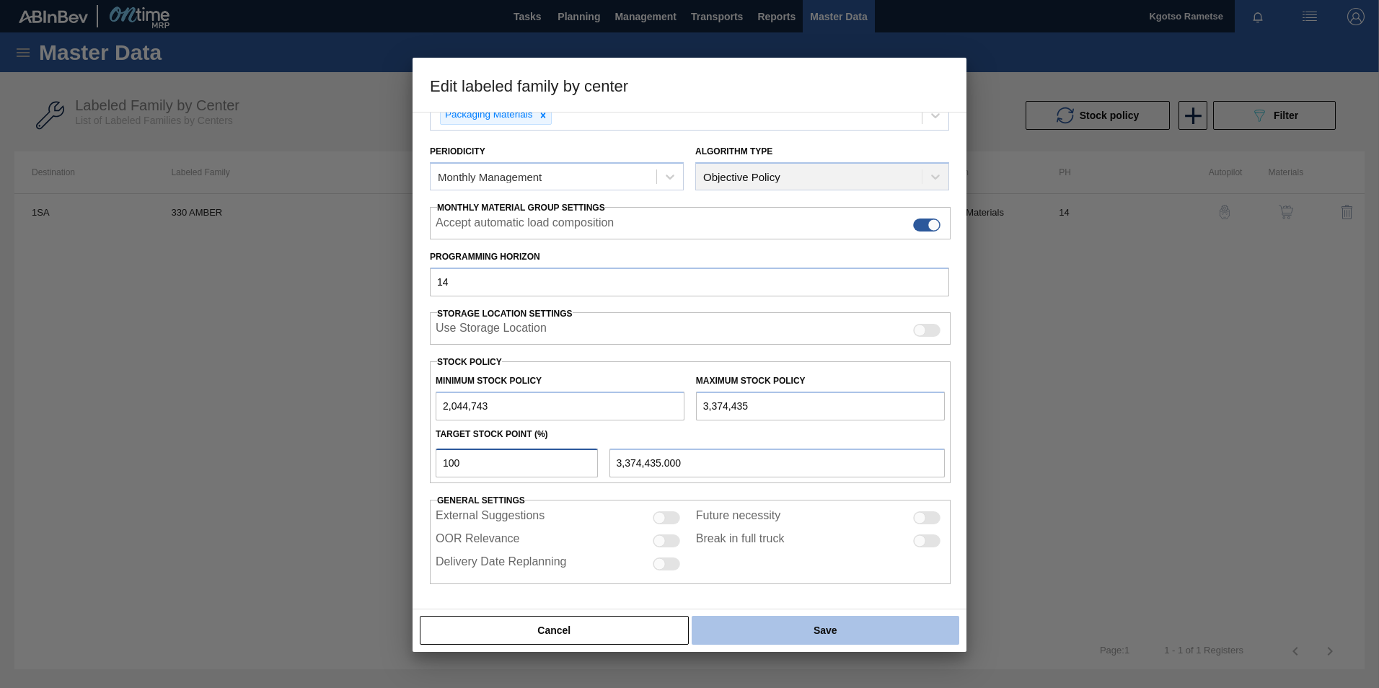
type input "100"
click at [812, 630] on button "Save" at bounding box center [826, 630] width 268 height 29
click at [806, 635] on button "Save" at bounding box center [826, 630] width 268 height 29
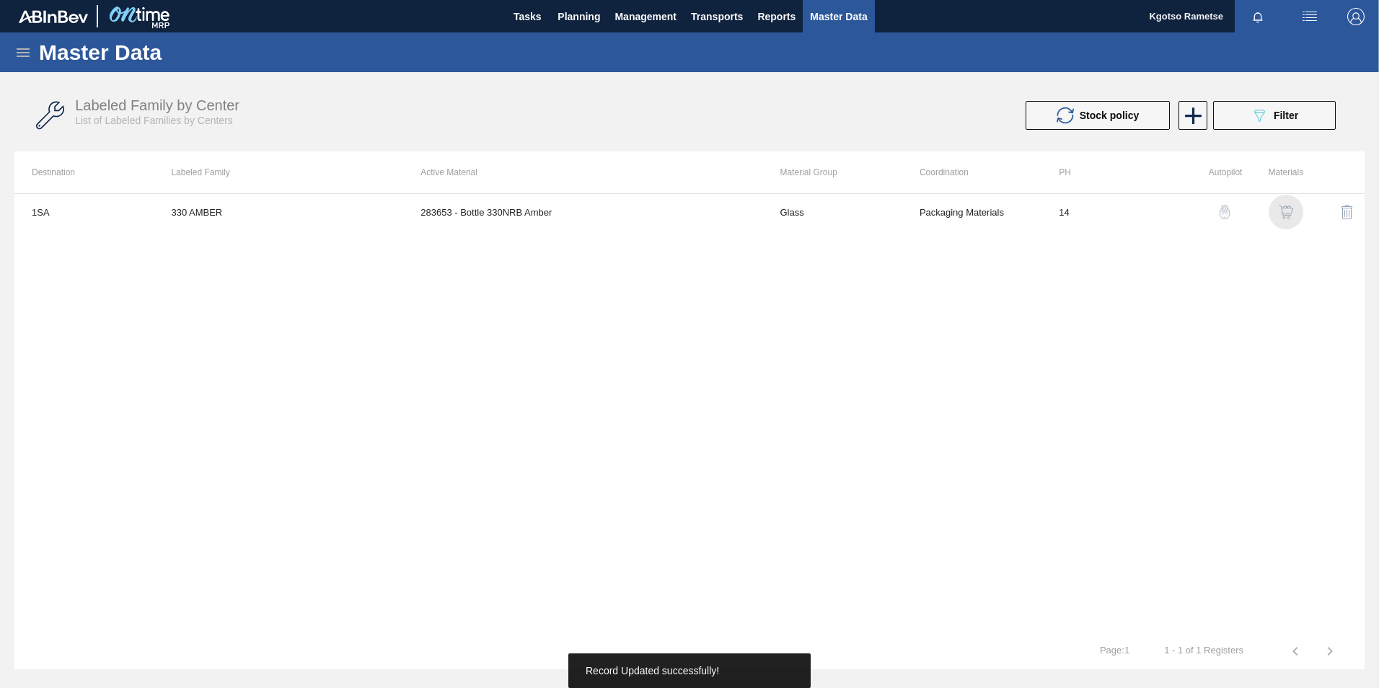
click at [1277, 213] on div "button" at bounding box center [1285, 212] width 17 height 14
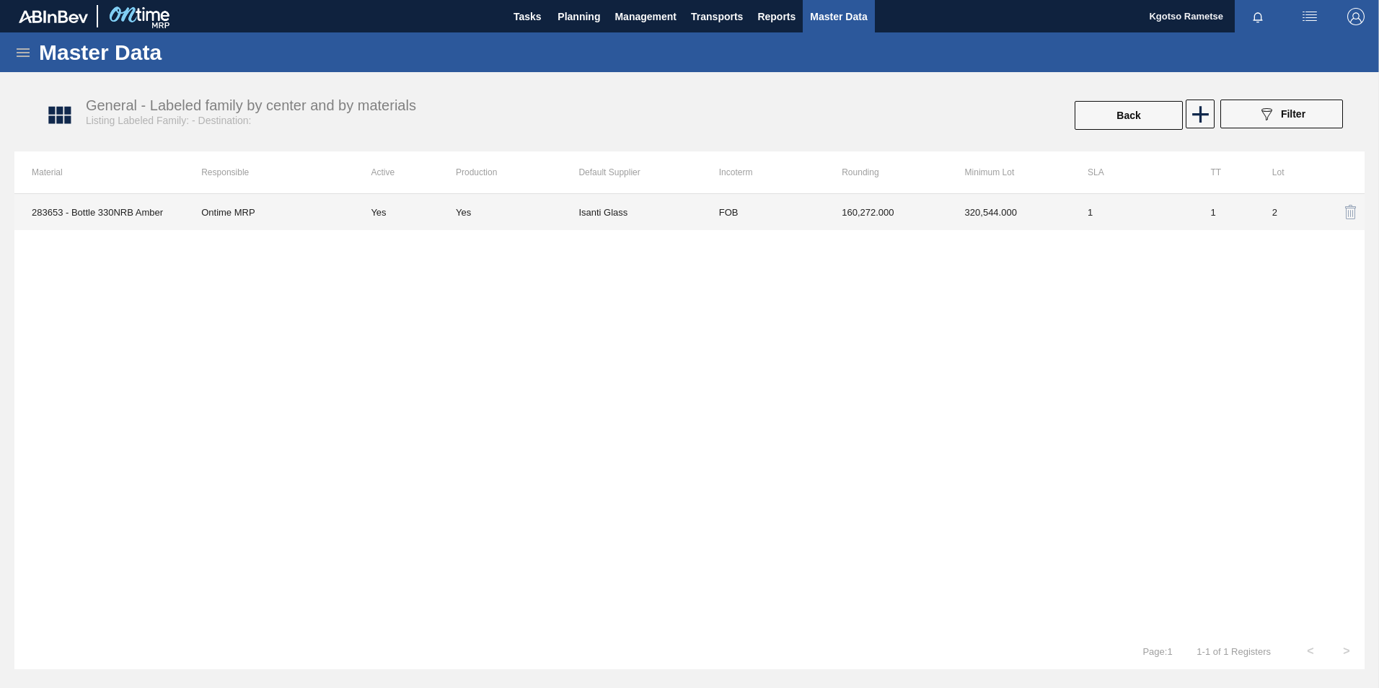
click at [805, 215] on td "FOB" at bounding box center [763, 212] width 123 height 36
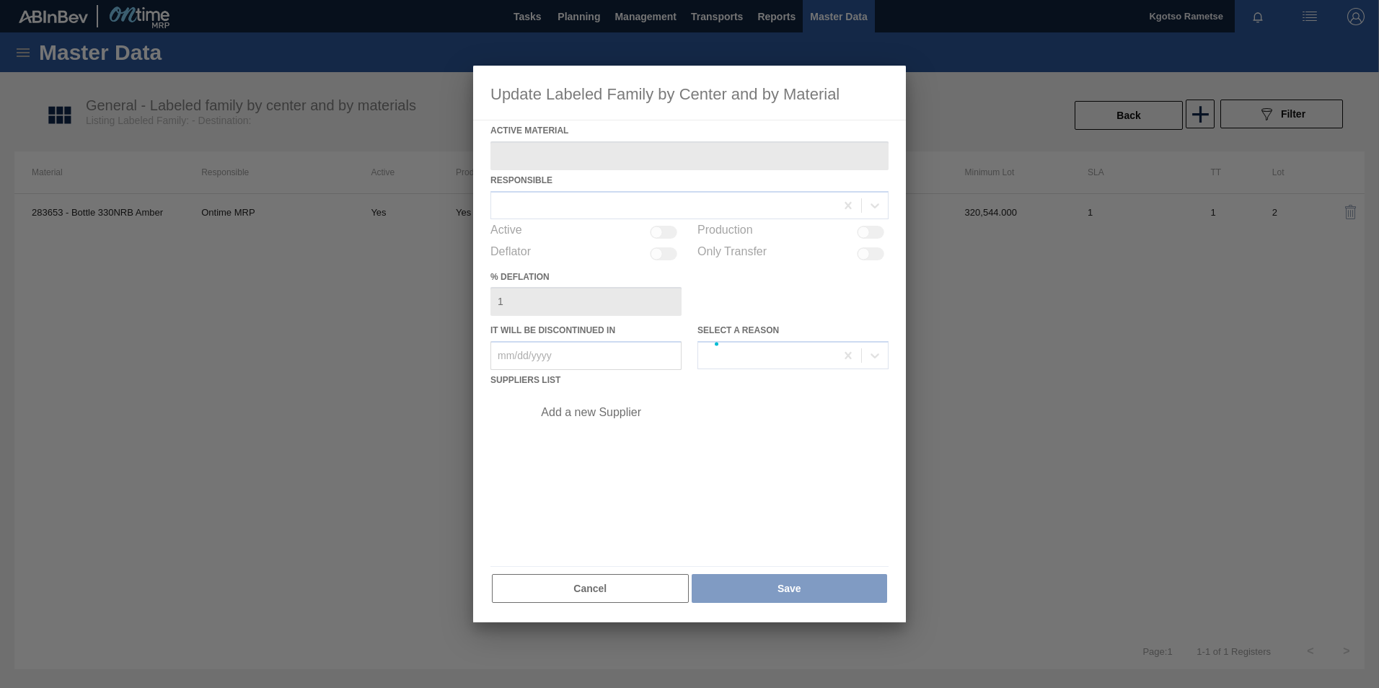
type Material "283653 - Bottle 330NRB Amber"
checkbox input "true"
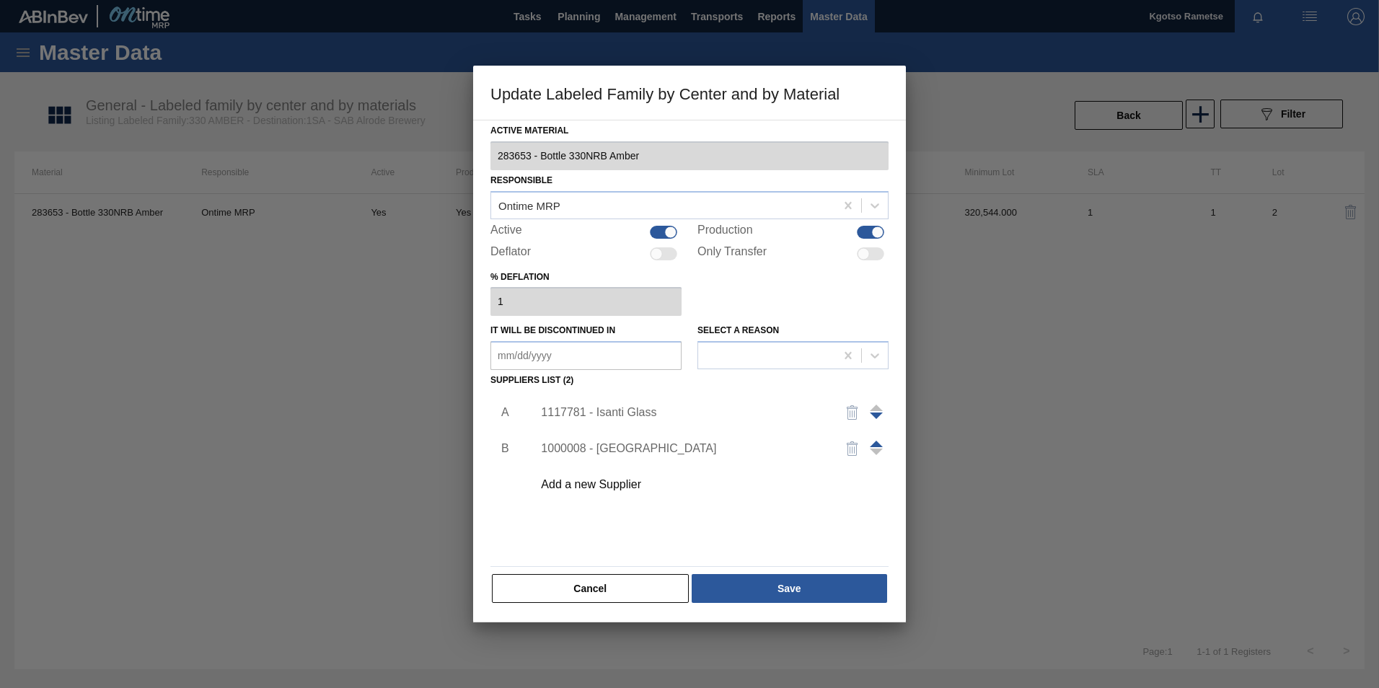
click at [607, 422] on div "1117781 - Isanti Glass" at bounding box center [706, 413] width 364 height 36
click at [565, 406] on div "1117781 - Isanti Glass" at bounding box center [682, 412] width 283 height 13
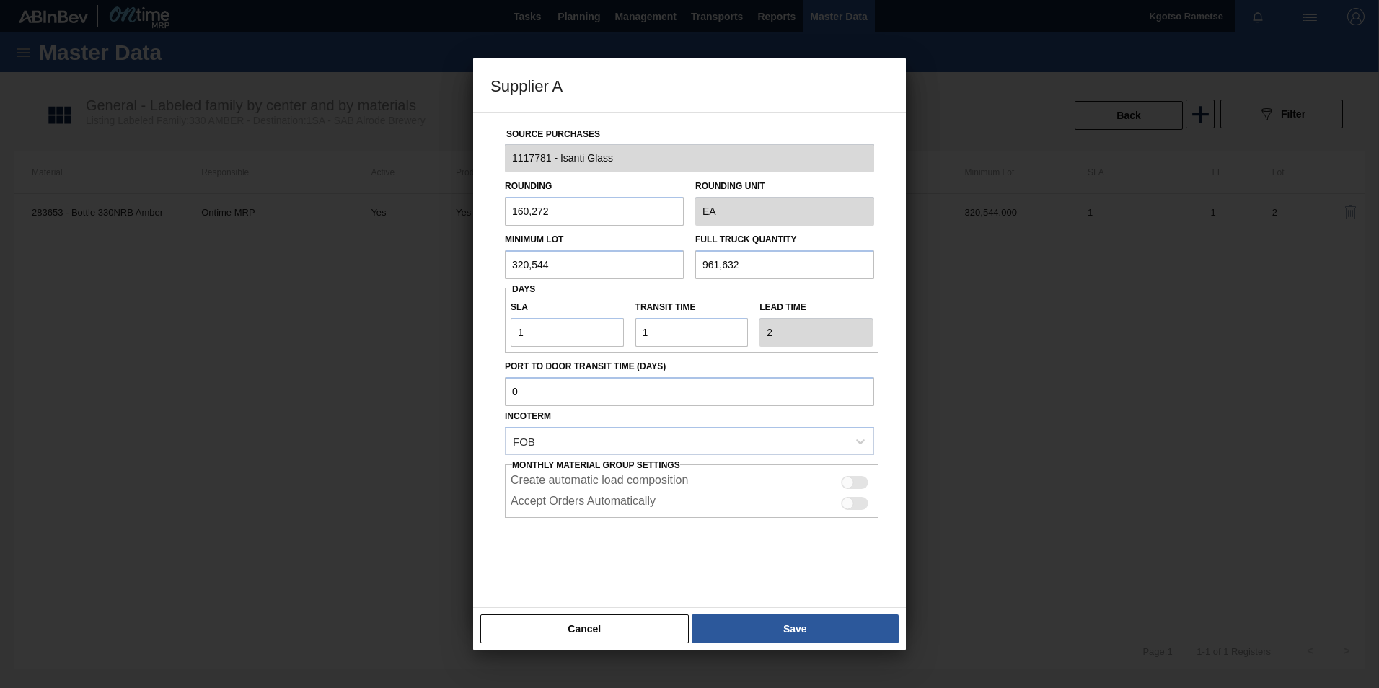
drag, startPoint x: 518, startPoint y: 265, endPoint x: 448, endPoint y: 274, distance: 70.5
click at [466, 270] on div "Supplier A Source Purchases 1117781 - Isanti Glass Rounding 160,272 Rounding Un…" at bounding box center [689, 344] width 1379 height 688
click at [561, 260] on input "320,544" at bounding box center [594, 264] width 179 height 29
drag, startPoint x: 560, startPoint y: 264, endPoint x: 167, endPoint y: 286, distance: 393.7
click at [167, 286] on div "Supplier A Source Purchases 1117781 - Isanti Glass Rounding 160,272 Rounding Un…" at bounding box center [689, 344] width 1379 height 688
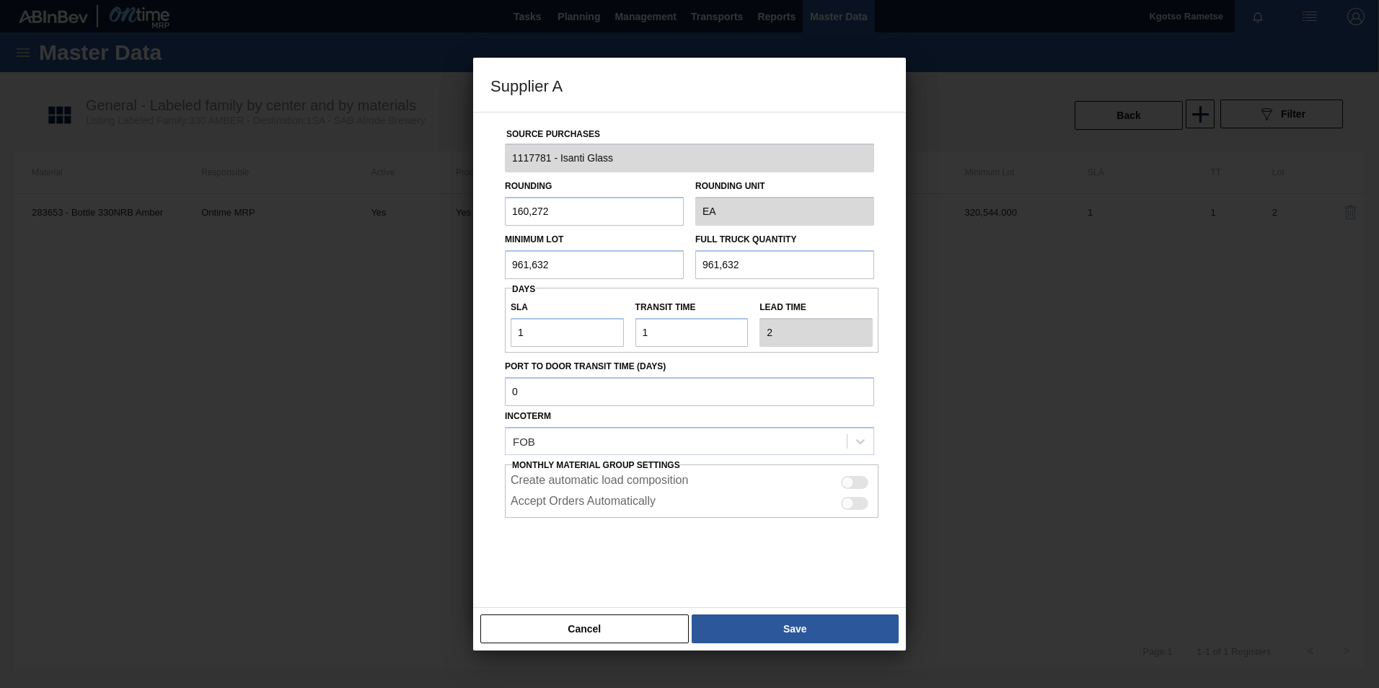
drag, startPoint x: 562, startPoint y: 270, endPoint x: 227, endPoint y: 299, distance: 335.8
click at [367, 279] on div "Supplier A Source Purchases 1117781 - Isanti Glass Rounding 160,272 Rounding Un…" at bounding box center [689, 344] width 1379 height 688
type input "961,632"
click at [570, 276] on div "Minimum Lot 961,632 Full Truck Quantity 961,632" at bounding box center [689, 252] width 381 height 53
drag, startPoint x: 765, startPoint y: 256, endPoint x: 399, endPoint y: 256, distance: 366.4
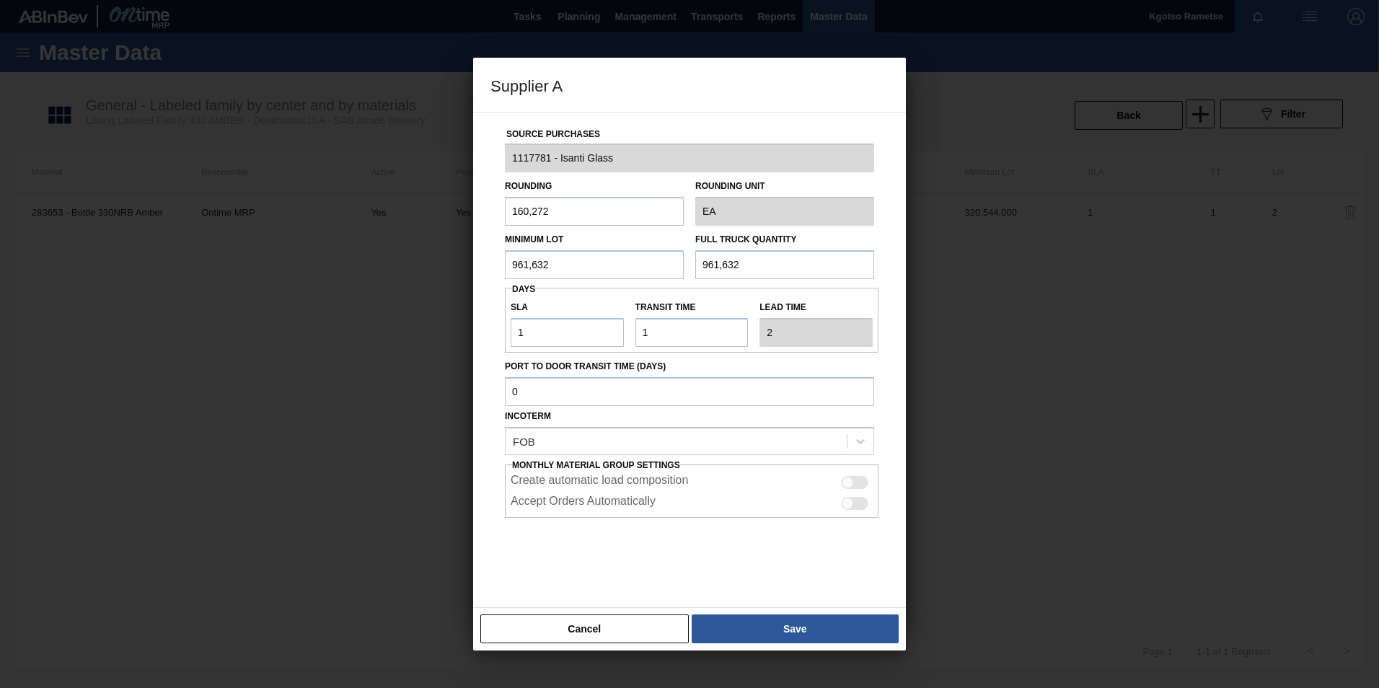
click at [477, 255] on div "Source Purchases 1117781 - Isanti Glass Rounding 160,272 Rounding Unit EA Minim…" at bounding box center [689, 360] width 433 height 496
drag, startPoint x: 585, startPoint y: 202, endPoint x: 259, endPoint y: 232, distance: 327.4
click at [360, 226] on div "Supplier A Source Purchases 1117781 - Isanti Glass Rounding 160,272 Rounding Un…" at bounding box center [689, 344] width 1379 height 688
type input "1"
click at [807, 617] on button "Save" at bounding box center [795, 629] width 207 height 29
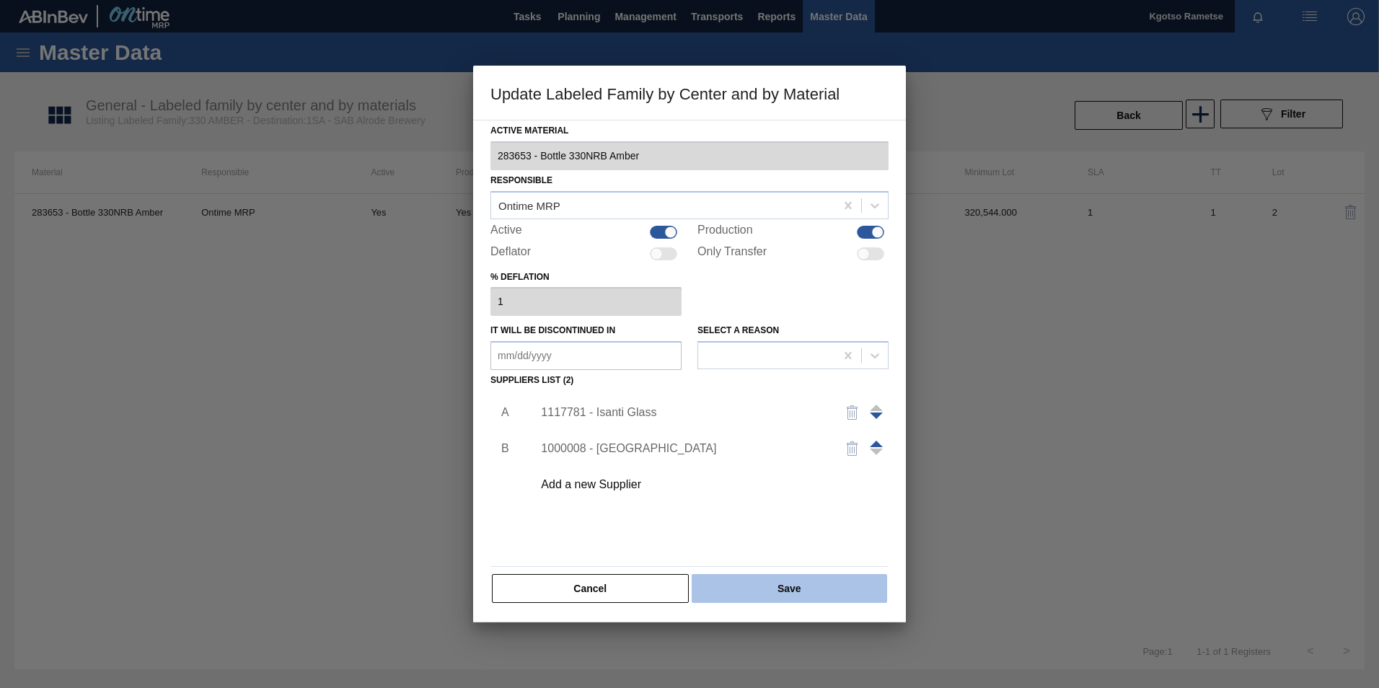
click at [794, 596] on button "Save" at bounding box center [789, 588] width 195 height 29
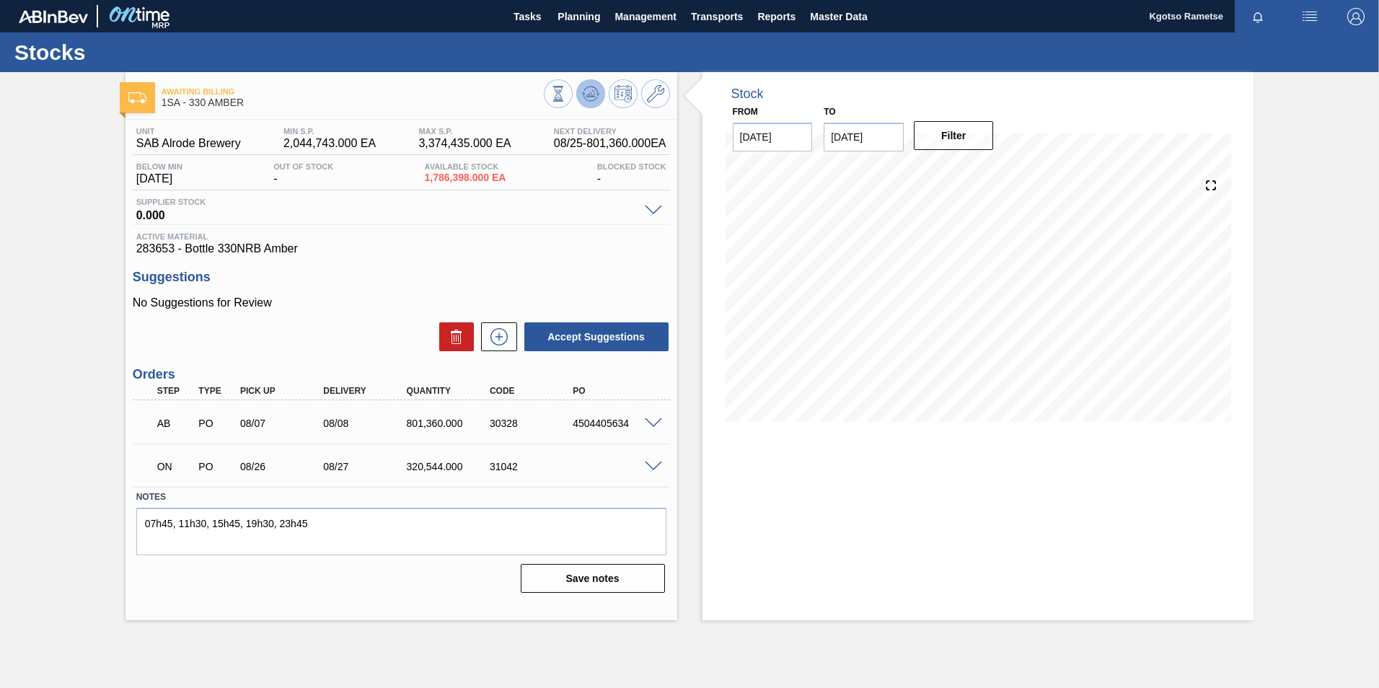
click at [586, 95] on icon at bounding box center [590, 93] width 17 height 17
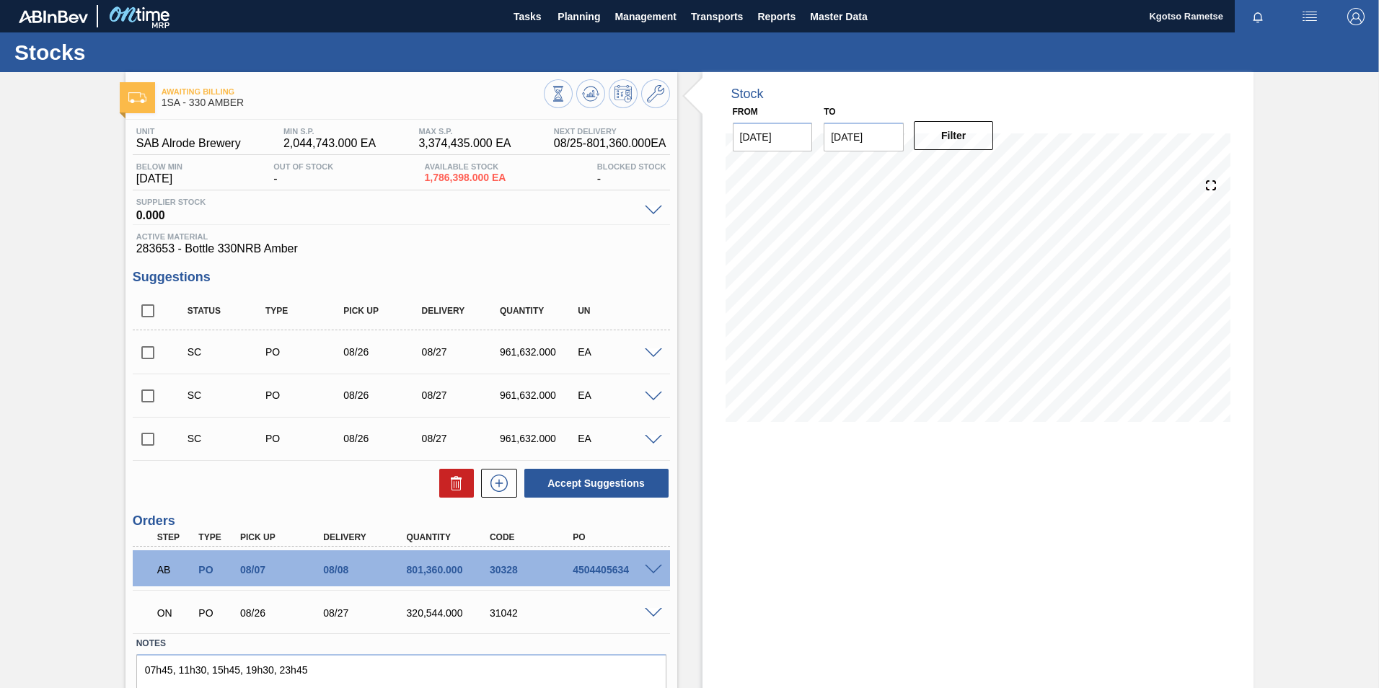
click at [449, 265] on div "Unit SAB Alrode Brewery MIN S.P. 2,044,743.000 EA MAX S.P. 3,374,435.000 EA Nex…" at bounding box center [401, 432] width 552 height 625
click at [589, 91] on icon at bounding box center [590, 93] width 17 height 17
